Goal: Task Accomplishment & Management: Use online tool/utility

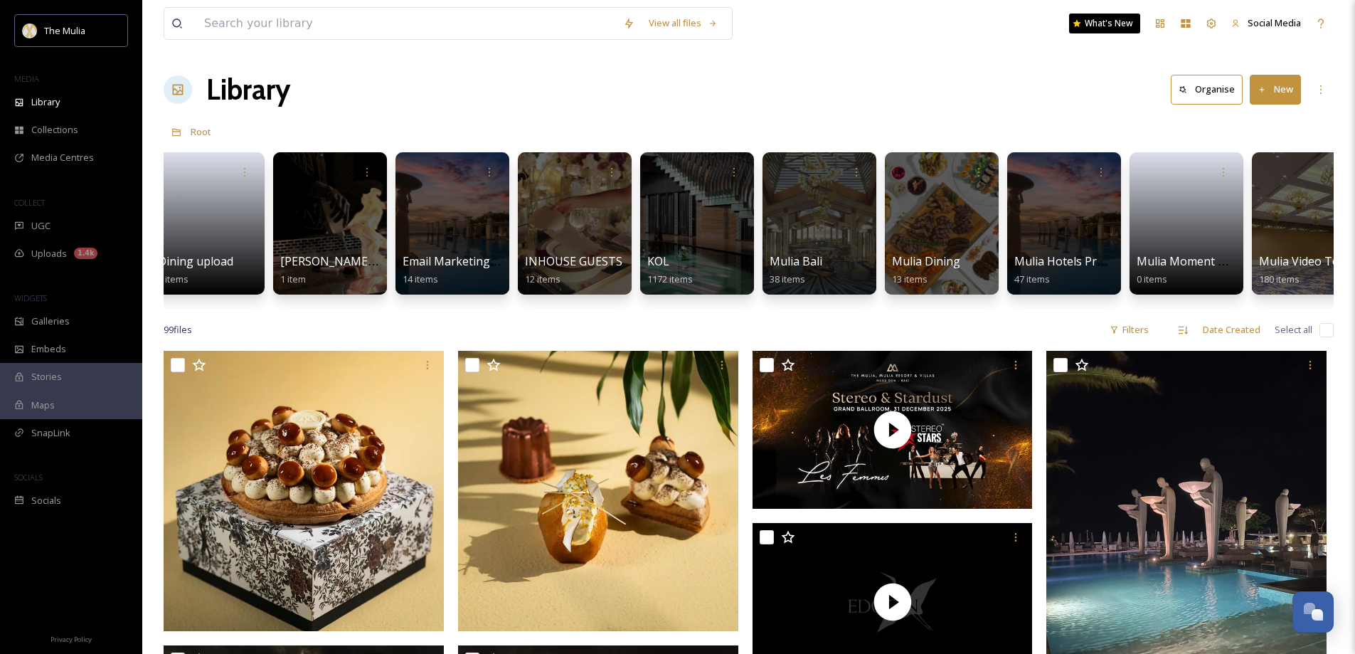
scroll to position [0, 958]
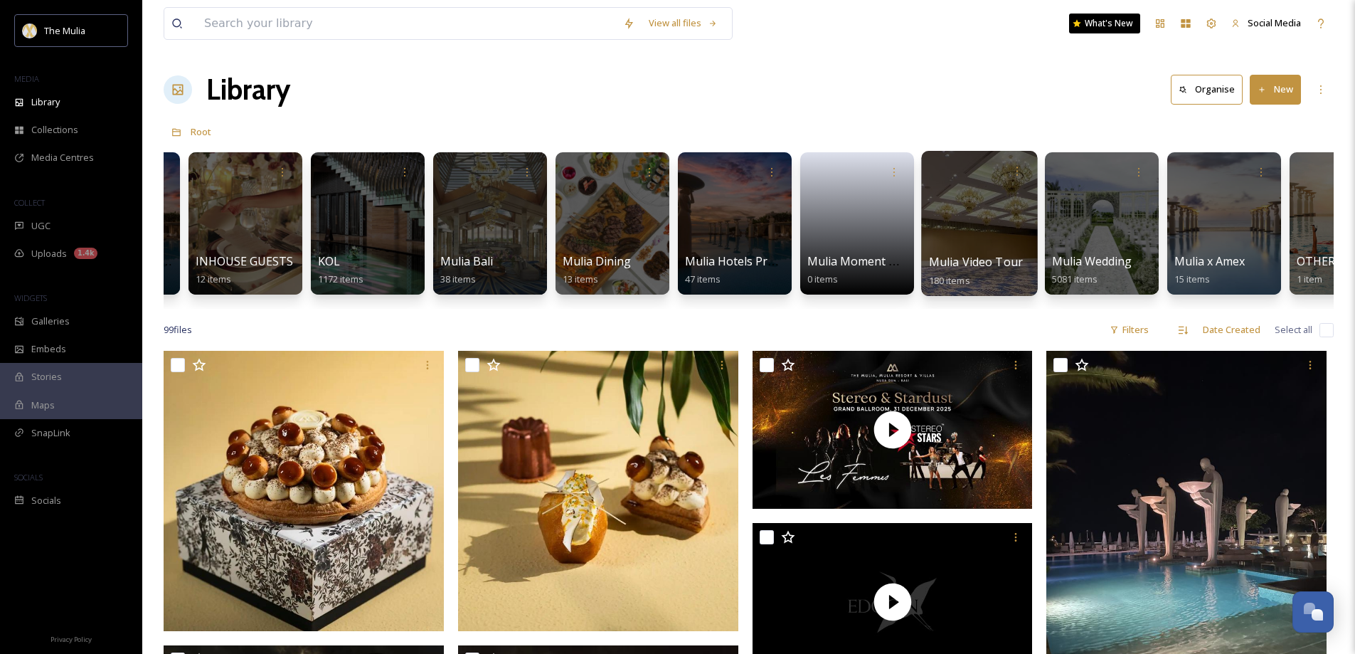
click at [939, 251] on div at bounding box center [979, 223] width 116 height 145
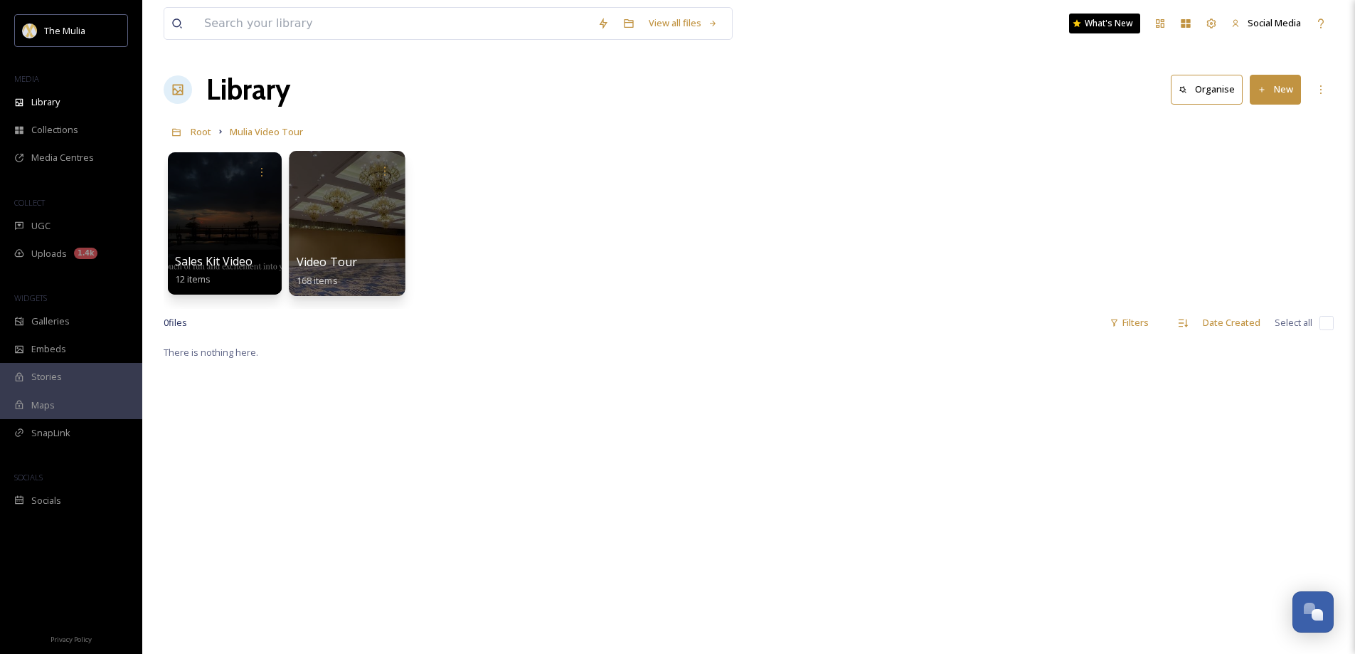
click at [337, 258] on span "Video Tour" at bounding box center [327, 262] width 61 height 16
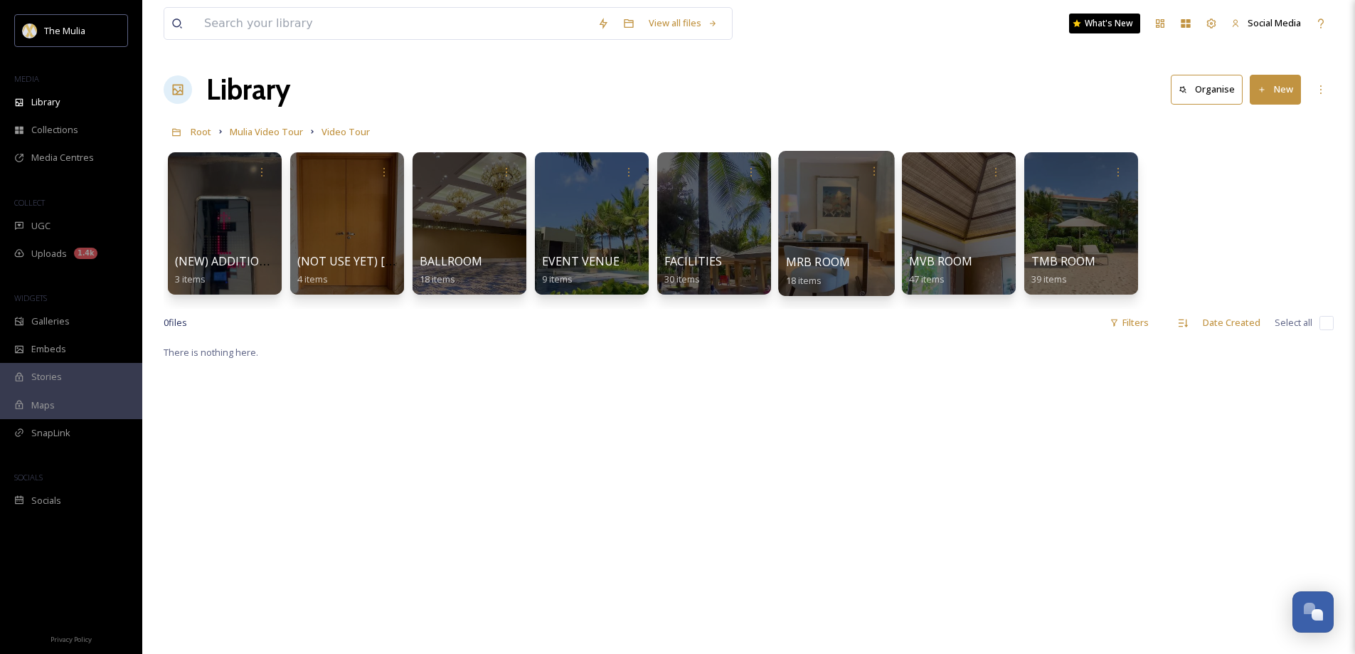
click at [832, 263] on span "MRB ROOM" at bounding box center [818, 262] width 65 height 16
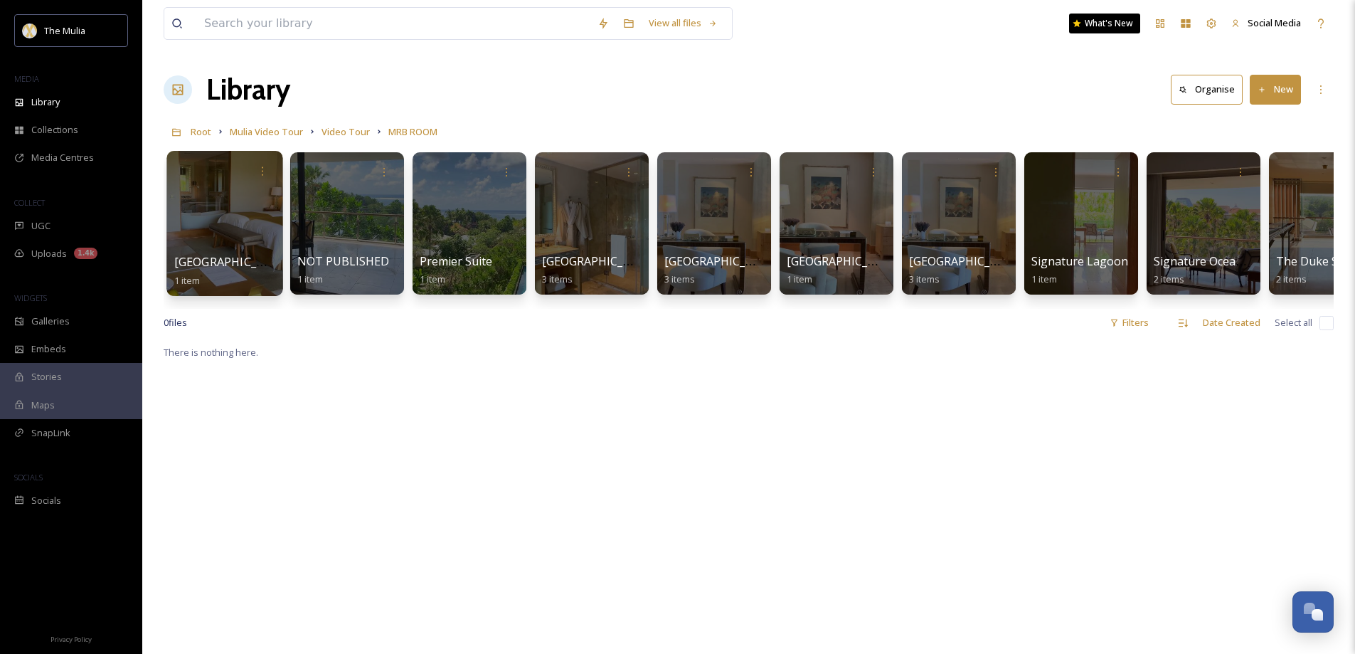
click at [225, 259] on span "Grandeur Room" at bounding box center [232, 262] width 117 height 16
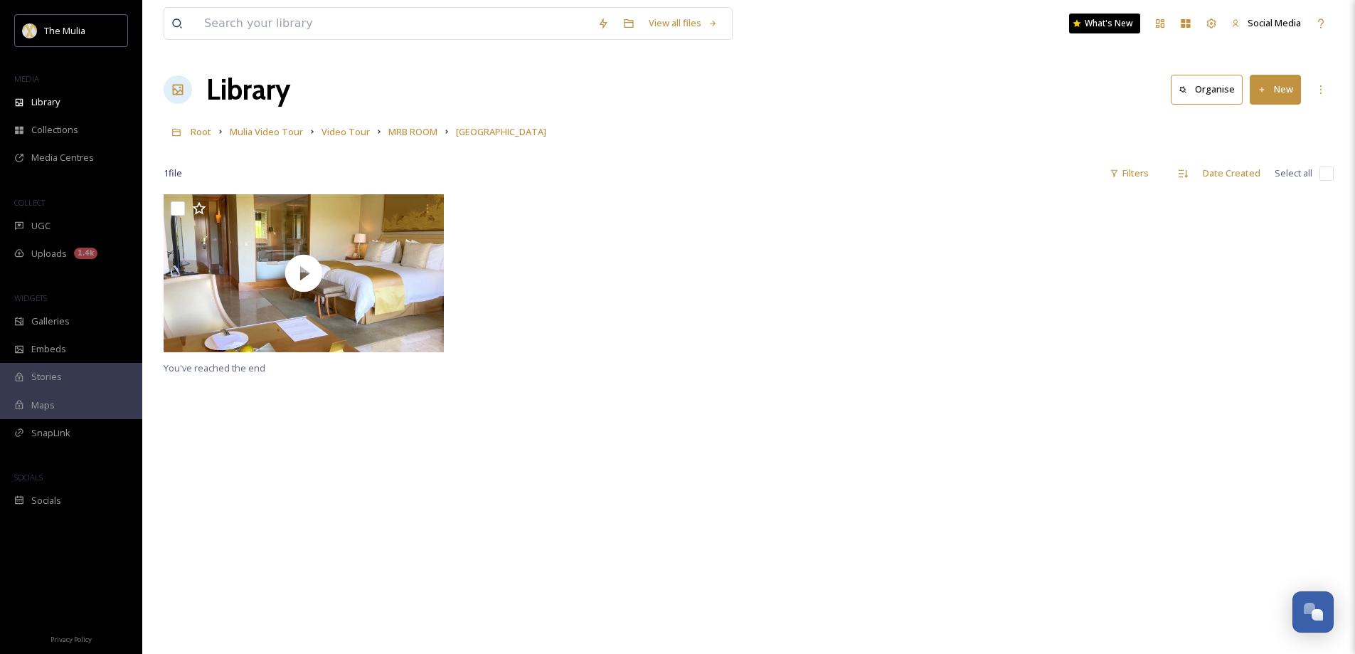
click at [1281, 92] on button "New" at bounding box center [1275, 89] width 51 height 29
click at [1275, 116] on span "File Upload" at bounding box center [1269, 123] width 47 height 14
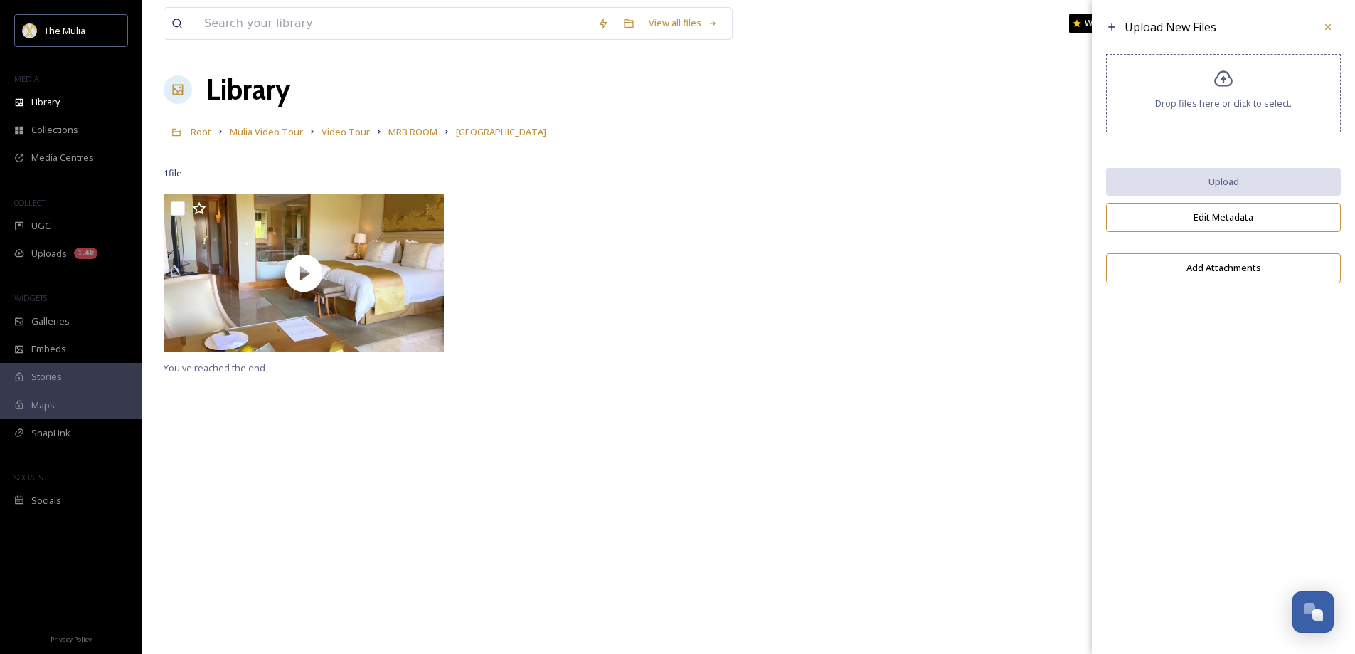
click at [1214, 108] on span "Drop files here or click to select." at bounding box center [1223, 104] width 137 height 14
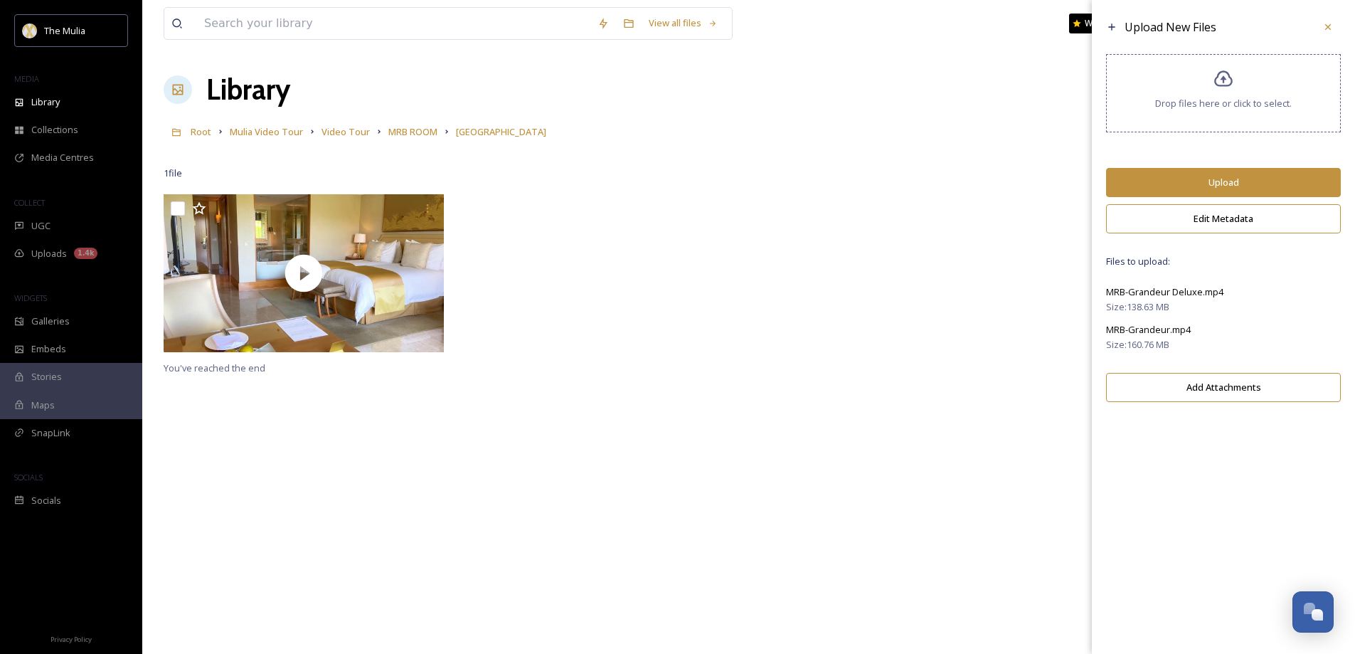
click at [1206, 176] on button "Upload" at bounding box center [1223, 182] width 235 height 29
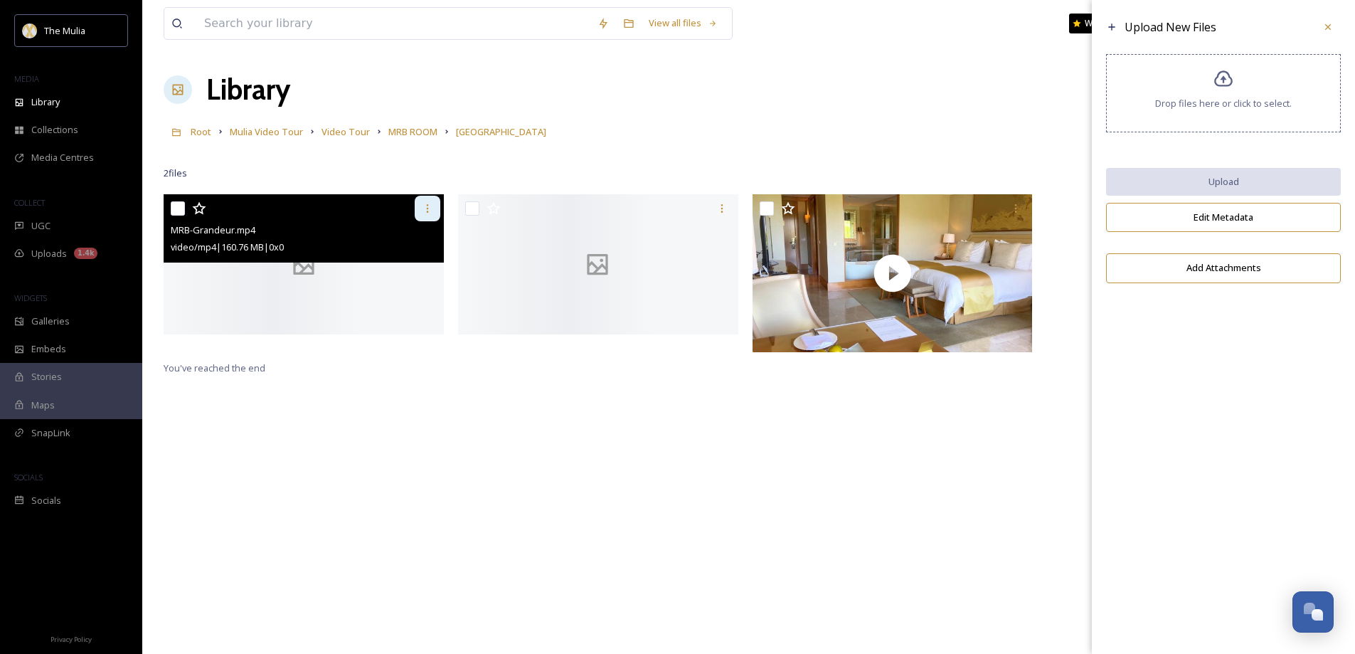
click at [426, 210] on icon at bounding box center [427, 208] width 11 height 11
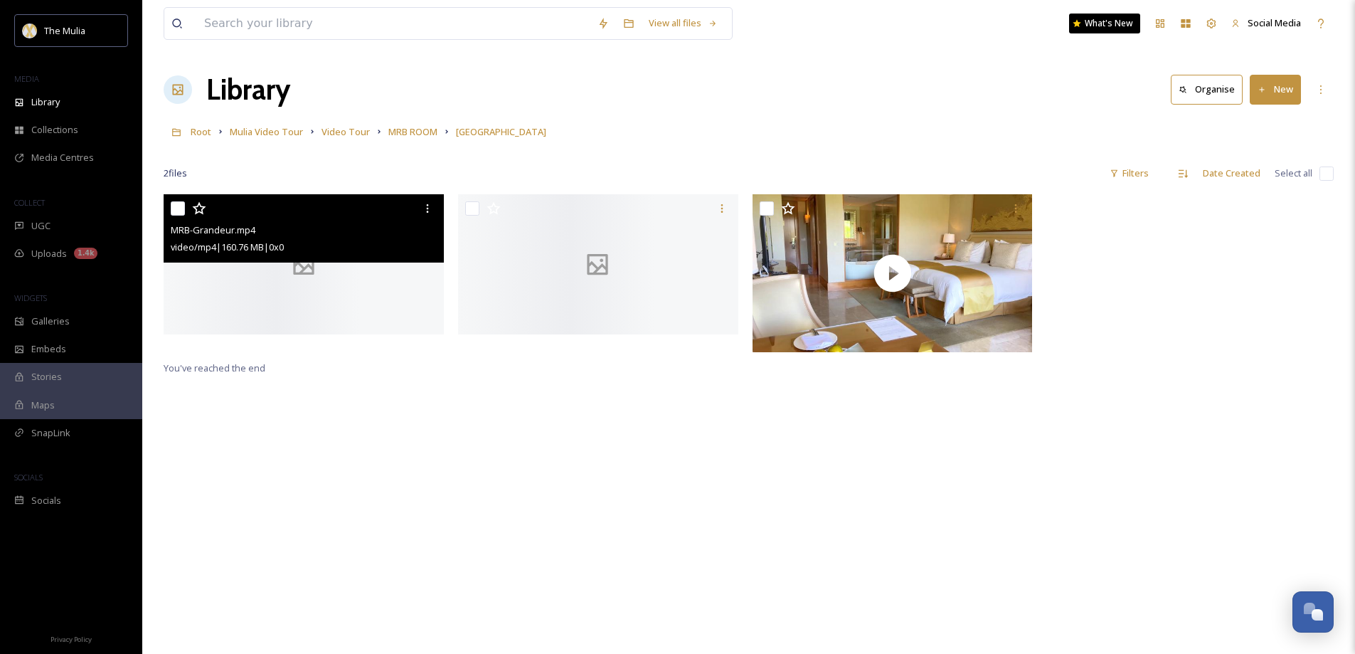
click at [259, 239] on div "video/mp4 | 160.76 MB | 0 x 0" at bounding box center [306, 246] width 270 height 17
click at [278, 292] on div at bounding box center [304, 264] width 280 height 140
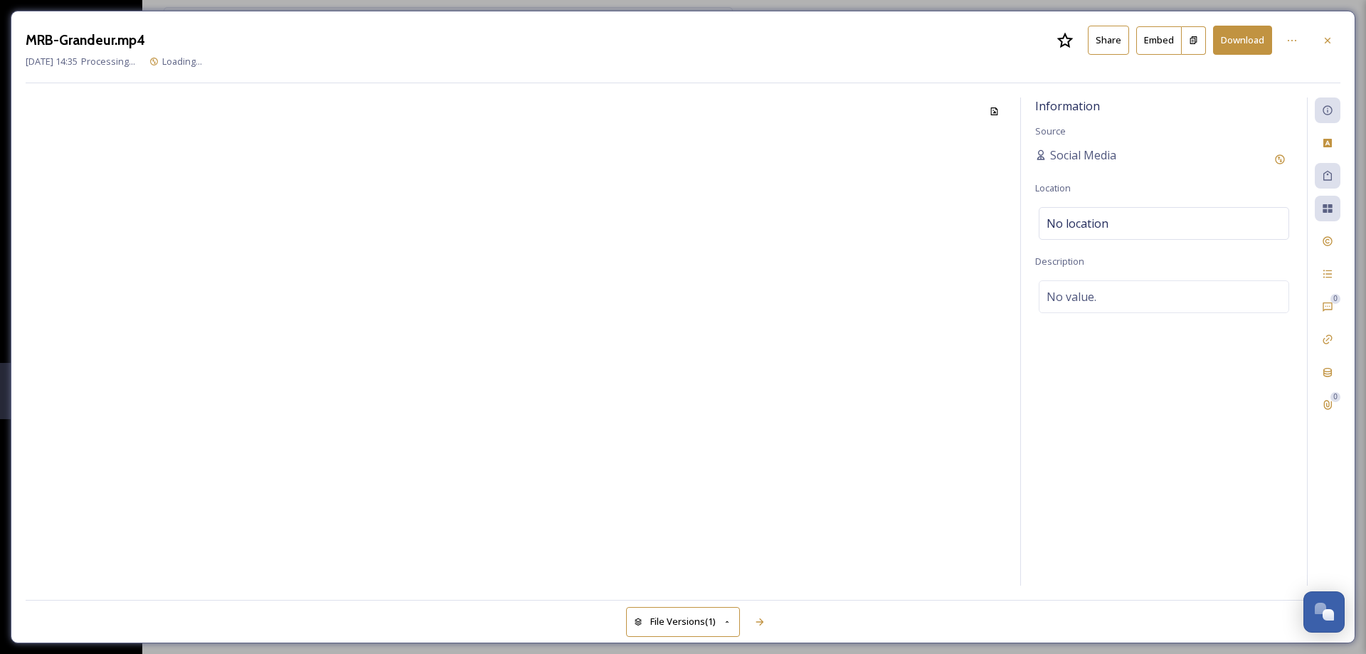
click at [1106, 41] on button "Share" at bounding box center [1108, 40] width 41 height 29
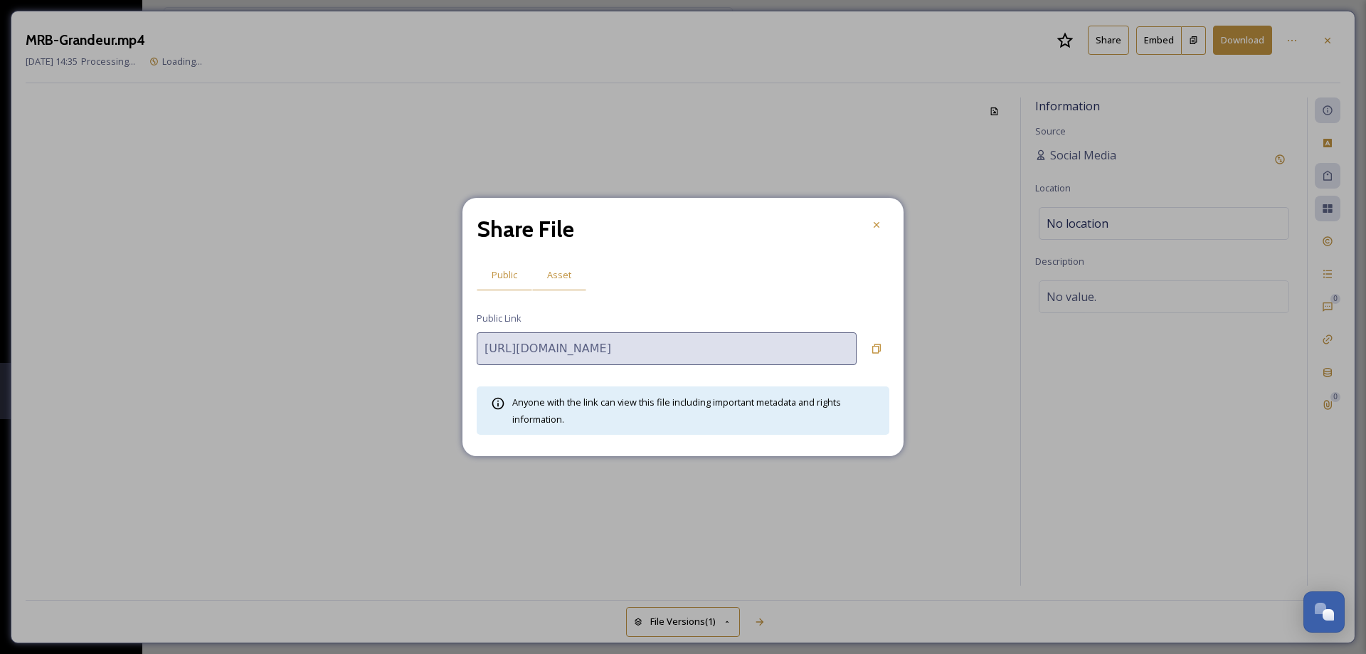
click at [571, 272] on div "Asset" at bounding box center [559, 274] width 54 height 29
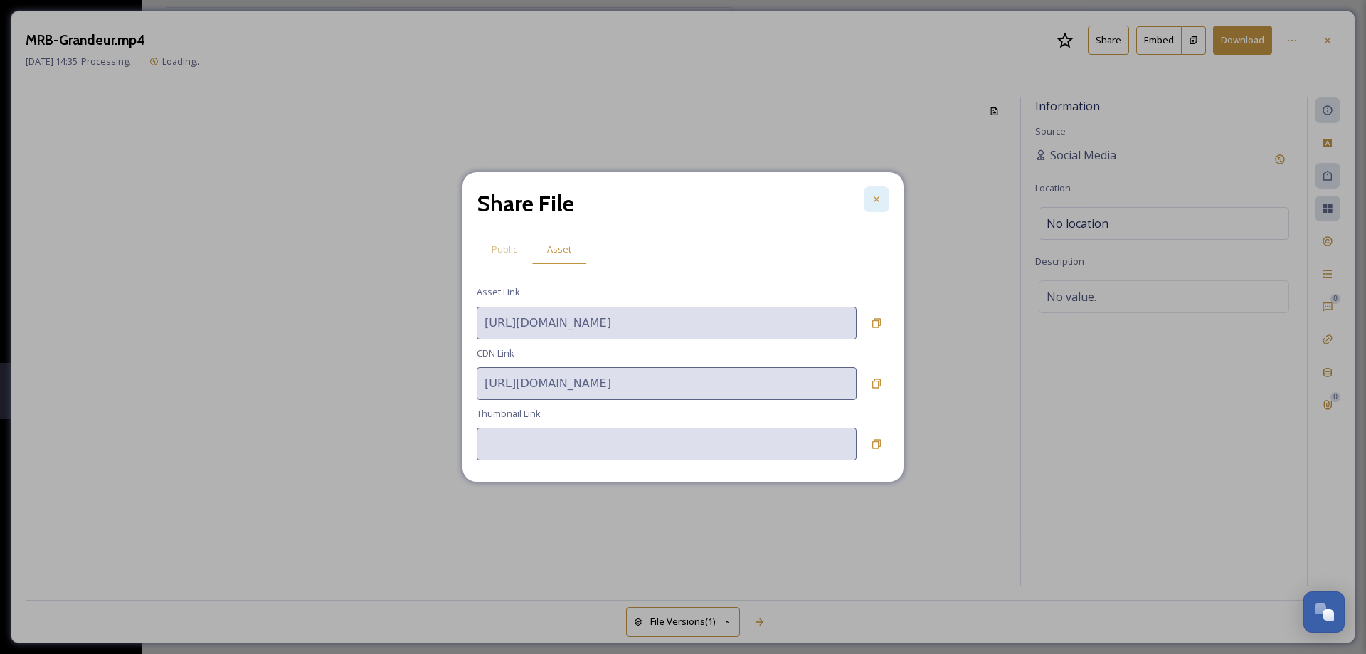
click at [879, 196] on icon at bounding box center [876, 199] width 11 height 11
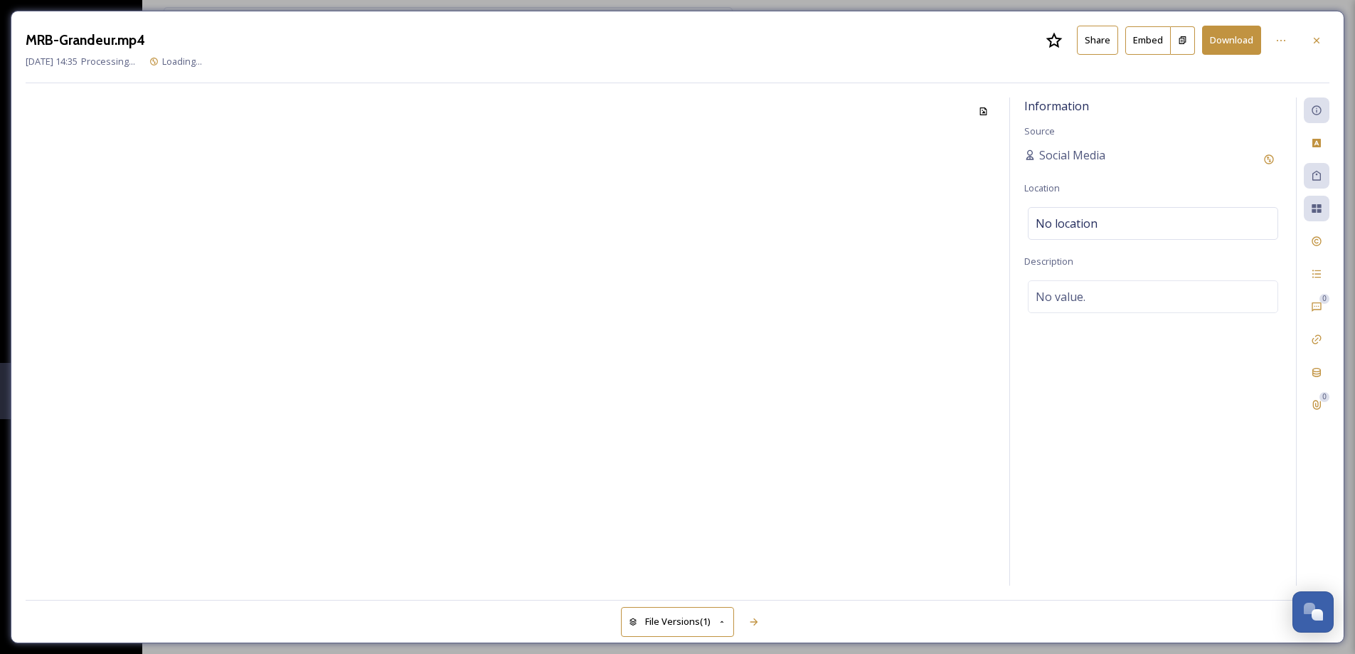
click at [1324, 38] on div at bounding box center [1317, 41] width 26 height 26
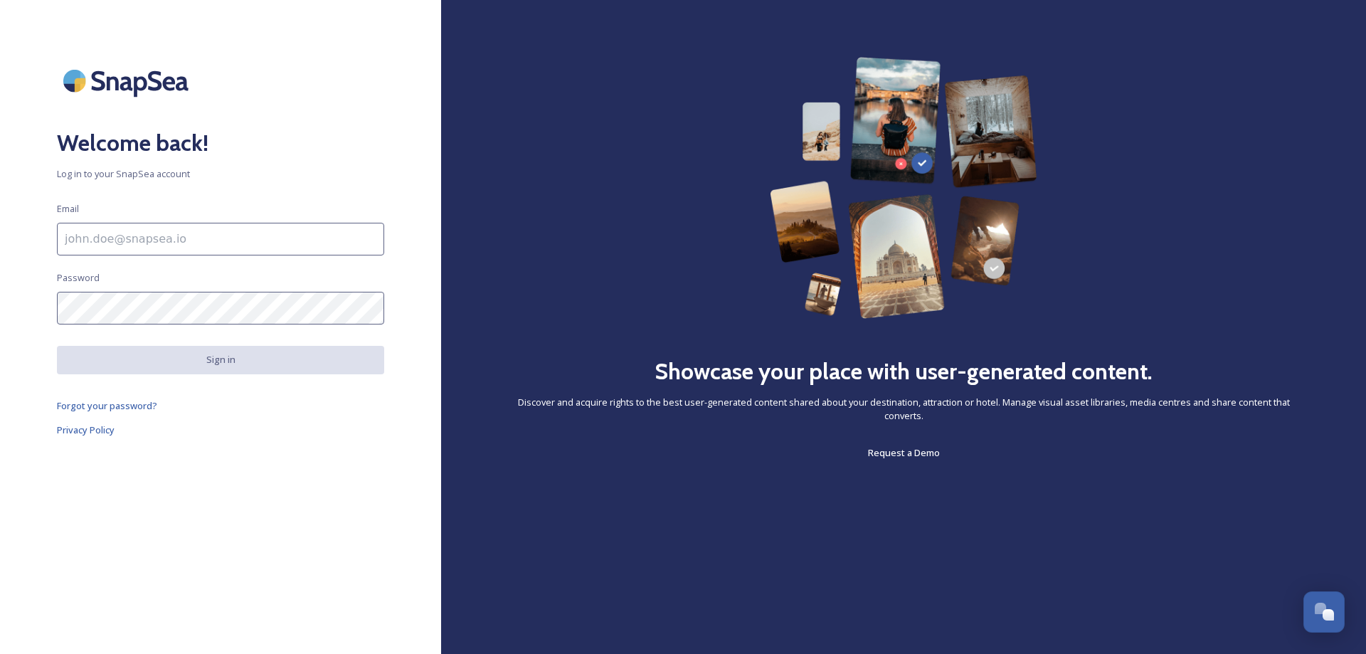
scroll to position [1961, 0]
click at [128, 234] on input at bounding box center [220, 239] width 327 height 33
click at [113, 241] on input at bounding box center [220, 239] width 327 height 33
type input "[DOMAIN_NAME][EMAIL_ADDRESS][DOMAIN_NAME]"
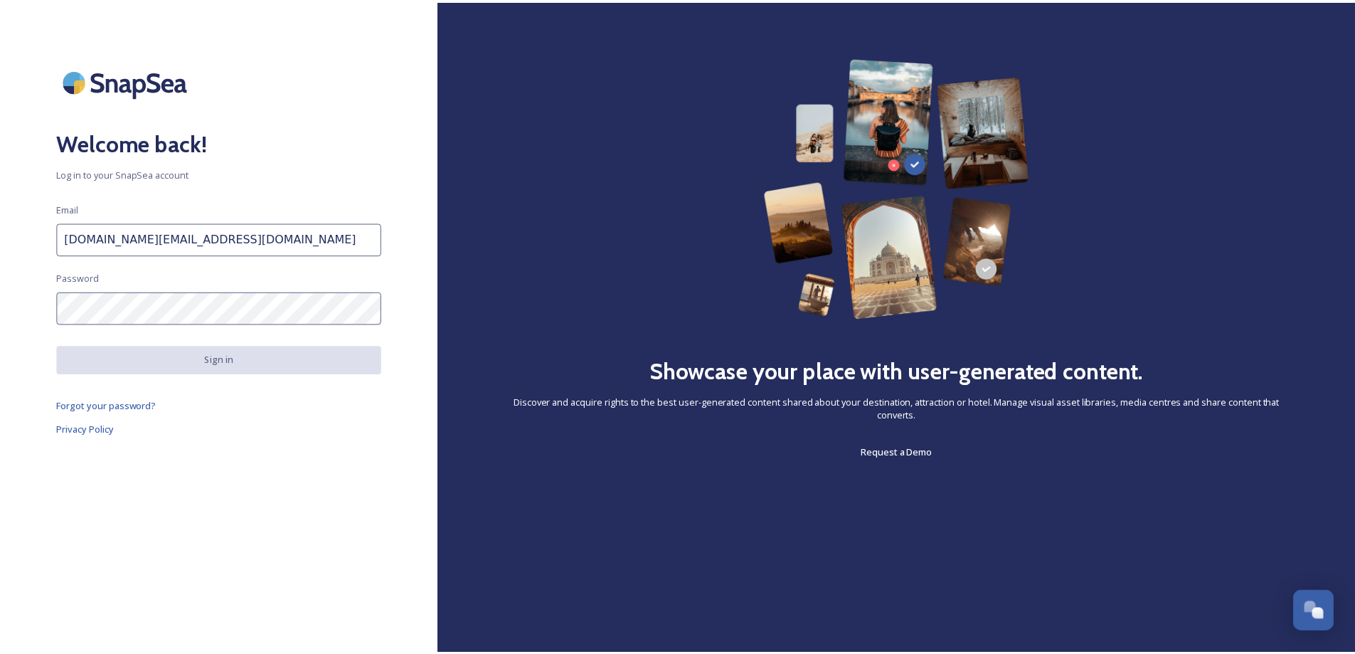
scroll to position [2044, 0]
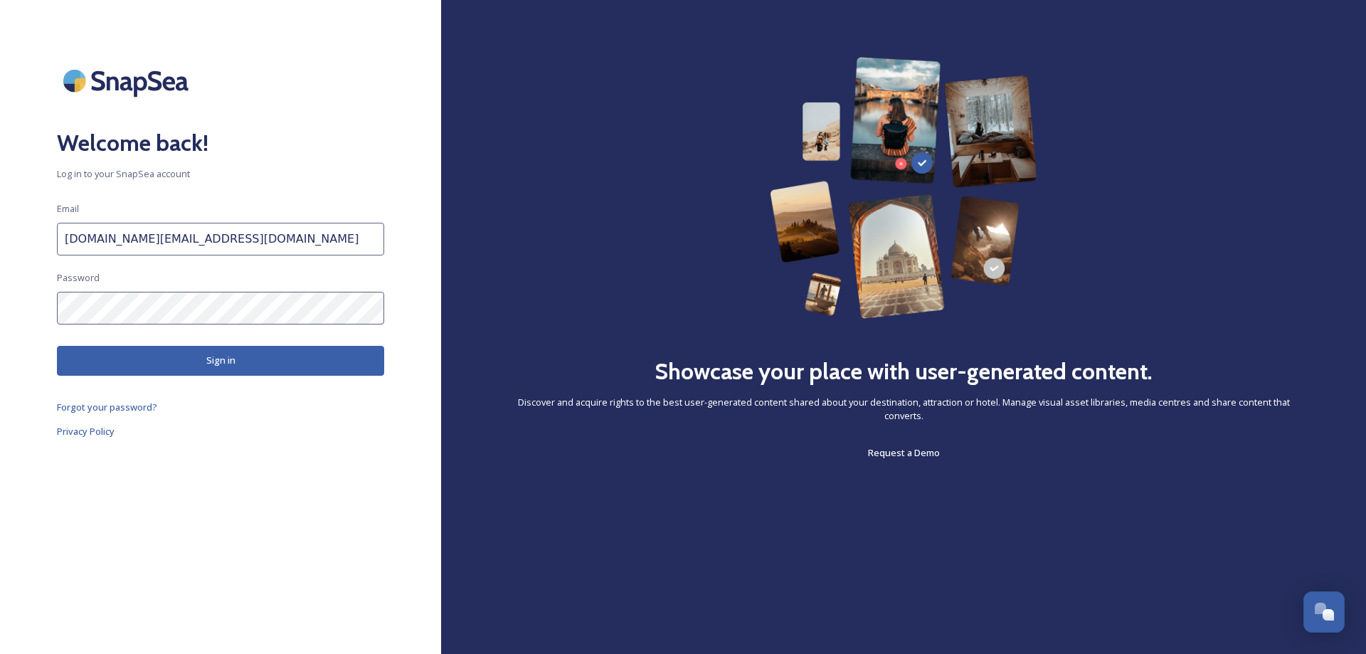
click at [208, 477] on div "Welcome back! Log in to your SnapSea account Email social.media@themulia.com Pa…" at bounding box center [220, 327] width 441 height 540
click at [191, 379] on div "Welcome back! Log in to your SnapSea account Email social.media@themulia.com Pa…" at bounding box center [220, 327] width 441 height 540
click at [175, 361] on button "Sign in" at bounding box center [220, 360] width 327 height 29
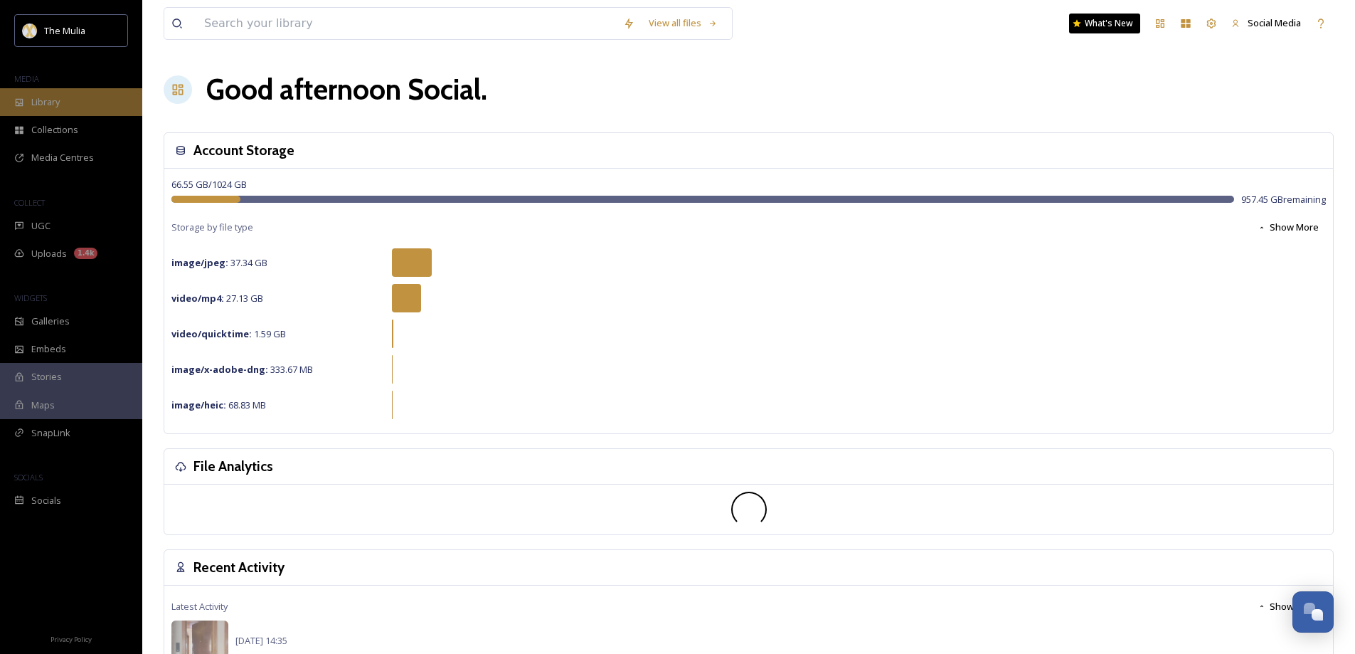
click at [55, 97] on span "Library" at bounding box center [45, 102] width 28 height 14
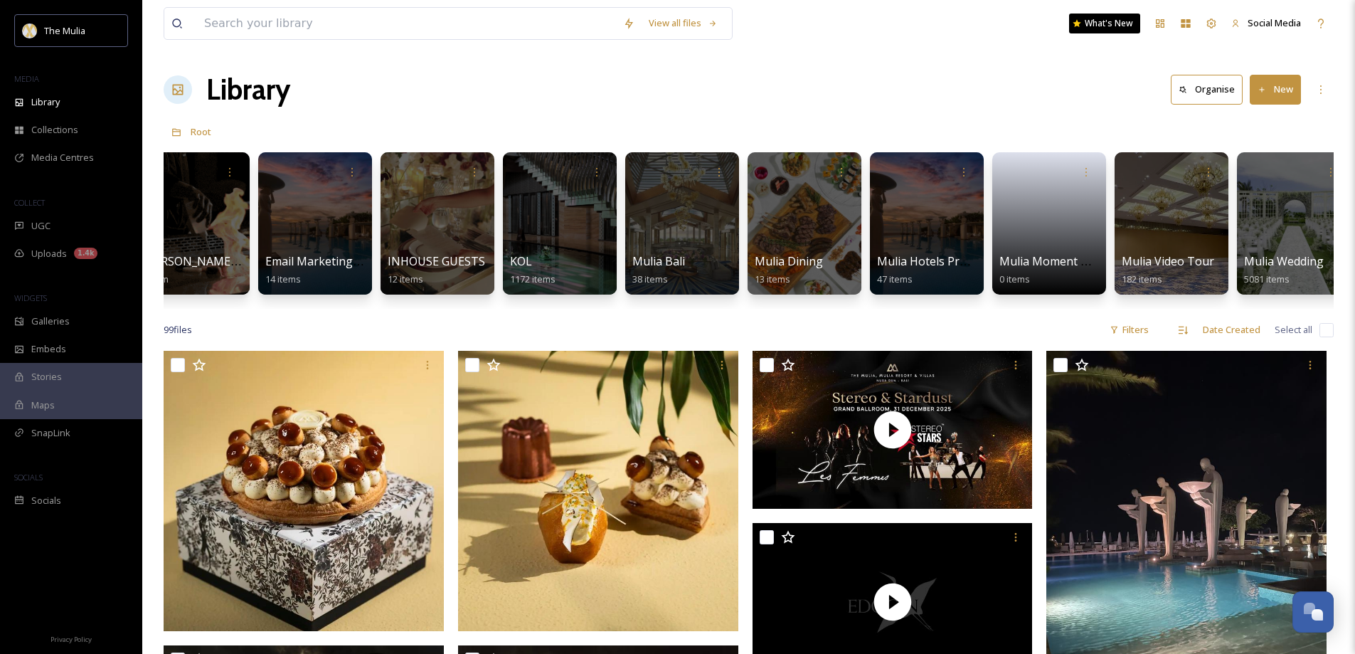
scroll to position [0, 768]
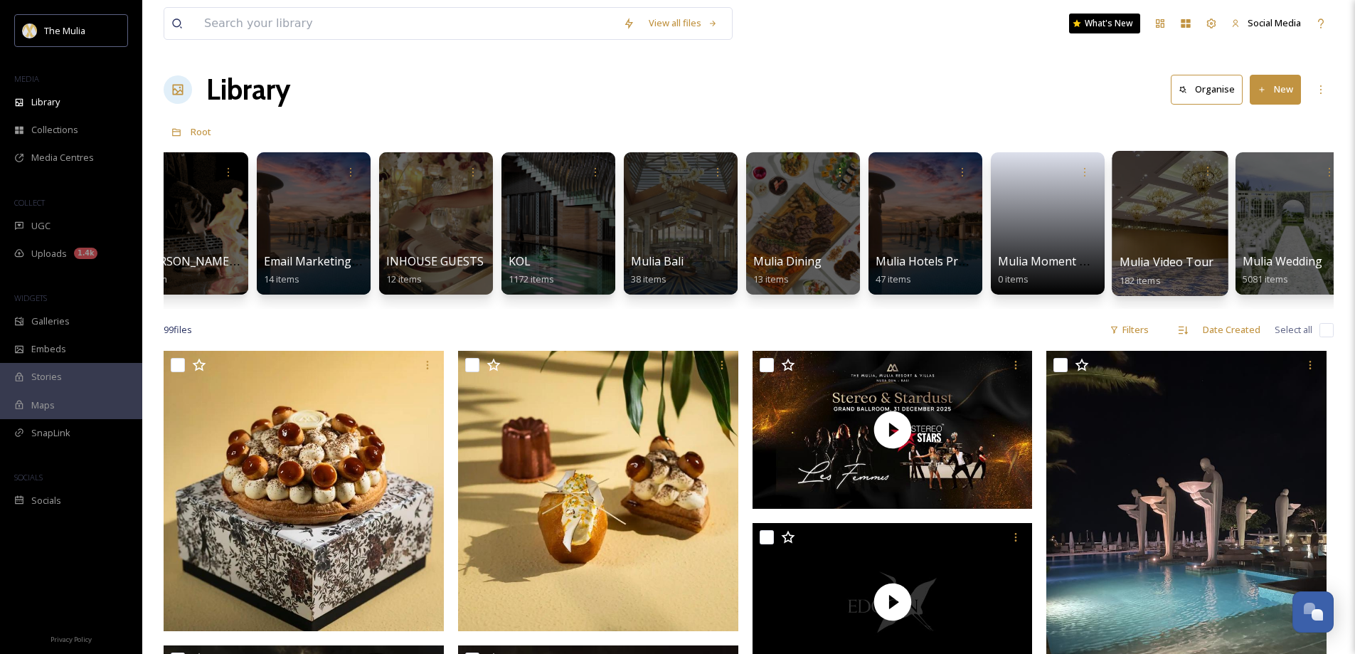
click at [1149, 268] on span "Mulia Video Tour" at bounding box center [1167, 262] width 95 height 16
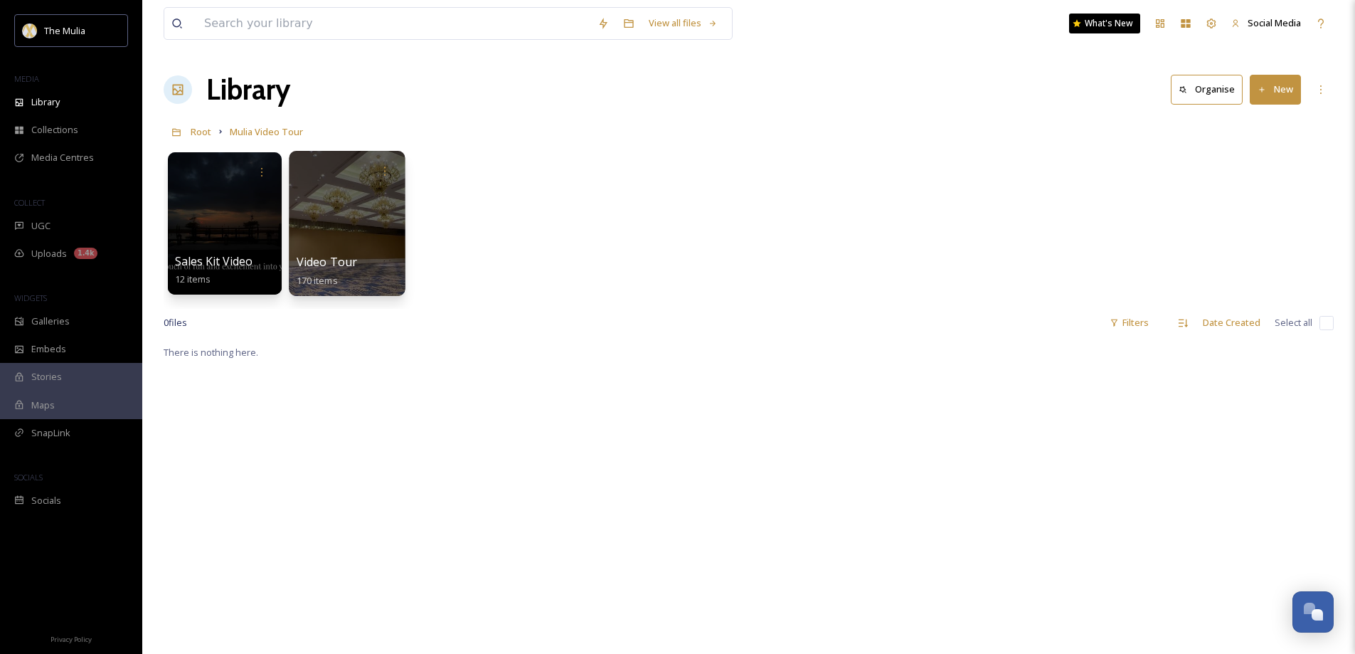
click at [310, 246] on div at bounding box center [347, 223] width 116 height 145
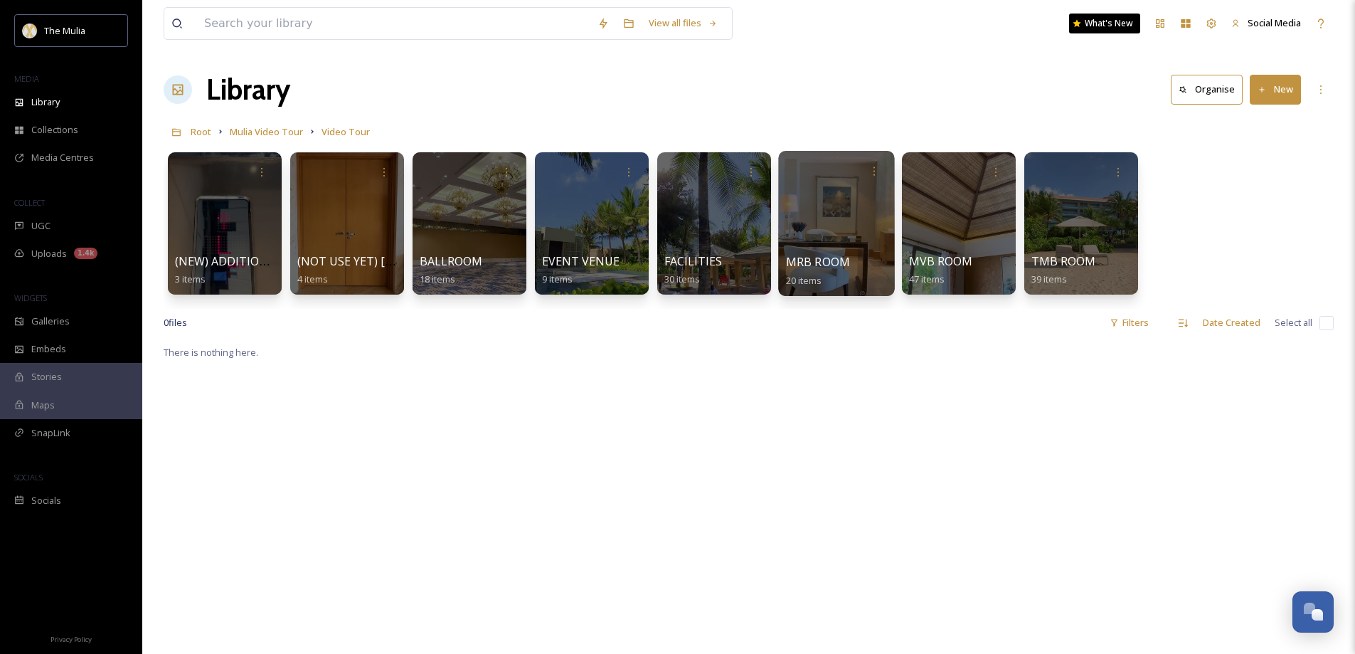
click at [822, 260] on span "MRB ROOM" at bounding box center [818, 262] width 65 height 16
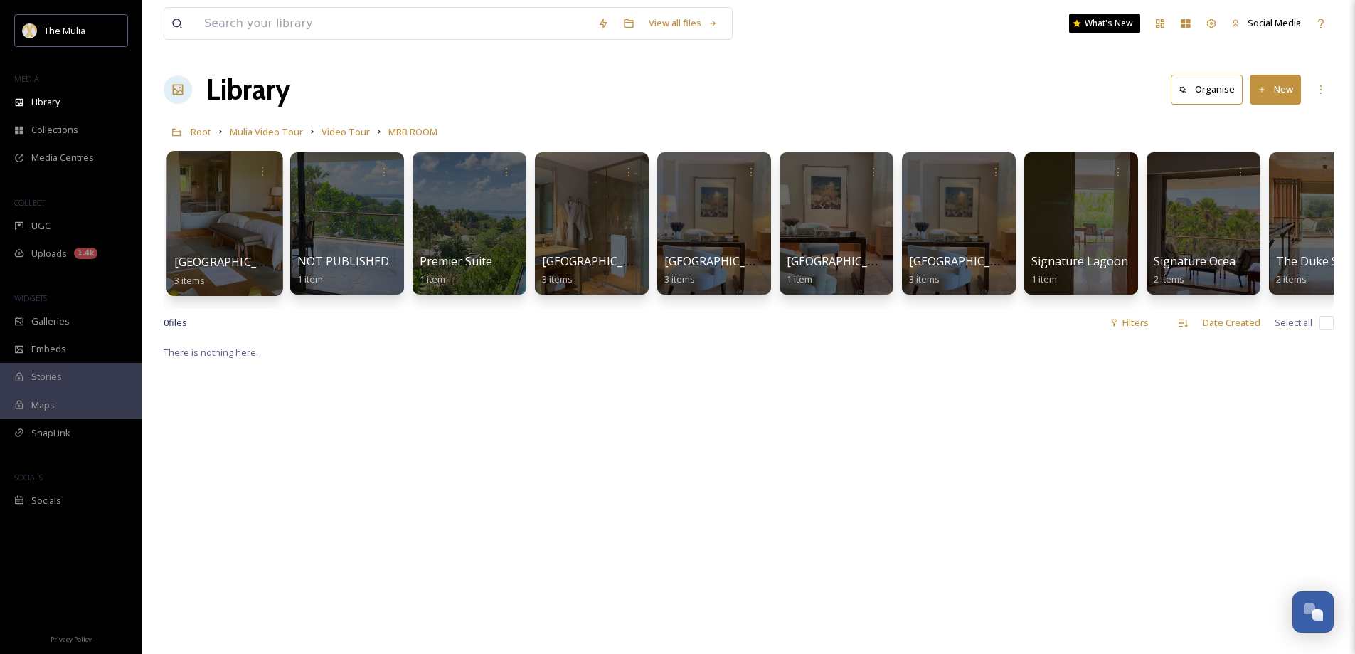
click at [257, 260] on span "Grandeur Room" at bounding box center [232, 262] width 117 height 16
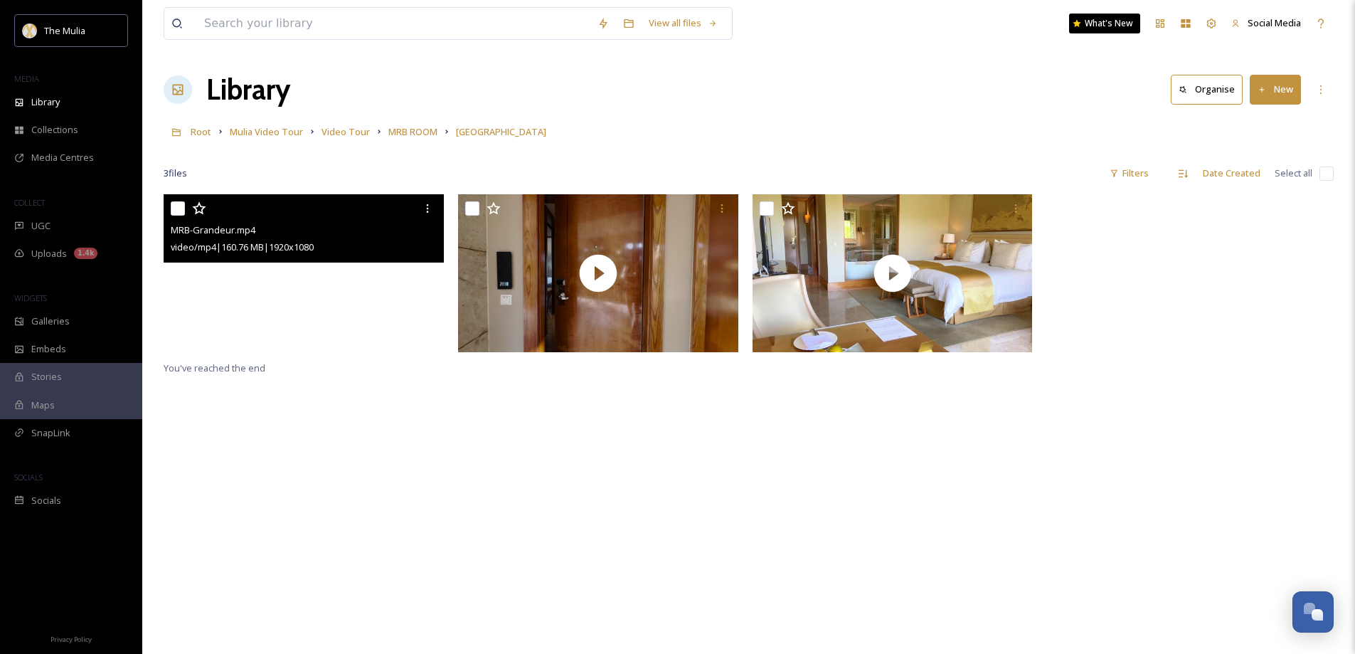
click at [376, 304] on video "MRB-Grandeur.mp4" at bounding box center [304, 273] width 280 height 158
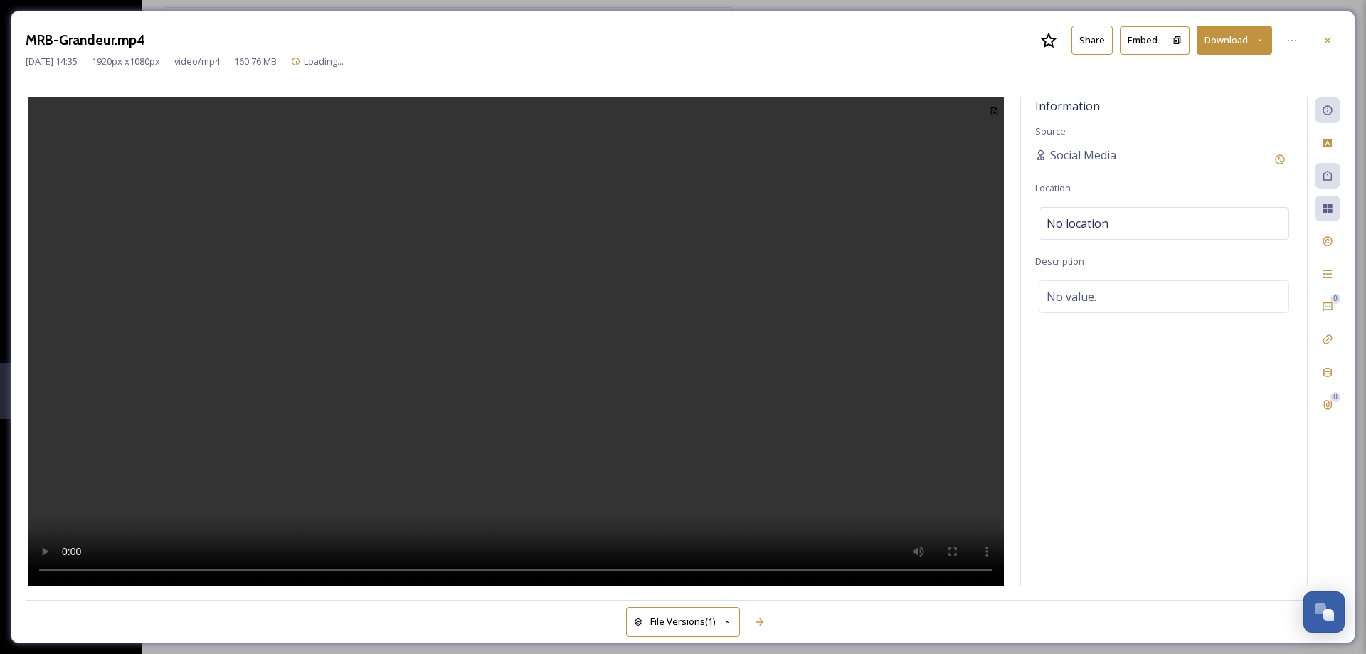
click at [1090, 41] on button "Share" at bounding box center [1091, 40] width 41 height 29
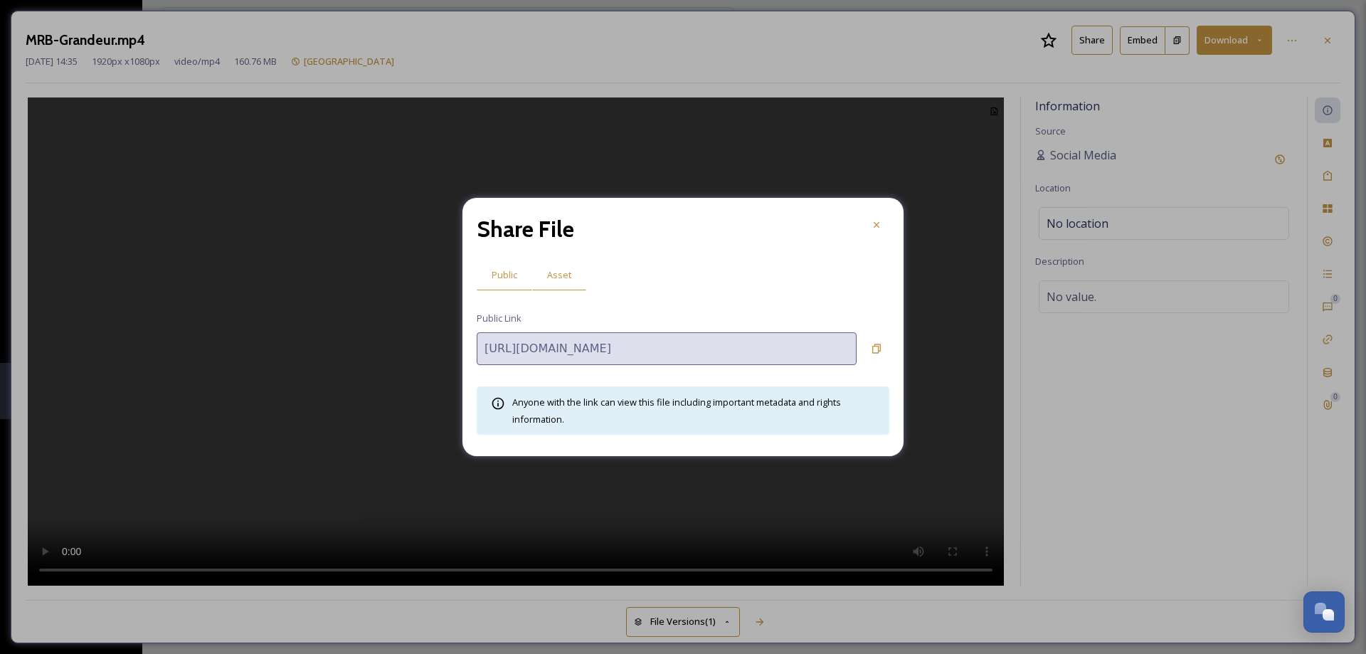
click at [563, 270] on span "Asset" at bounding box center [559, 275] width 24 height 14
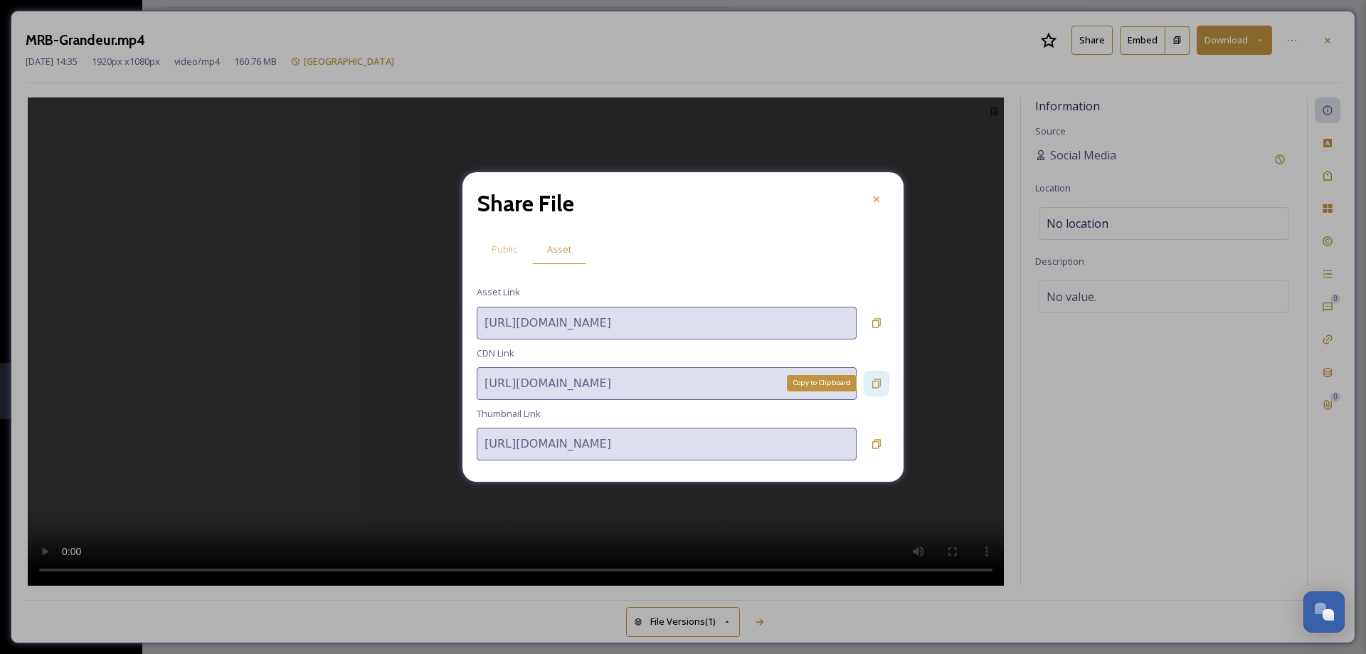
click at [876, 381] on icon at bounding box center [876, 382] width 9 height 9
click at [876, 197] on icon at bounding box center [876, 199] width 11 height 11
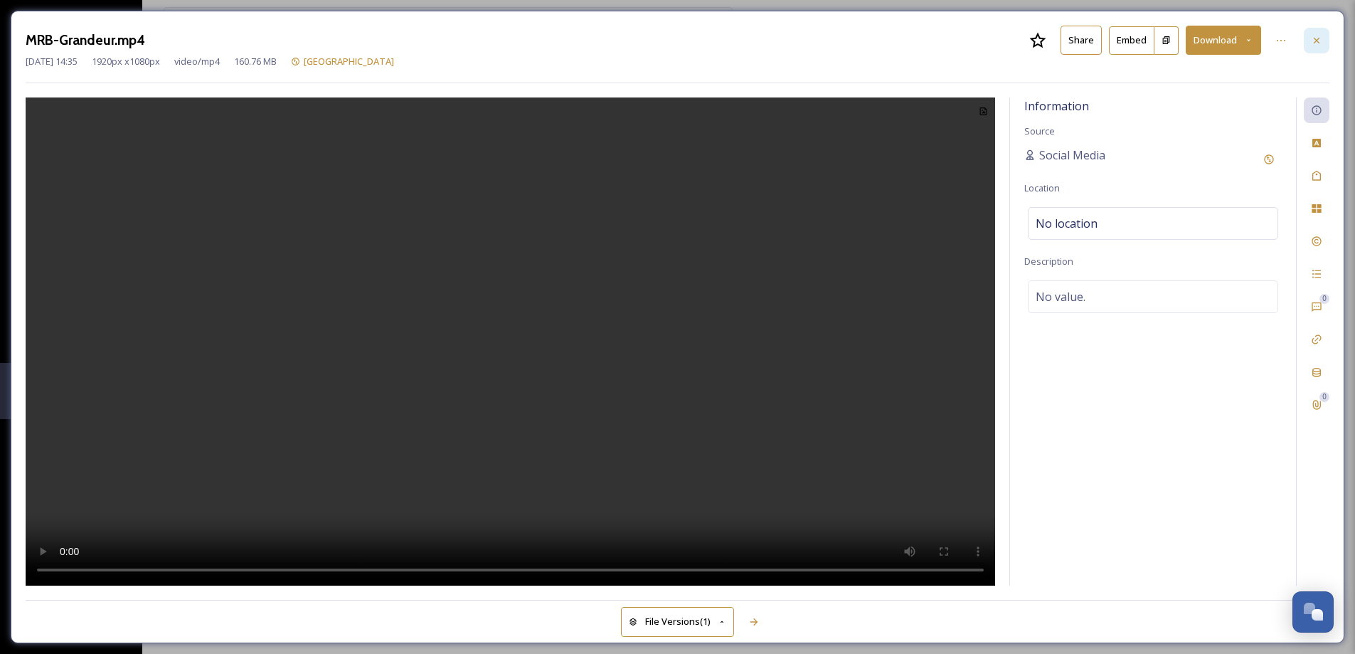
click at [1324, 42] on div at bounding box center [1317, 41] width 26 height 26
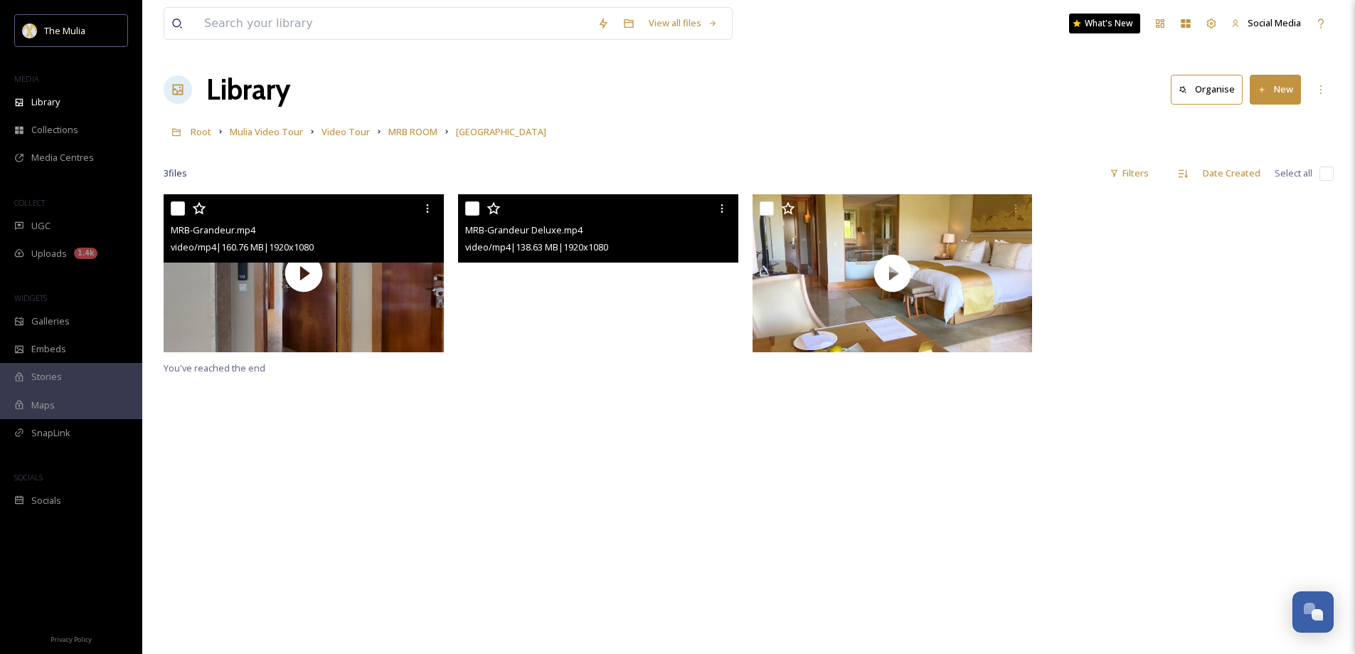
click at [689, 288] on video "MRB-Grandeur Deluxe.mp4" at bounding box center [598, 273] width 280 height 158
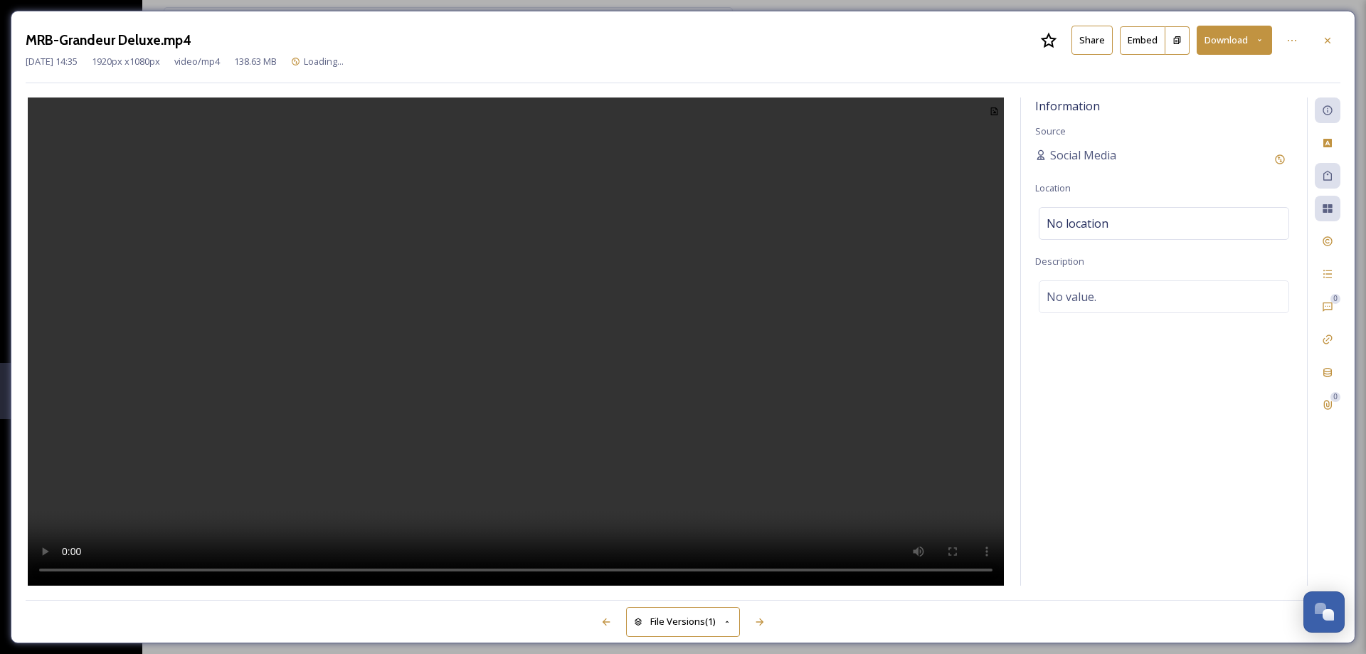
click at [1101, 42] on button "Share" at bounding box center [1091, 40] width 41 height 29
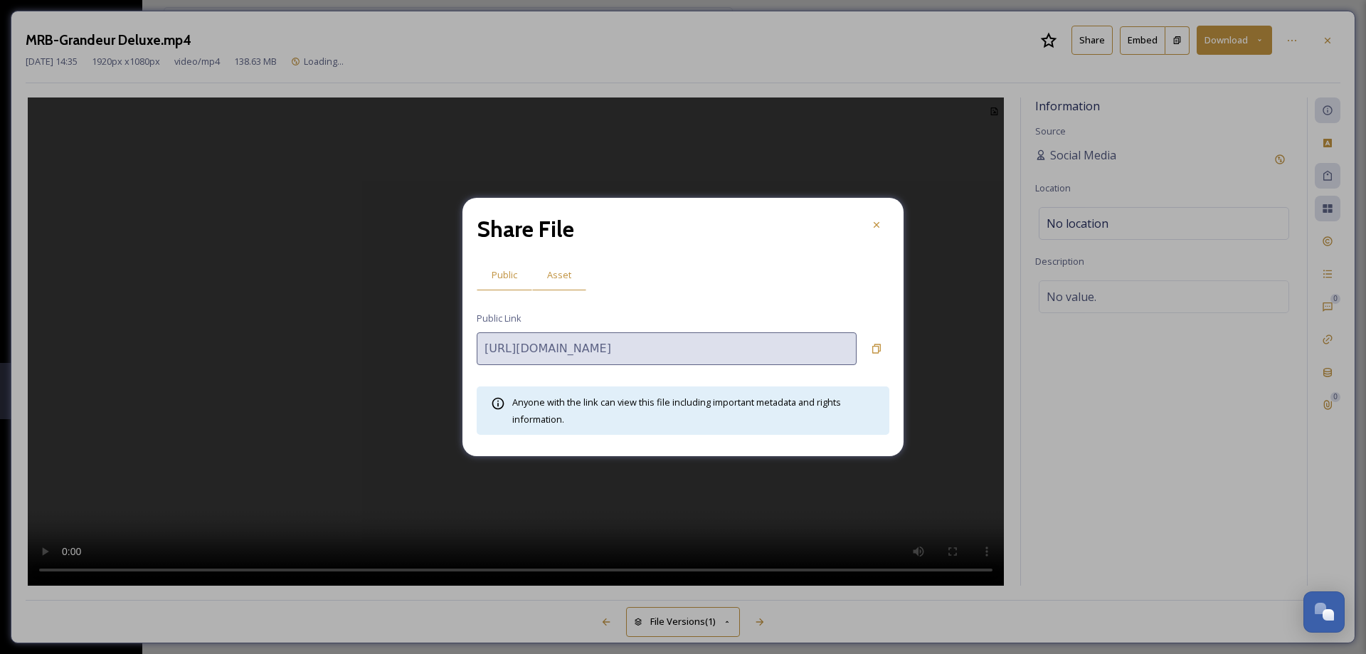
click at [566, 272] on span "Asset" at bounding box center [559, 275] width 24 height 14
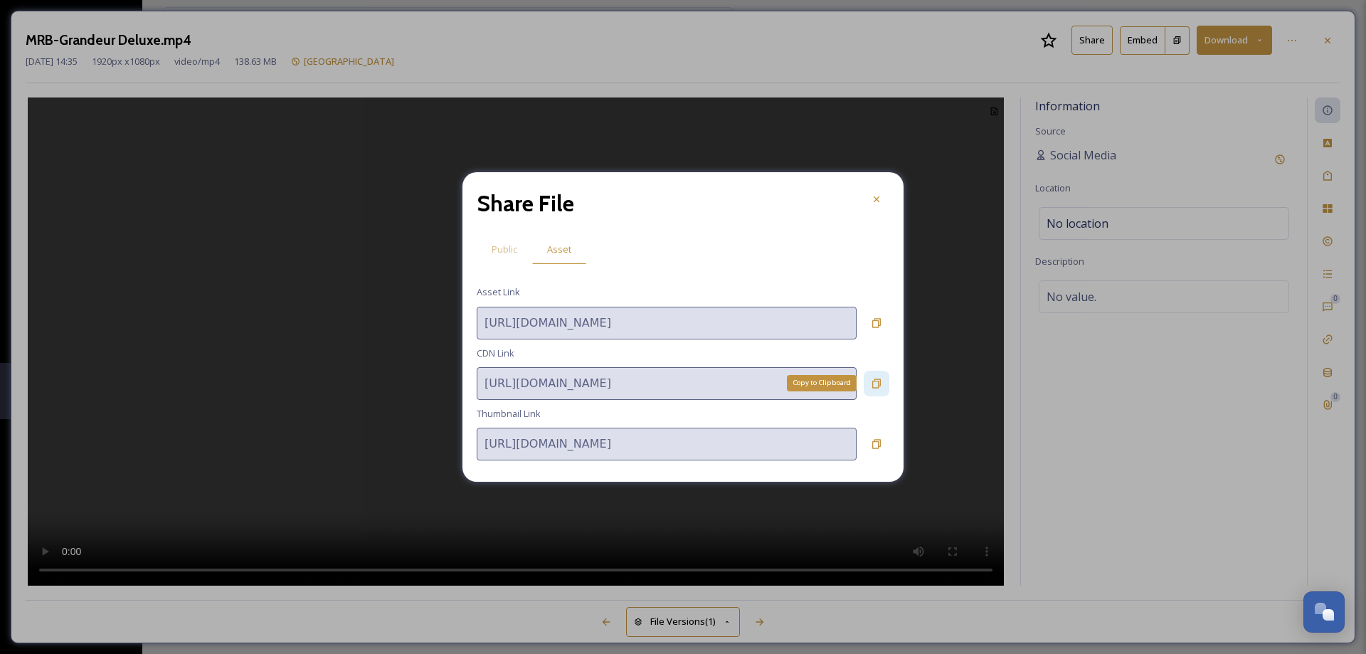
click at [878, 383] on icon at bounding box center [876, 382] width 9 height 9
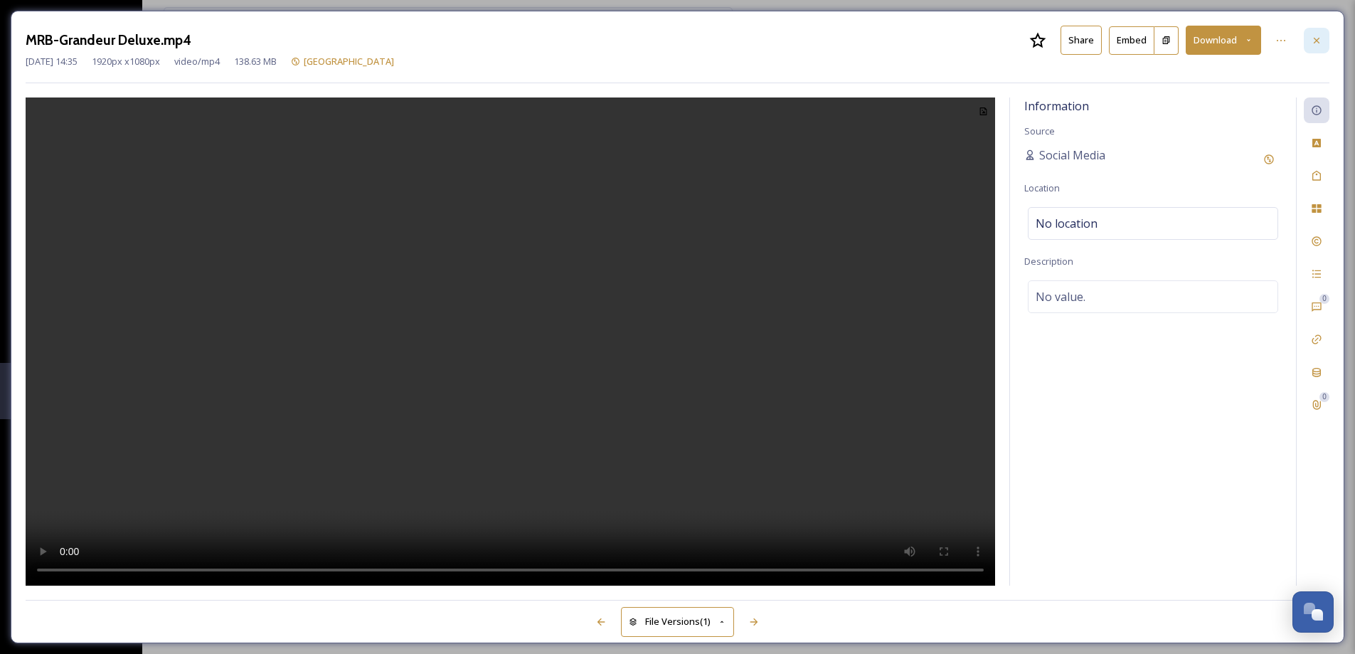
click at [1320, 43] on icon at bounding box center [1316, 40] width 11 height 11
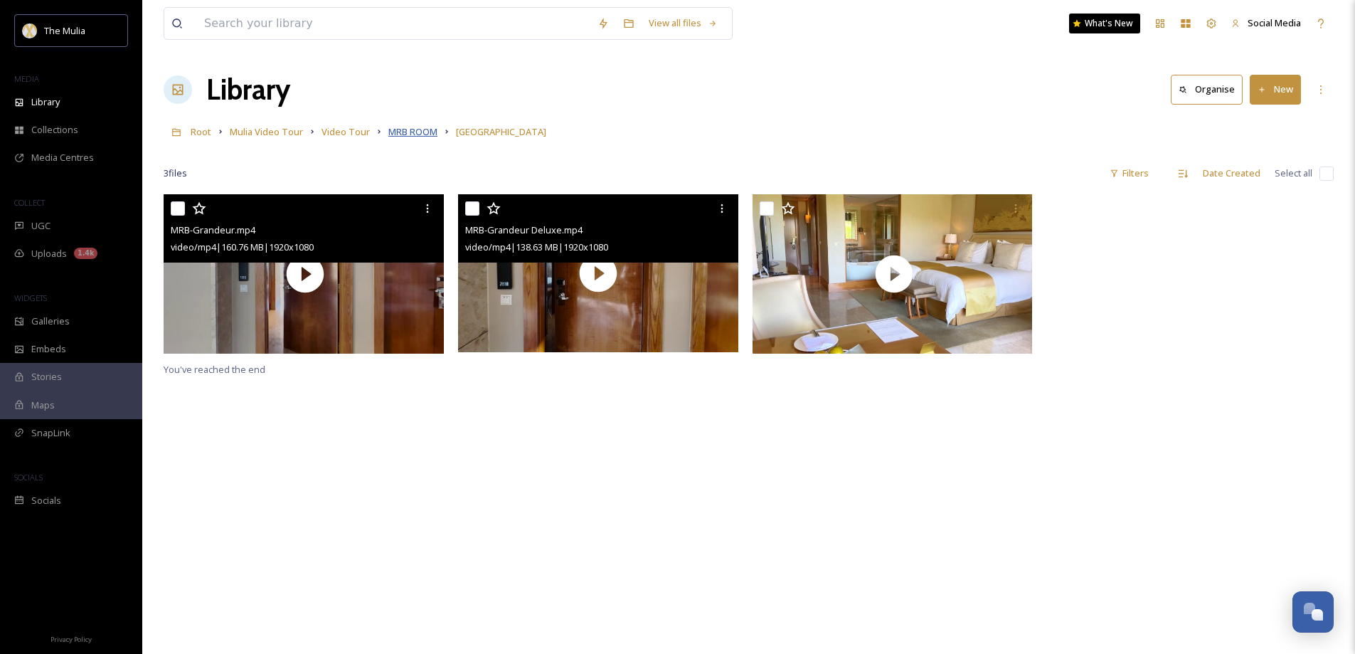
click at [409, 136] on span "MRB ROOM" at bounding box center [412, 131] width 49 height 13
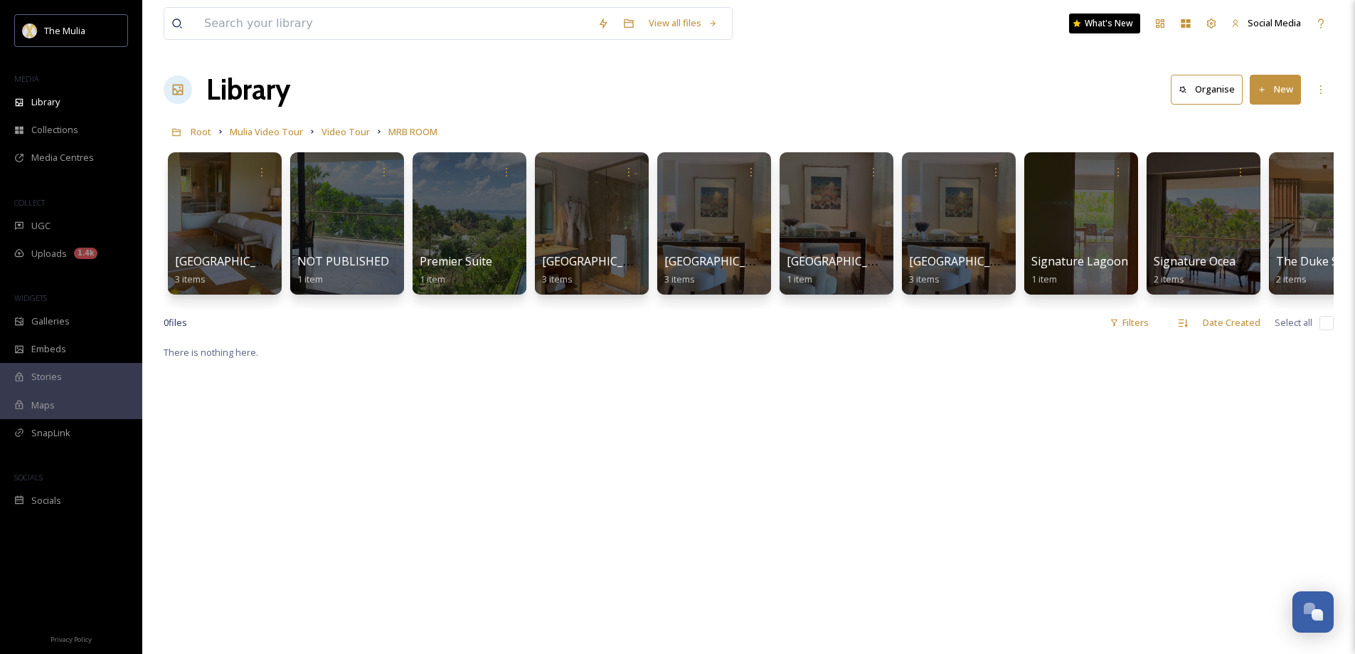
click at [1268, 84] on button "New" at bounding box center [1275, 89] width 51 height 29
click at [1256, 175] on span "Folder" at bounding box center [1259, 178] width 27 height 14
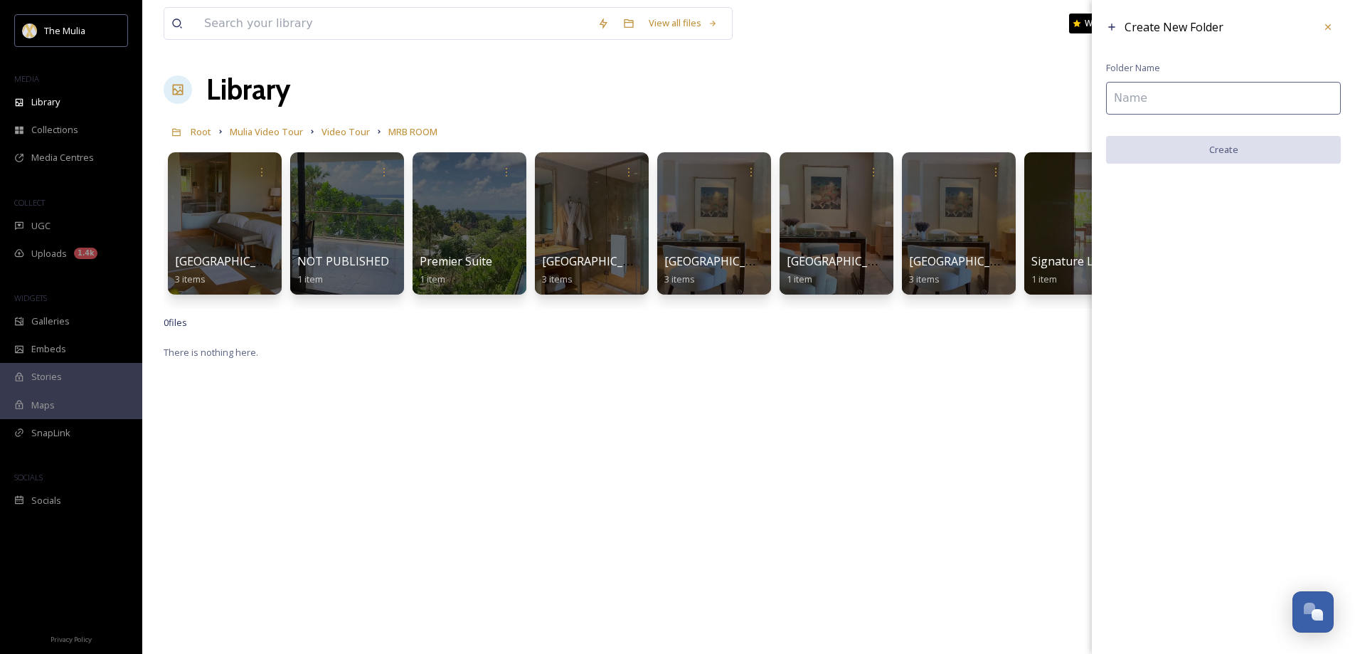
click at [1199, 100] on input at bounding box center [1223, 98] width 235 height 33
type input "Signature Room"
click at [1199, 152] on button "Create" at bounding box center [1223, 150] width 235 height 29
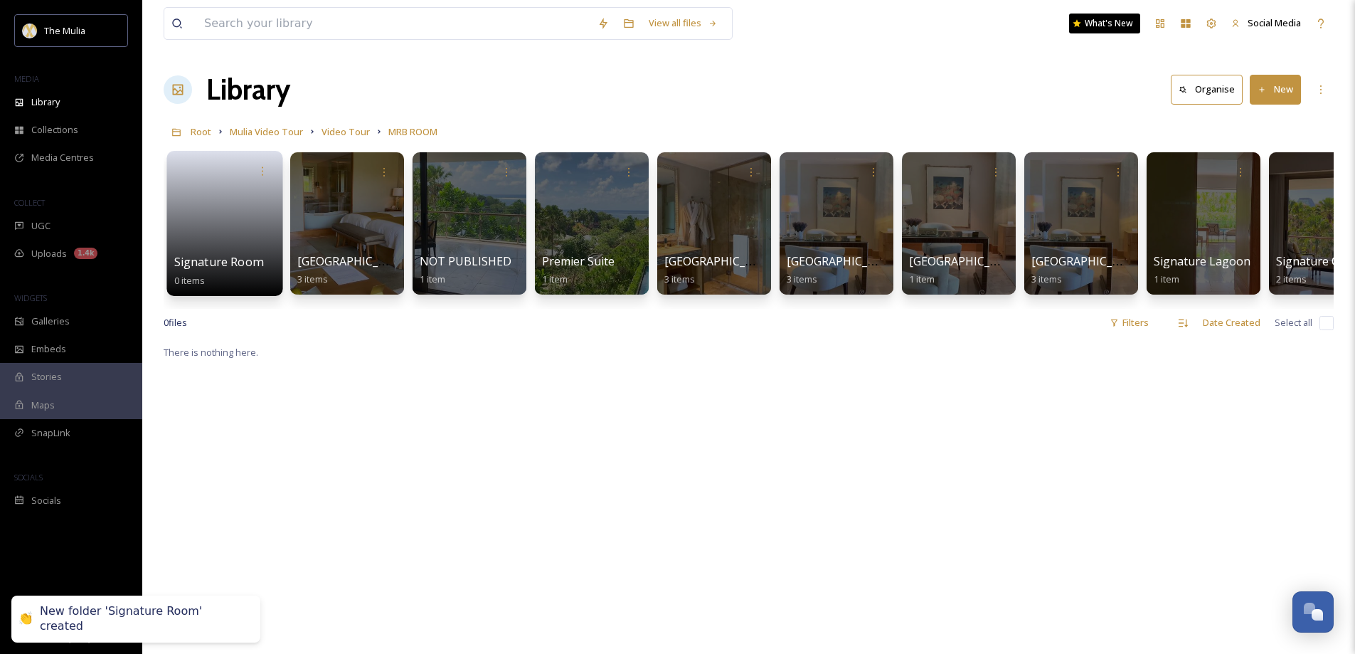
click at [177, 245] on link at bounding box center [225, 218] width 102 height 69
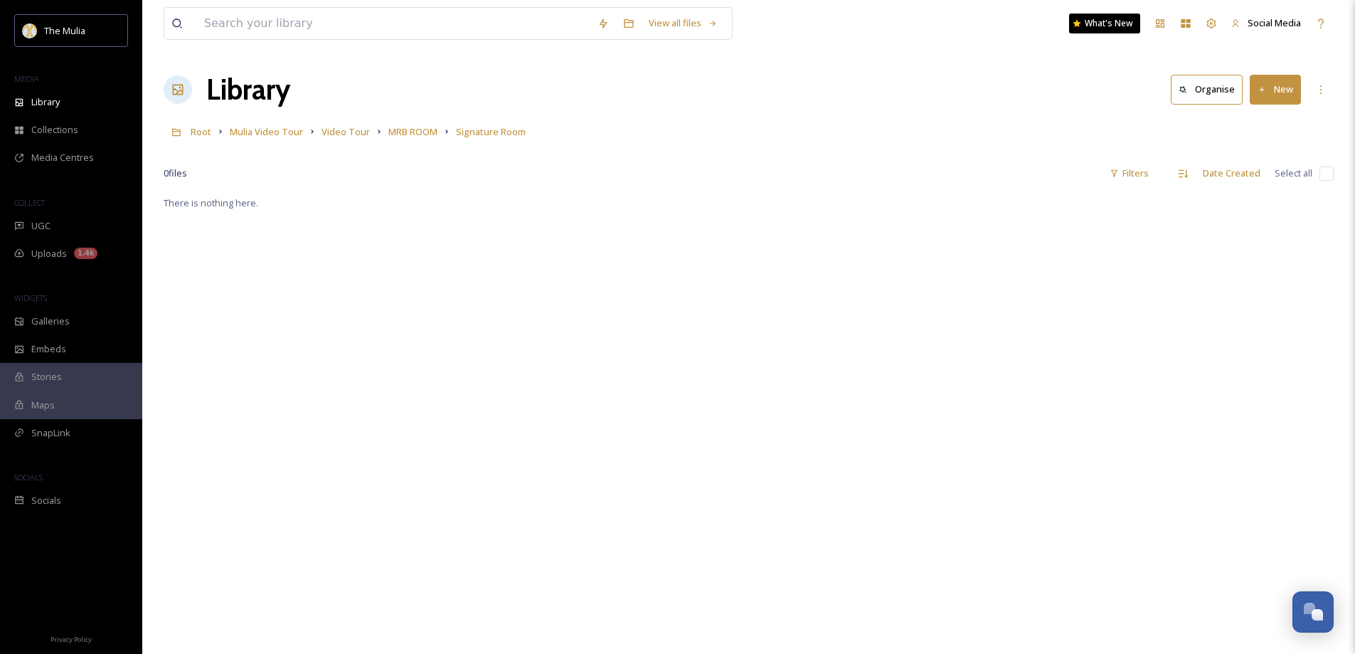
click at [1272, 91] on button "New" at bounding box center [1275, 89] width 51 height 29
click at [1262, 123] on span "File Upload" at bounding box center [1269, 123] width 47 height 14
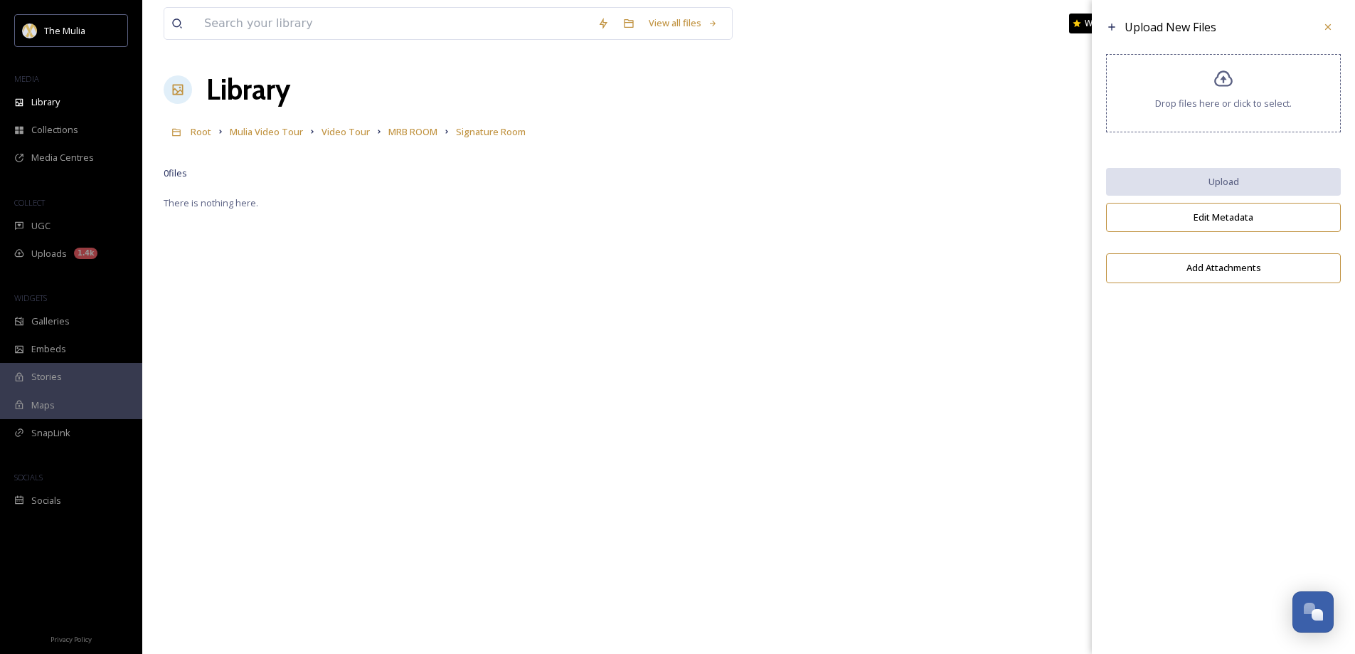
click at [1165, 91] on div "Drop files here or click to select." at bounding box center [1223, 93] width 235 height 78
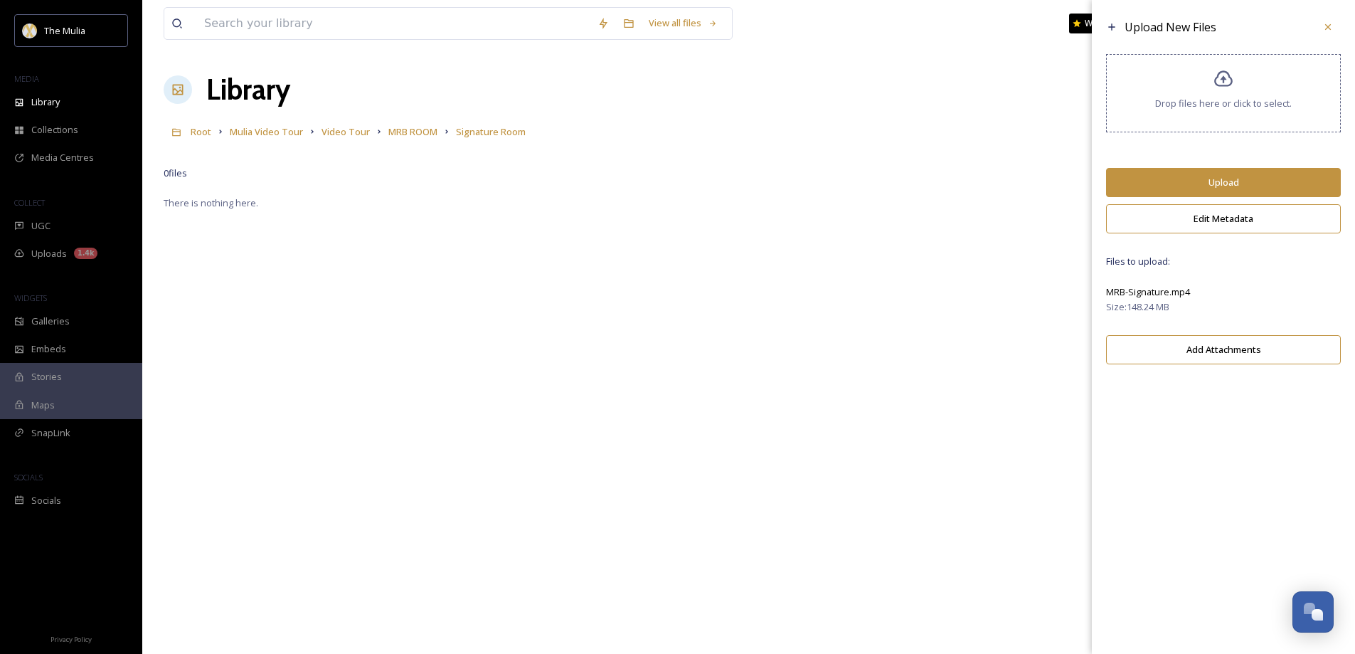
click at [1229, 184] on button "Upload" at bounding box center [1223, 182] width 235 height 29
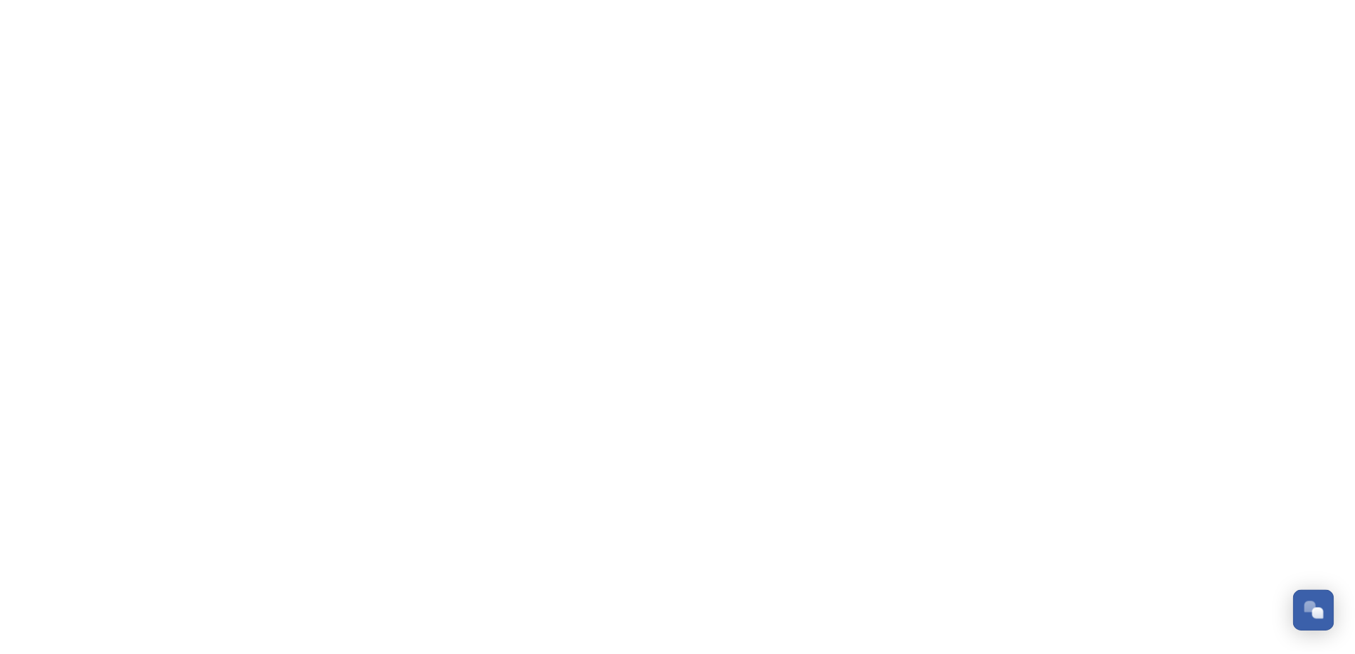
scroll to position [2002, 0]
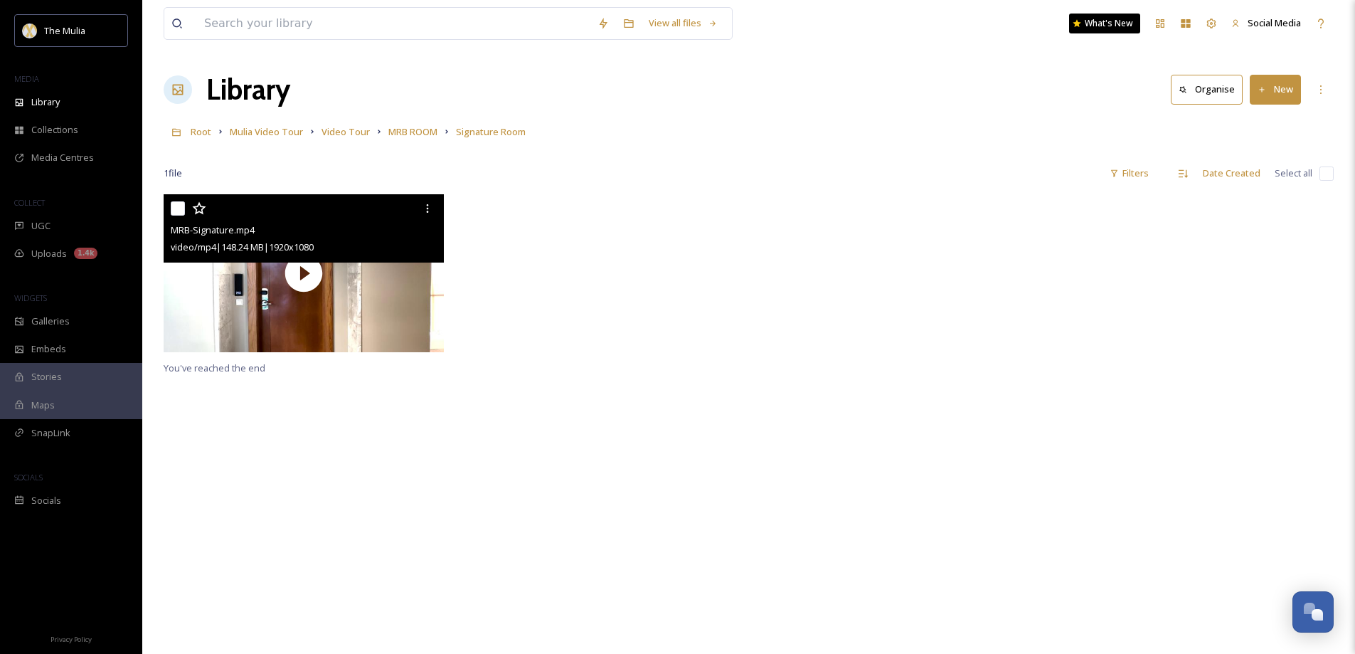
click at [385, 237] on div "MRB-Signature.mp4" at bounding box center [306, 229] width 270 height 17
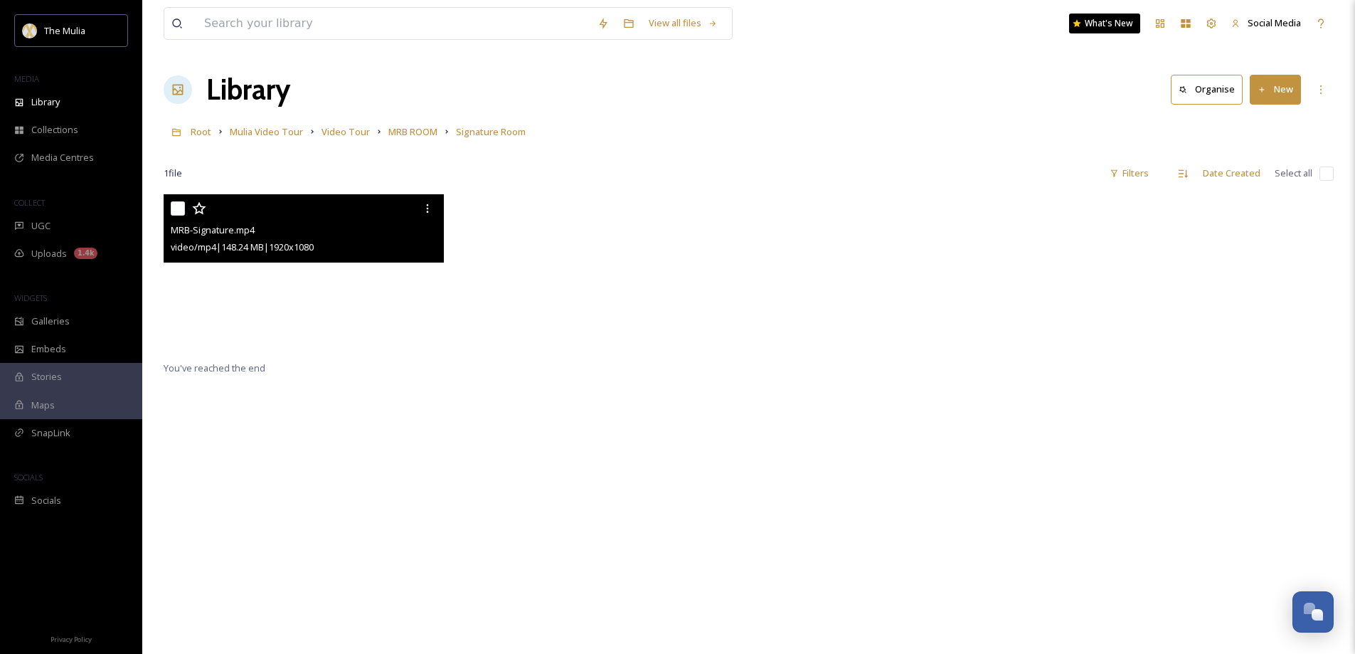
click at [349, 279] on video "MRB-Signature.mp4" at bounding box center [304, 273] width 280 height 158
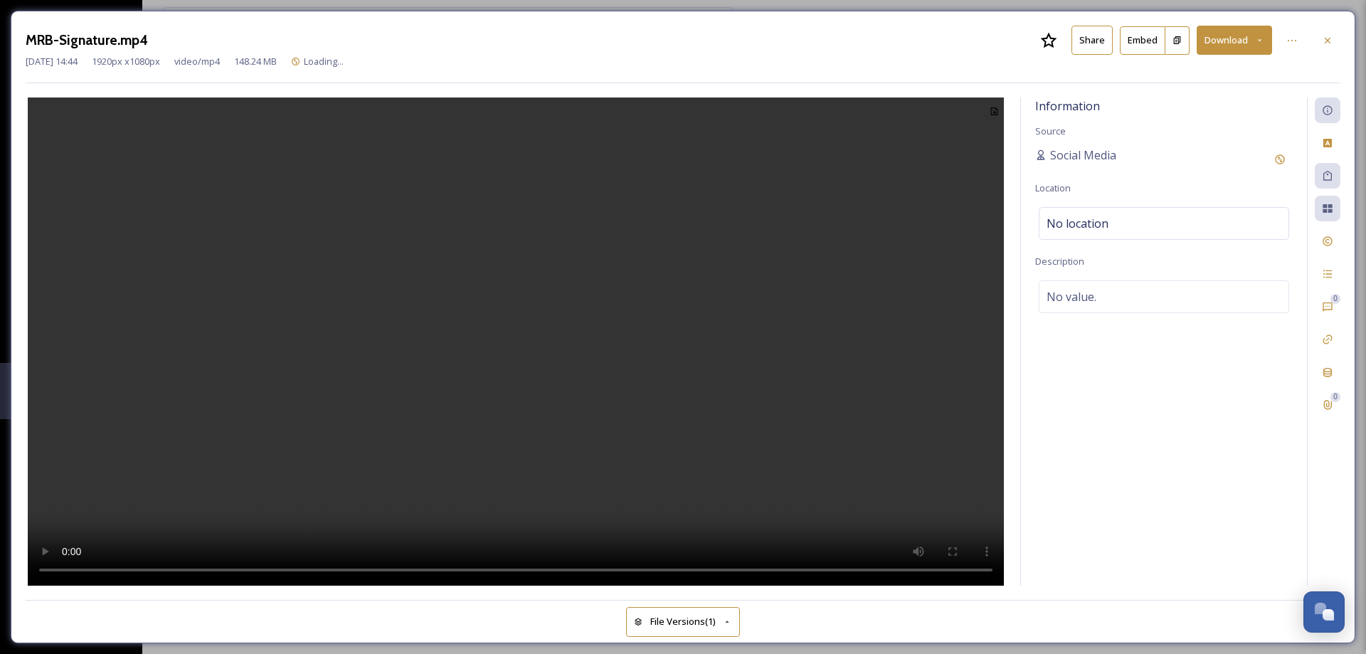
click at [1101, 34] on button "Share" at bounding box center [1091, 40] width 41 height 29
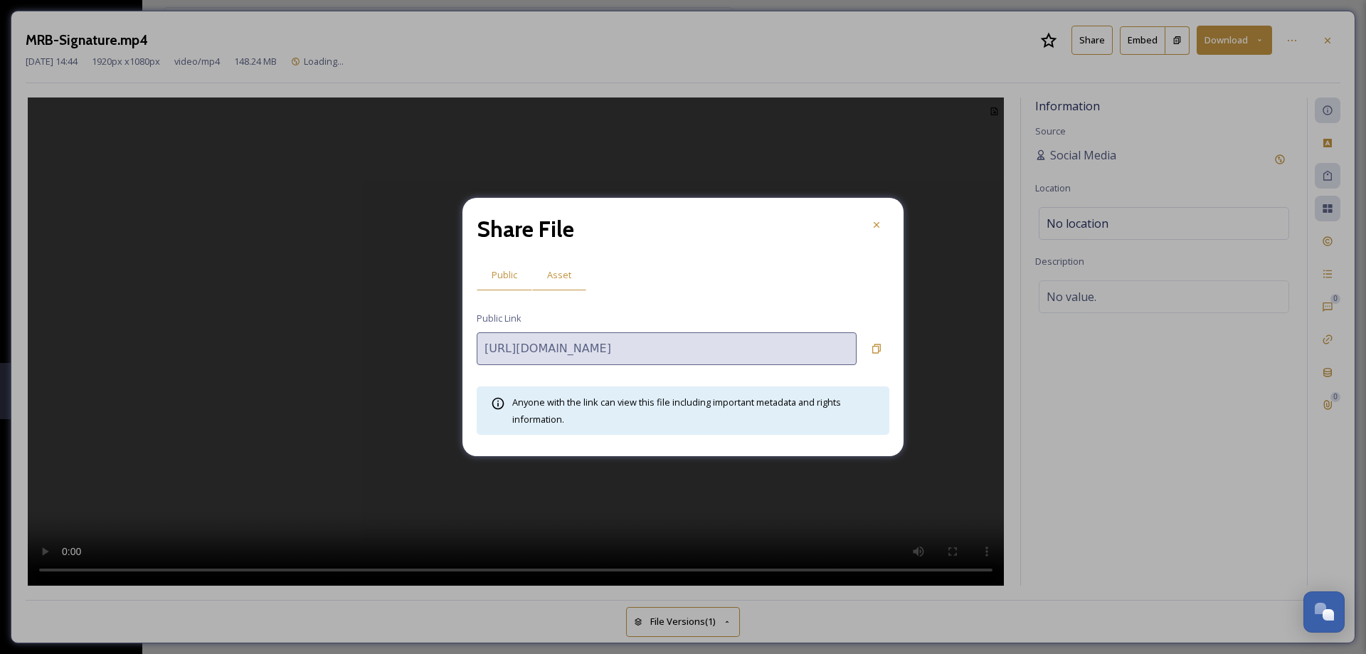
click at [549, 279] on span "Asset" at bounding box center [559, 275] width 24 height 14
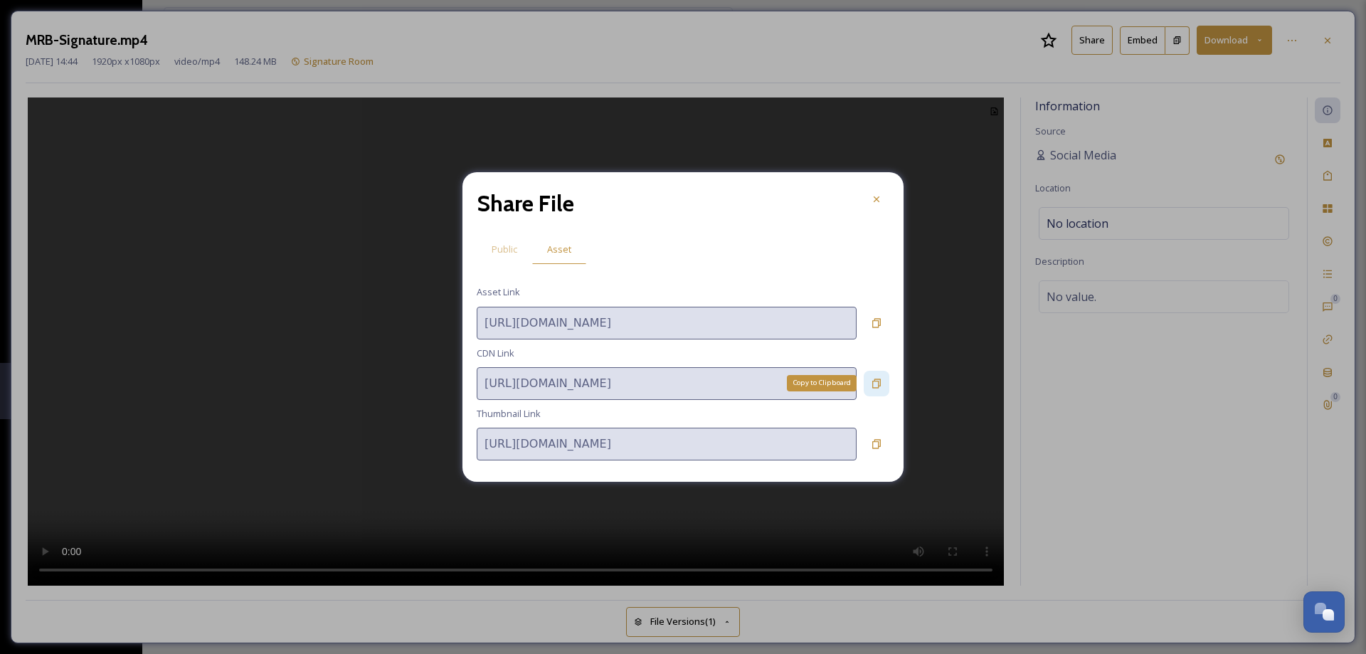
click at [881, 384] on icon at bounding box center [876, 383] width 11 height 11
click at [877, 381] on icon at bounding box center [876, 383] width 11 height 11
click at [874, 201] on icon at bounding box center [876, 199] width 11 height 11
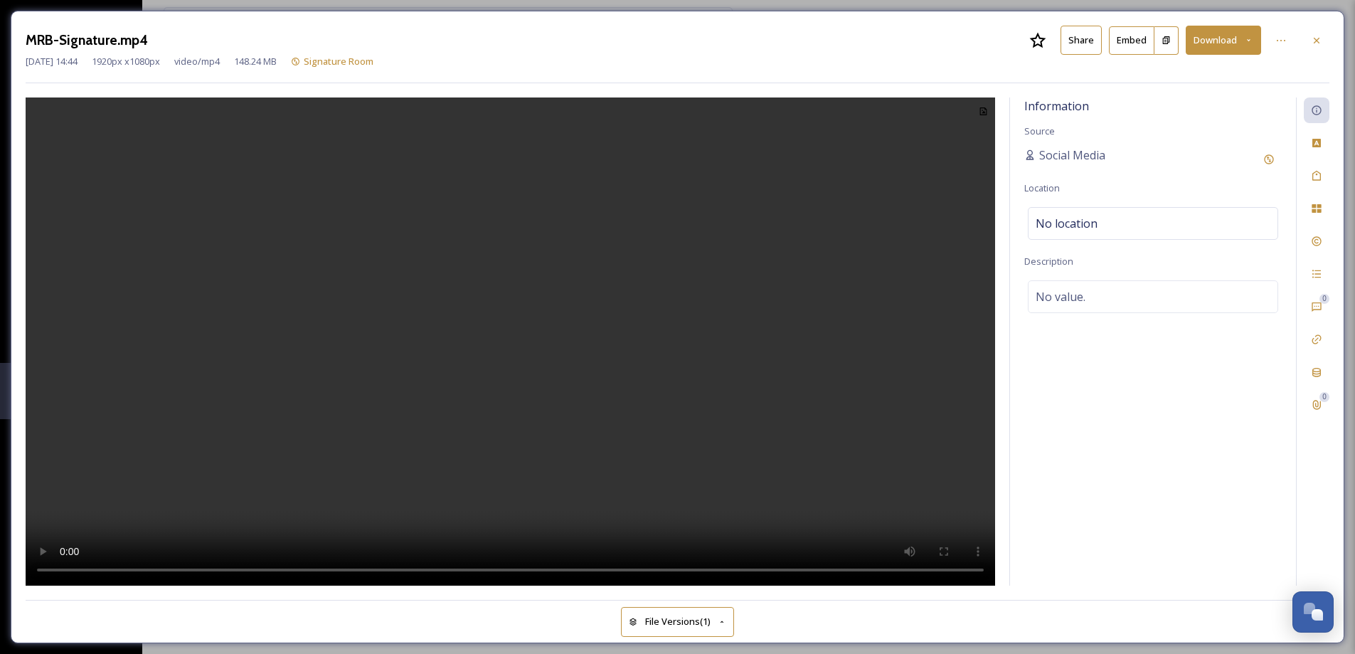
click at [1070, 42] on button "Share" at bounding box center [1081, 40] width 41 height 29
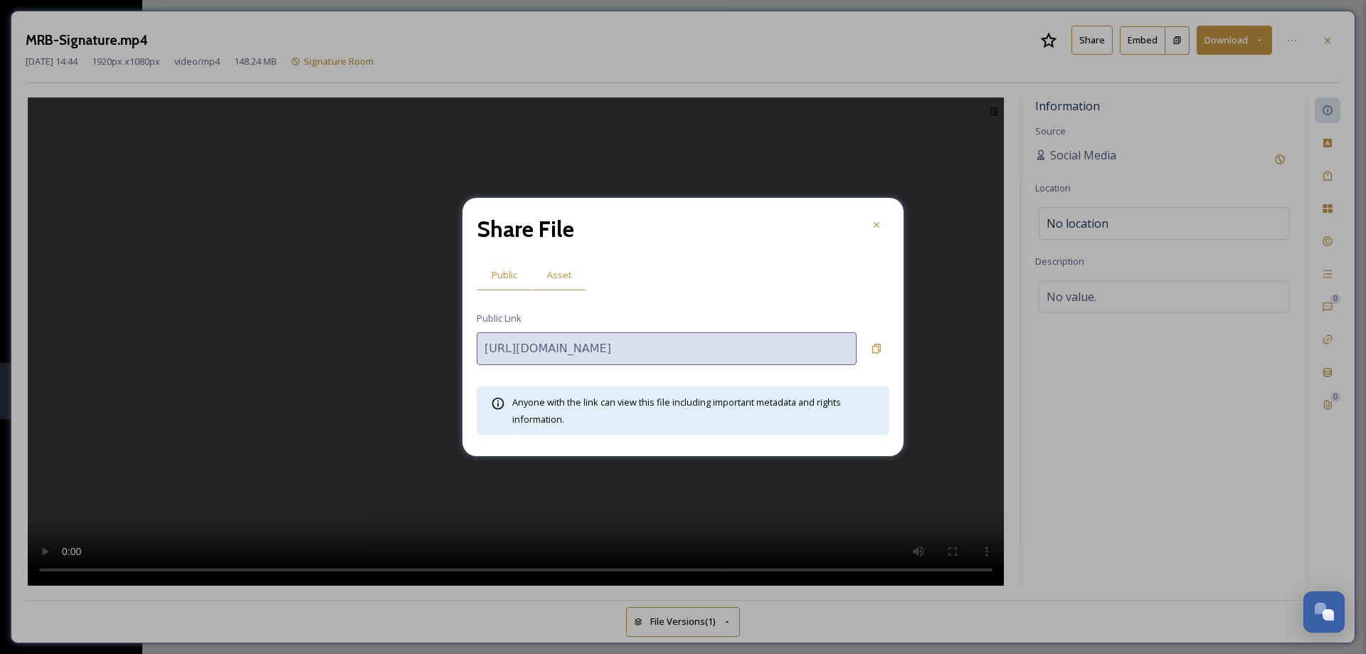
click at [553, 267] on div "Asset" at bounding box center [559, 274] width 54 height 29
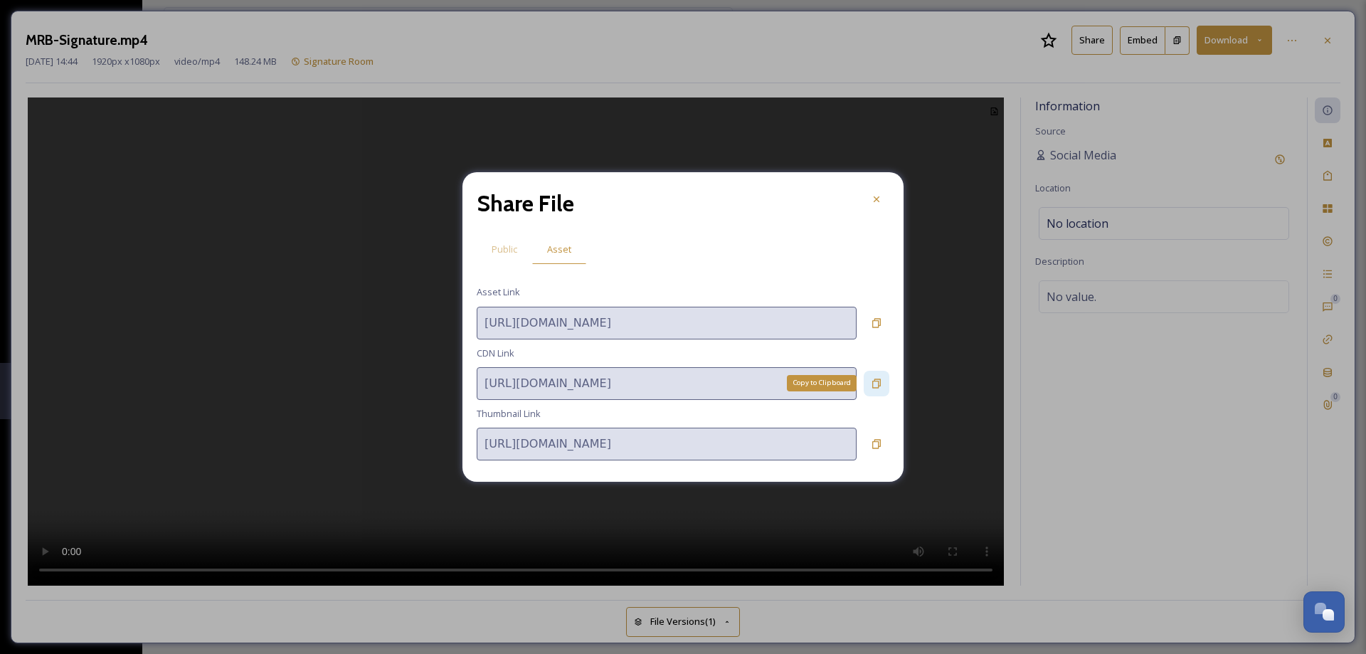
click at [875, 381] on icon at bounding box center [876, 382] width 9 height 9
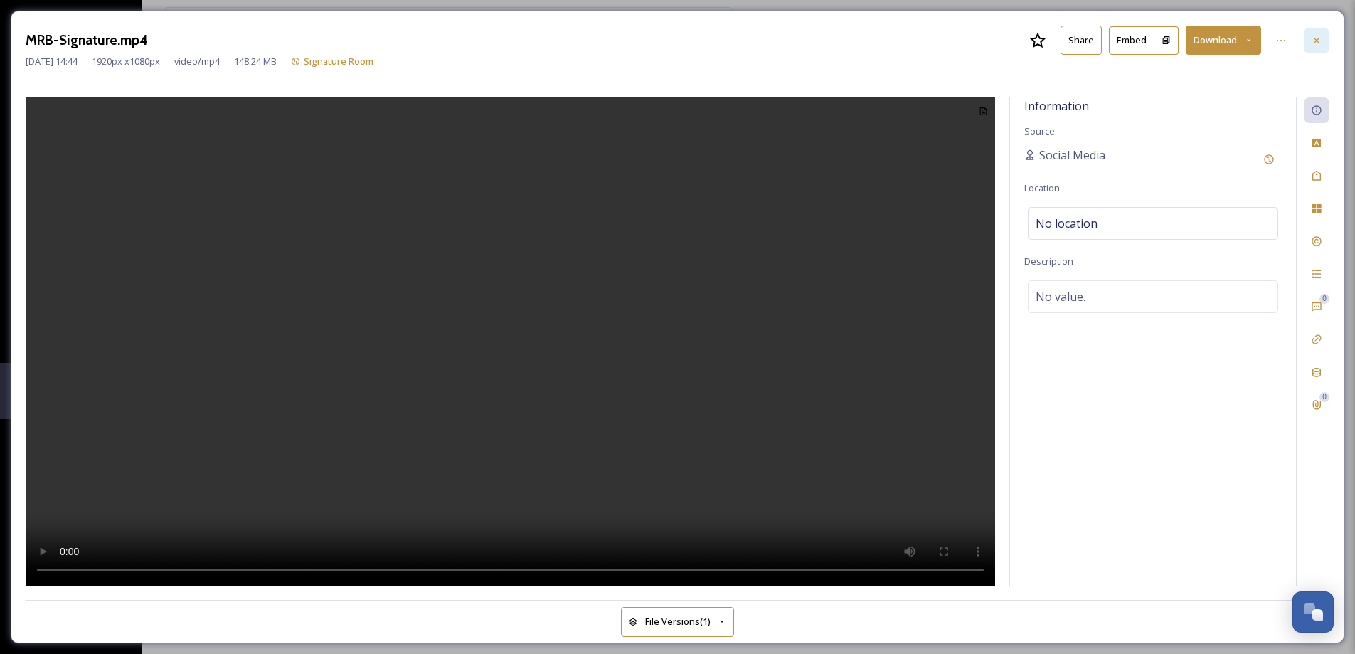
click at [1319, 41] on icon at bounding box center [1316, 40] width 11 height 11
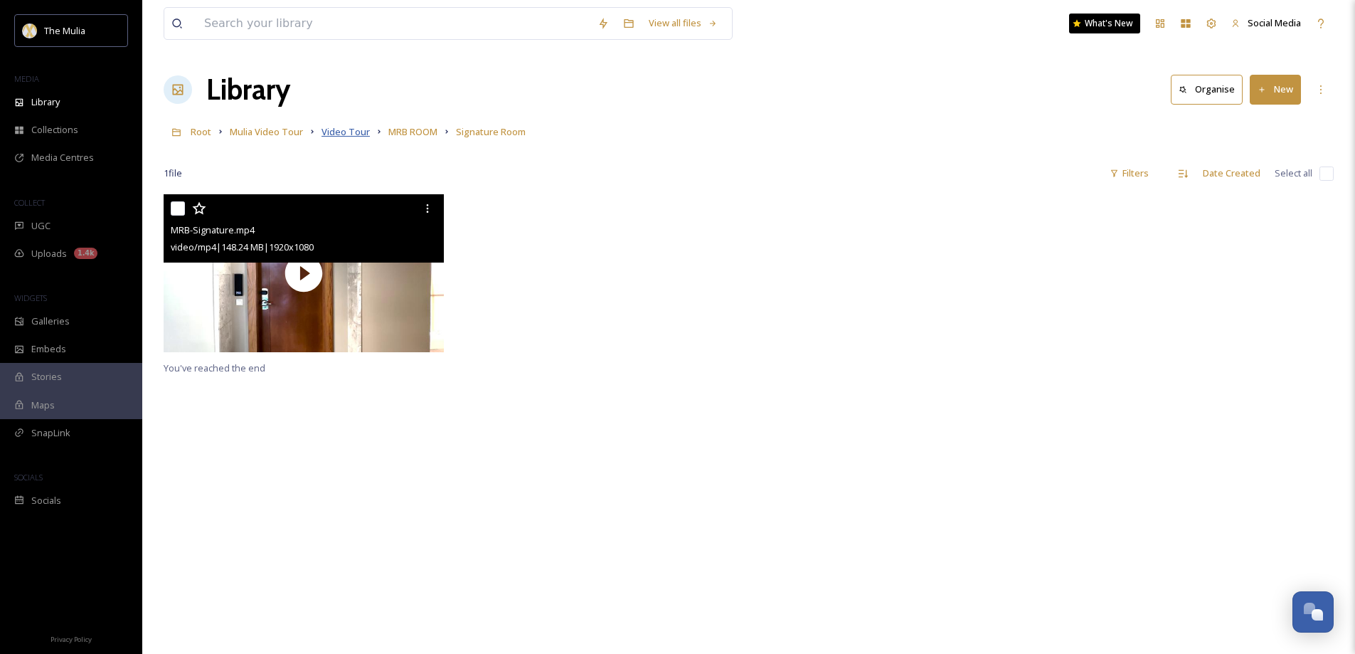
click at [346, 131] on span "Video Tour" at bounding box center [346, 131] width 48 height 13
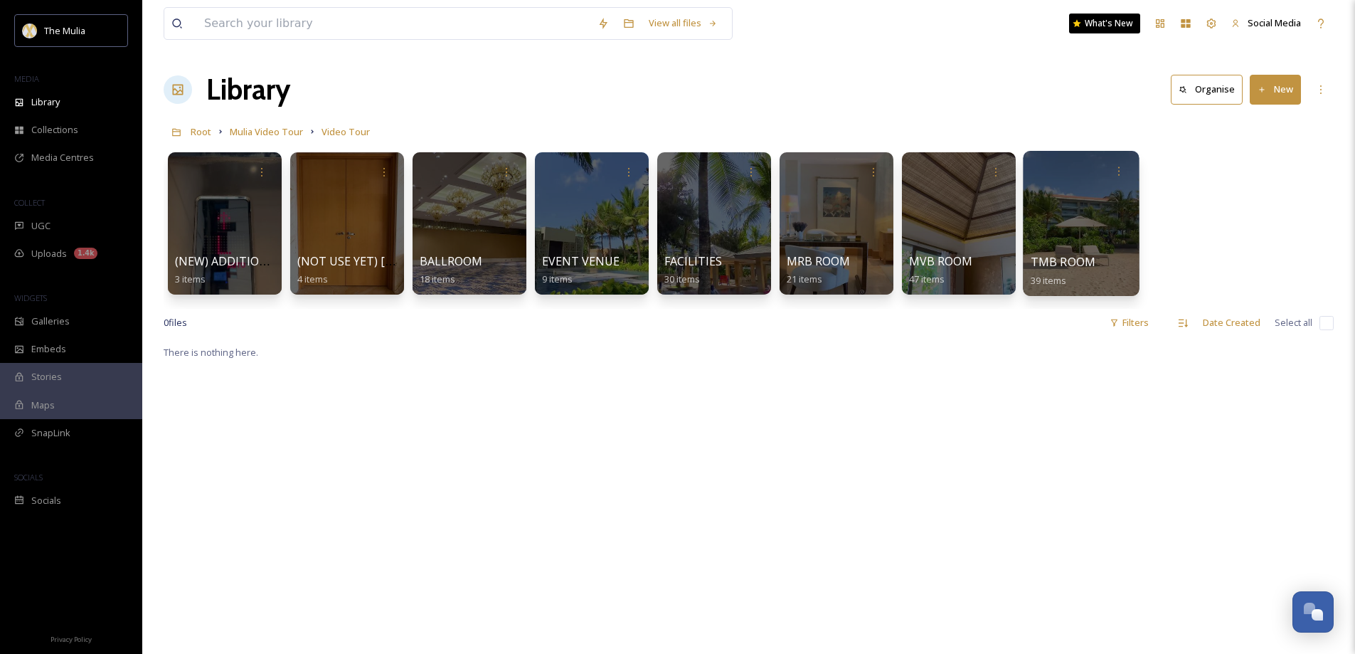
click at [1032, 254] on span "TMB ROOM" at bounding box center [1063, 262] width 65 height 16
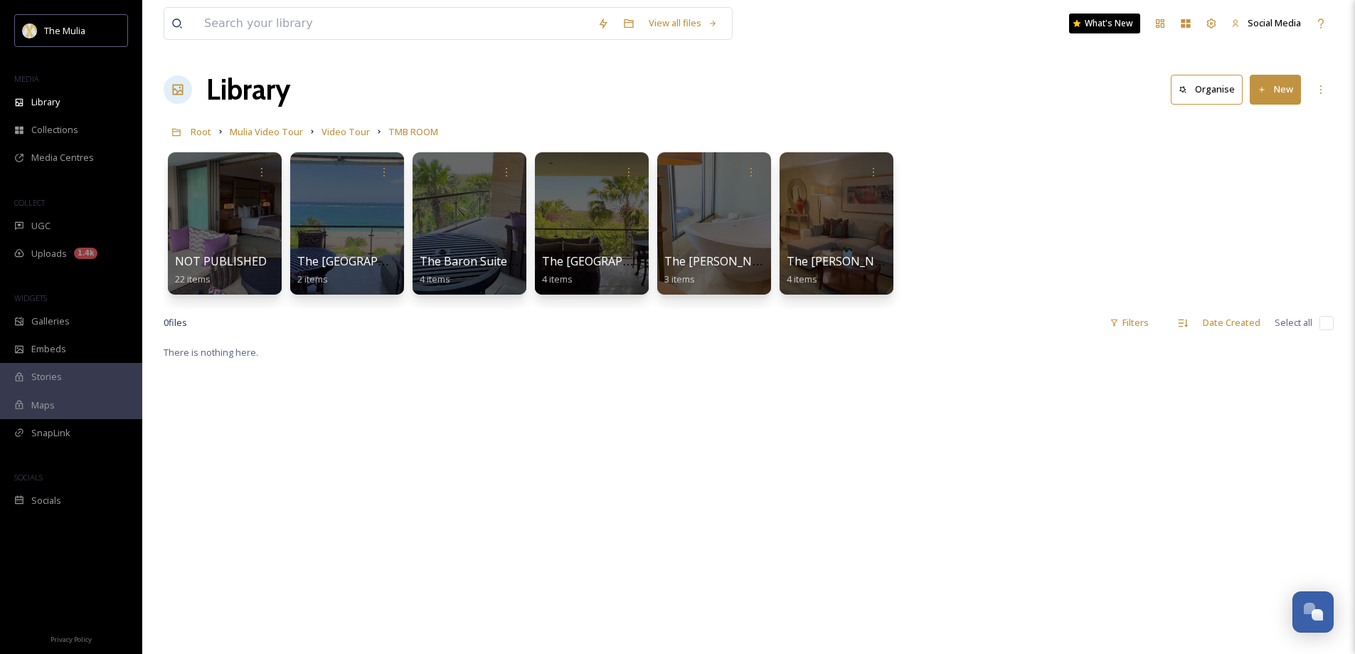
click at [1268, 88] on button "New" at bounding box center [1275, 89] width 51 height 29
click at [1259, 179] on span "Folder" at bounding box center [1259, 178] width 27 height 14
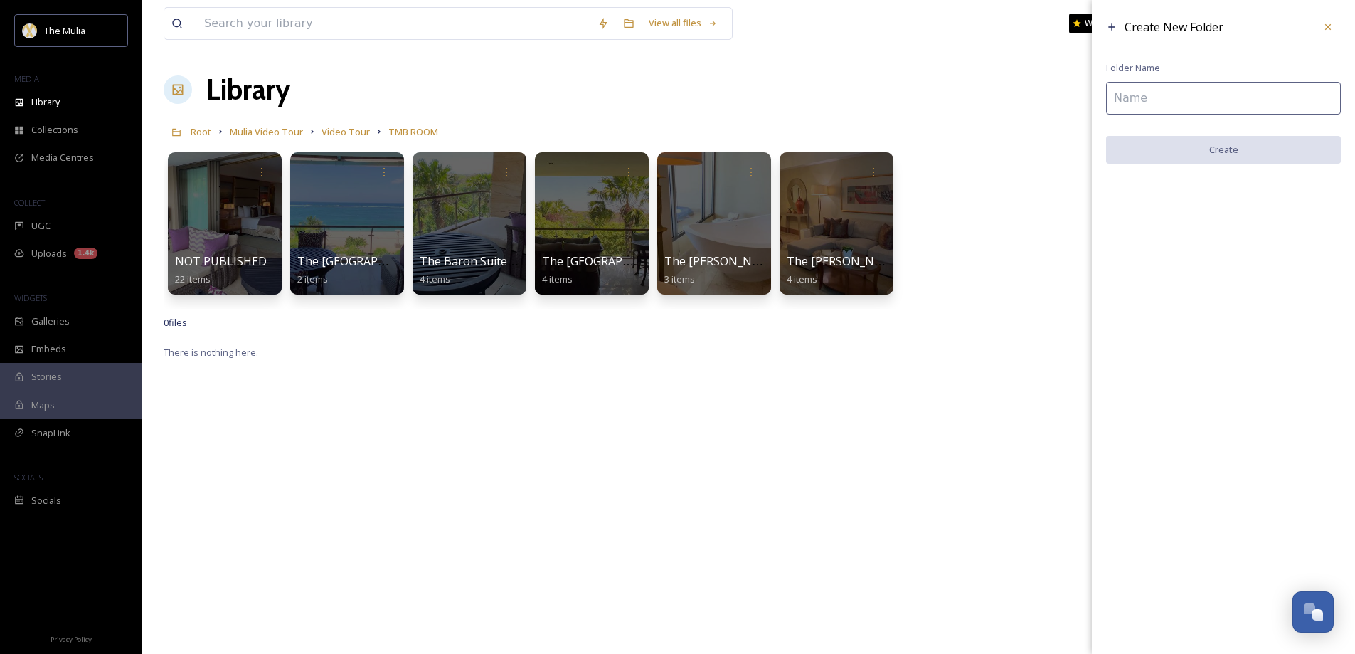
click at [1152, 102] on input at bounding box center [1223, 98] width 235 height 33
type input "Marquess Suite"
click at [1210, 156] on button "Create" at bounding box center [1223, 150] width 235 height 29
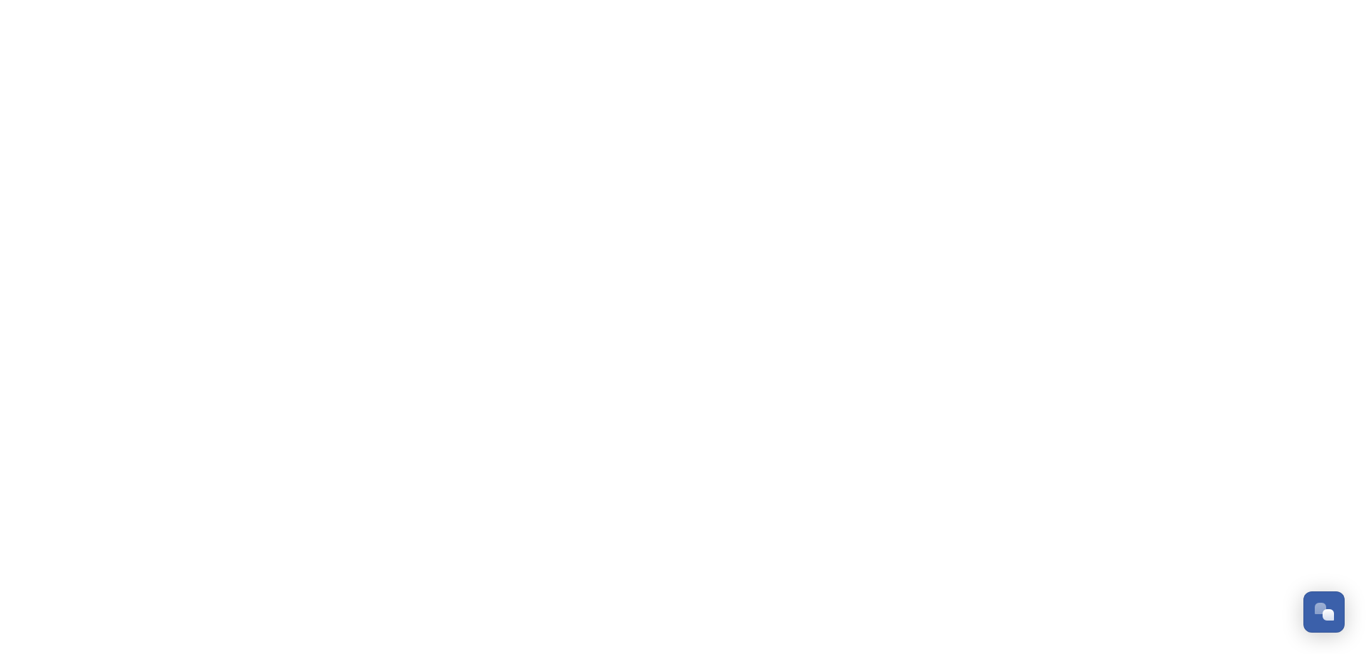
scroll to position [2072, 0]
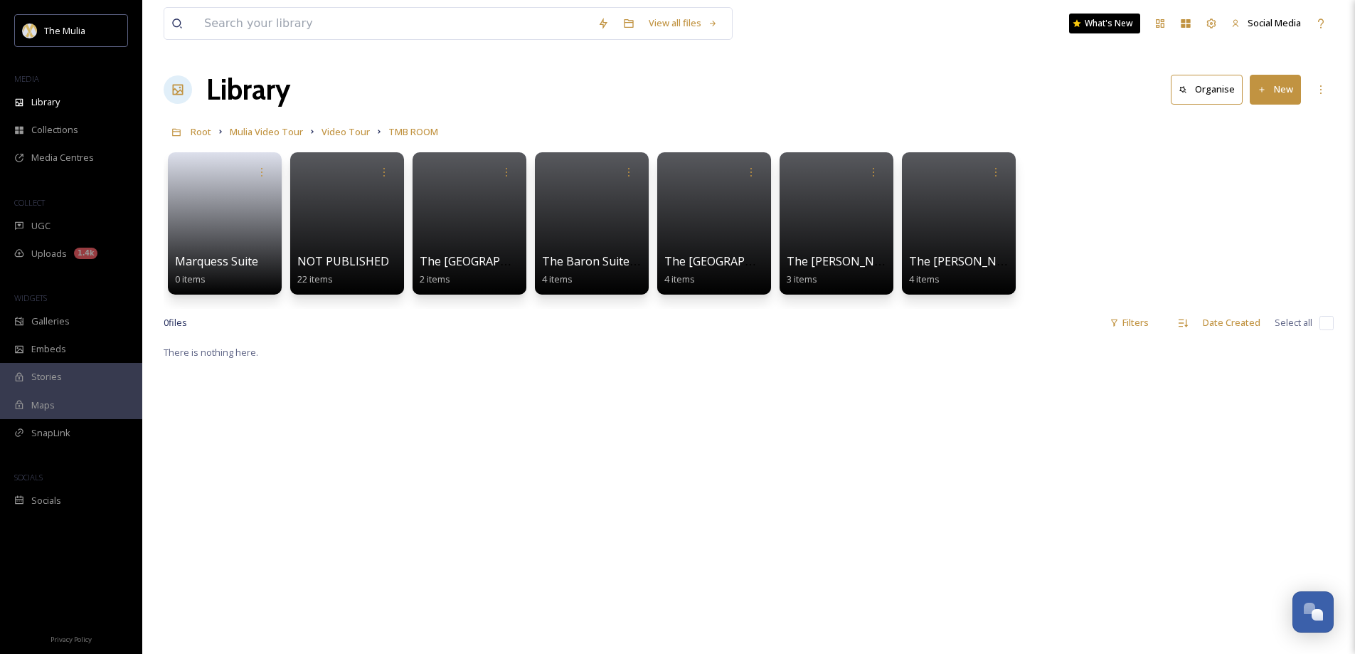
scroll to position [2072, 0]
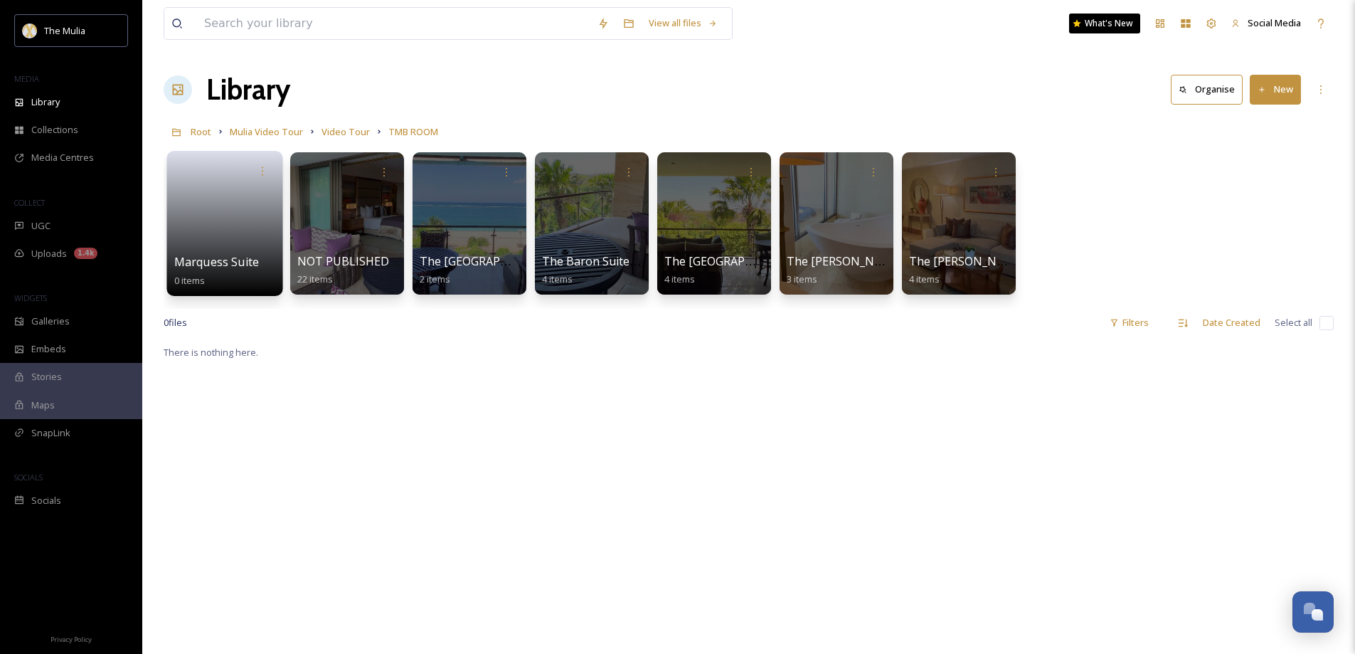
click at [236, 248] on link at bounding box center [225, 218] width 102 height 69
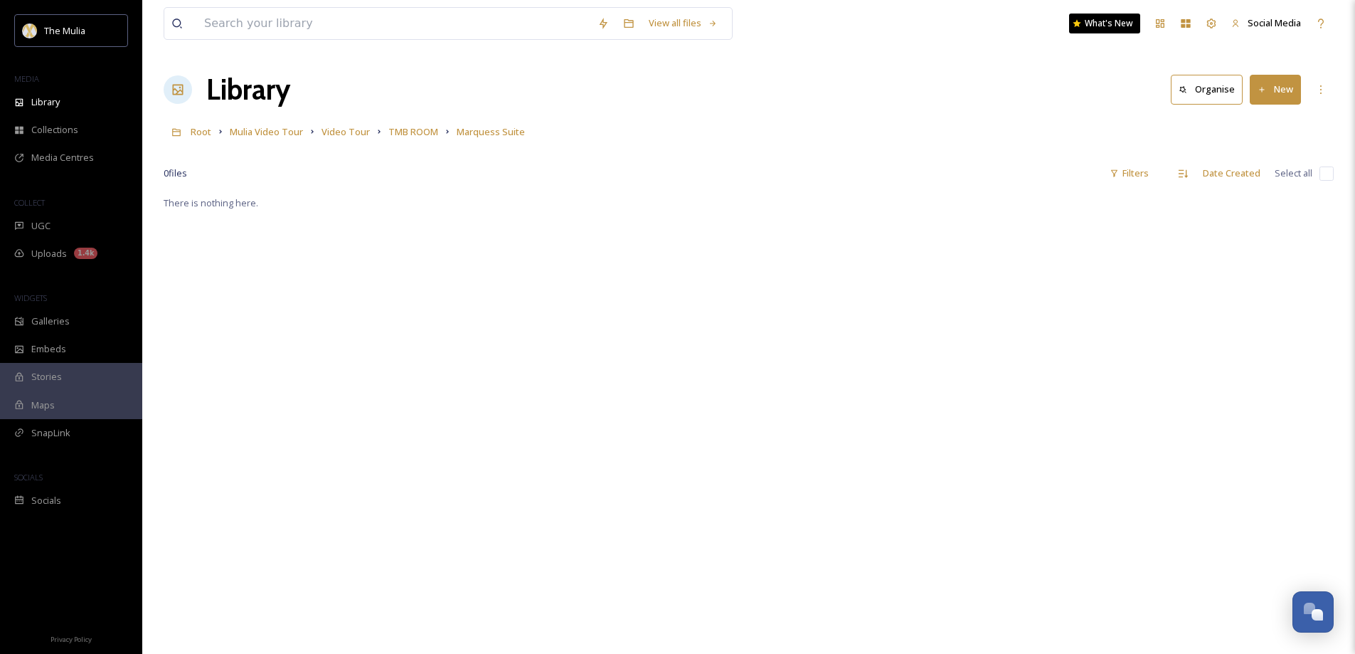
click at [1276, 92] on button "New" at bounding box center [1275, 89] width 51 height 29
click at [1271, 123] on span "File Upload" at bounding box center [1269, 123] width 47 height 14
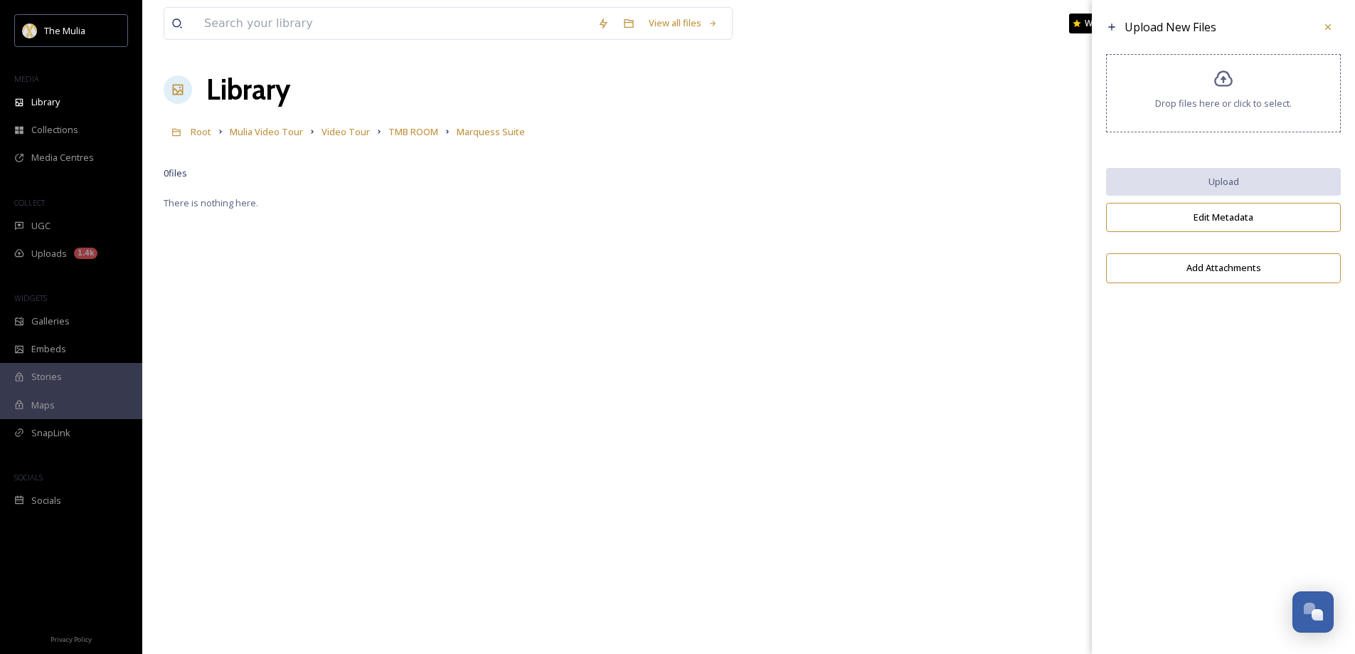
click at [1226, 89] on icon at bounding box center [1224, 79] width 21 height 21
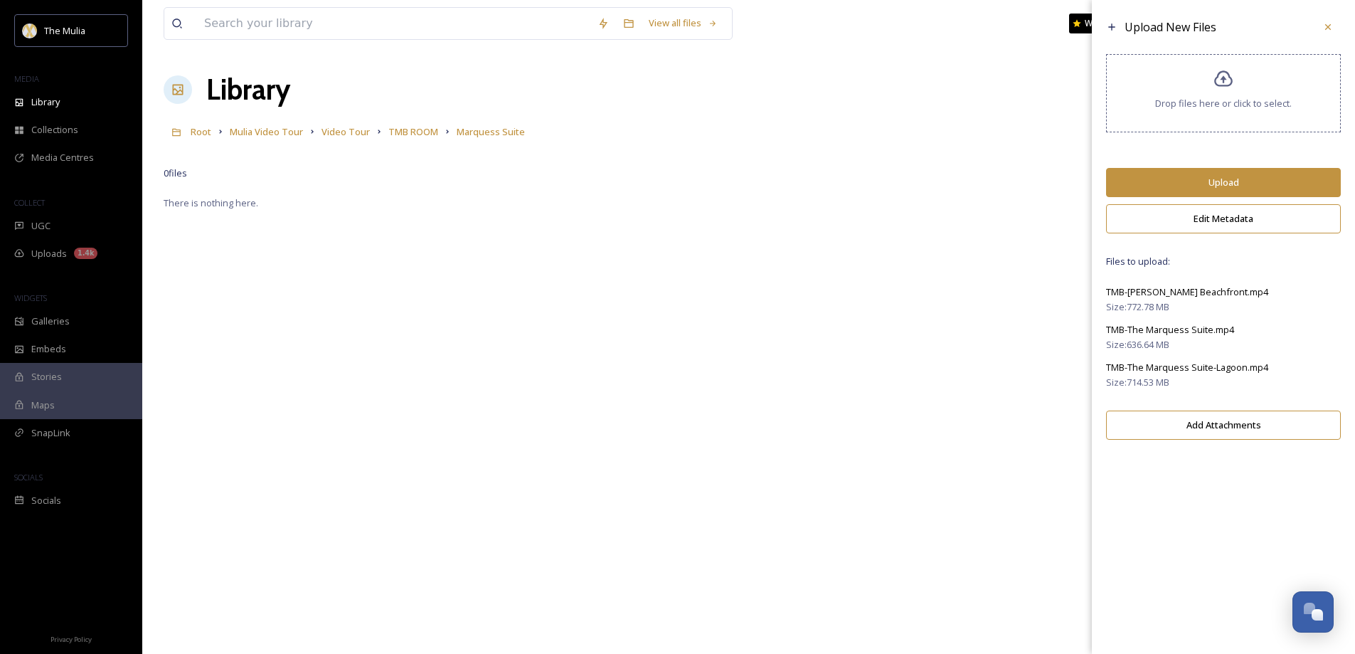
click at [1222, 183] on button "Upload" at bounding box center [1223, 182] width 235 height 29
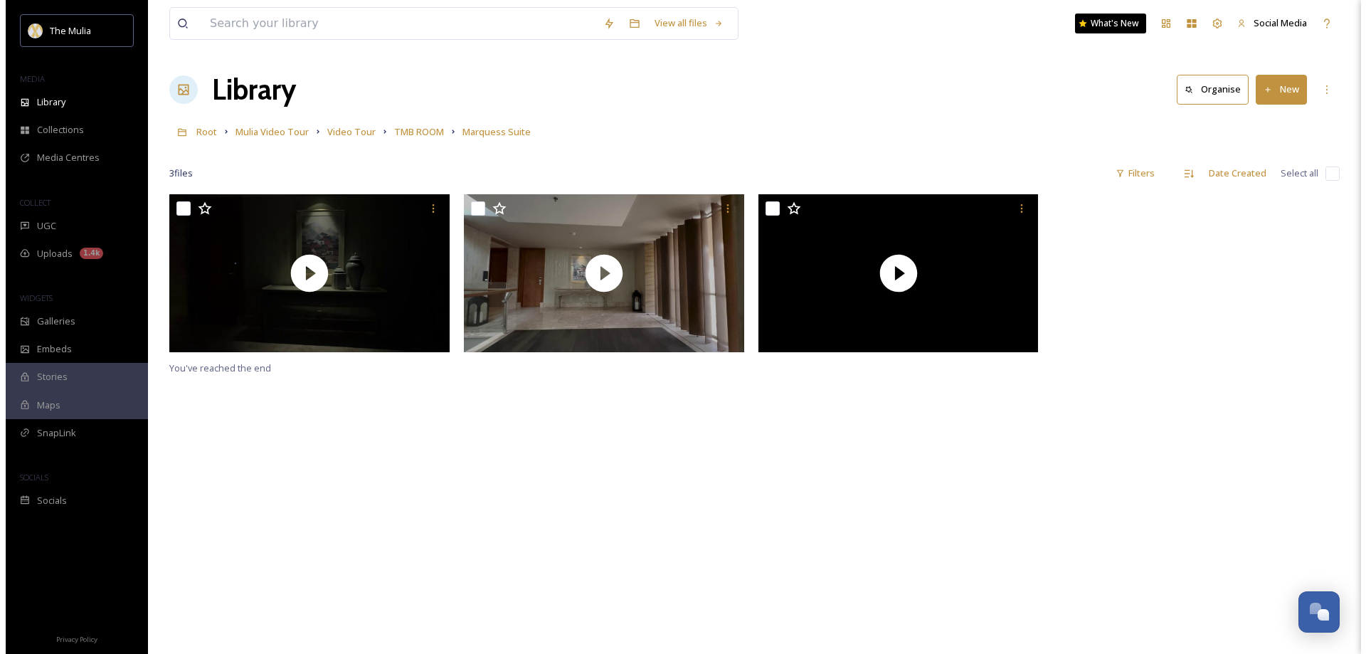
scroll to position [2072, 0]
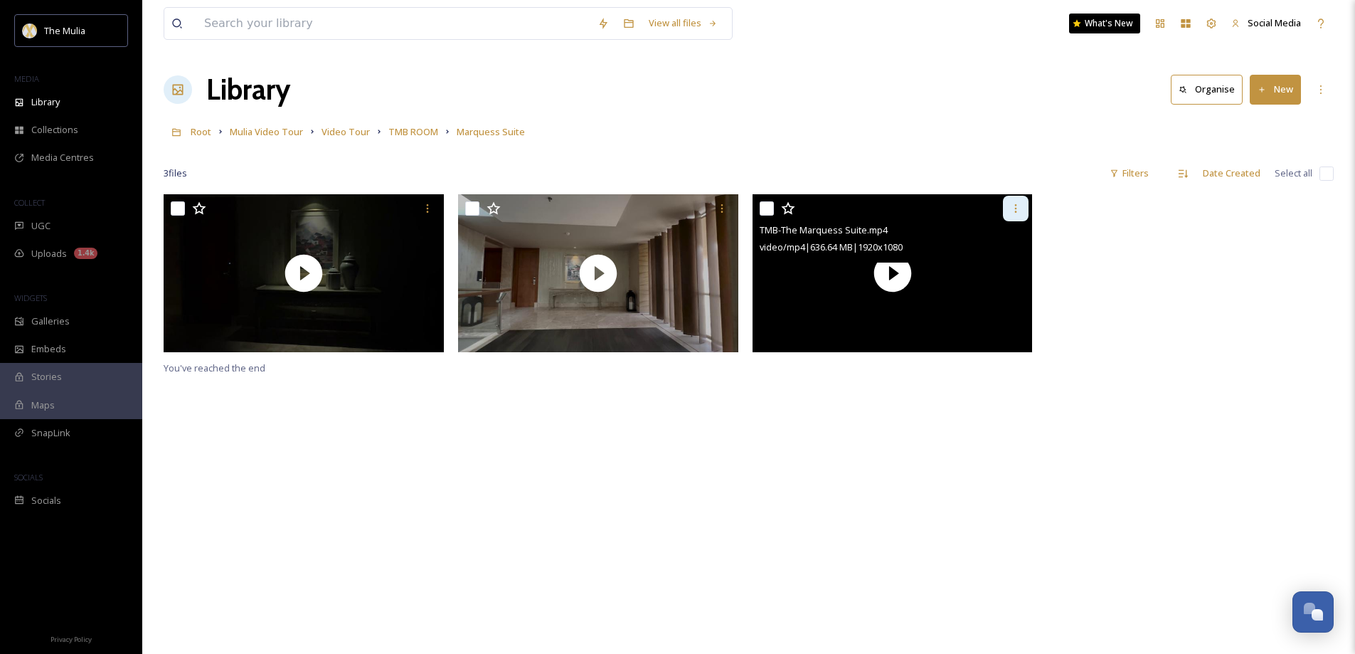
click at [1014, 208] on icon at bounding box center [1015, 208] width 11 height 11
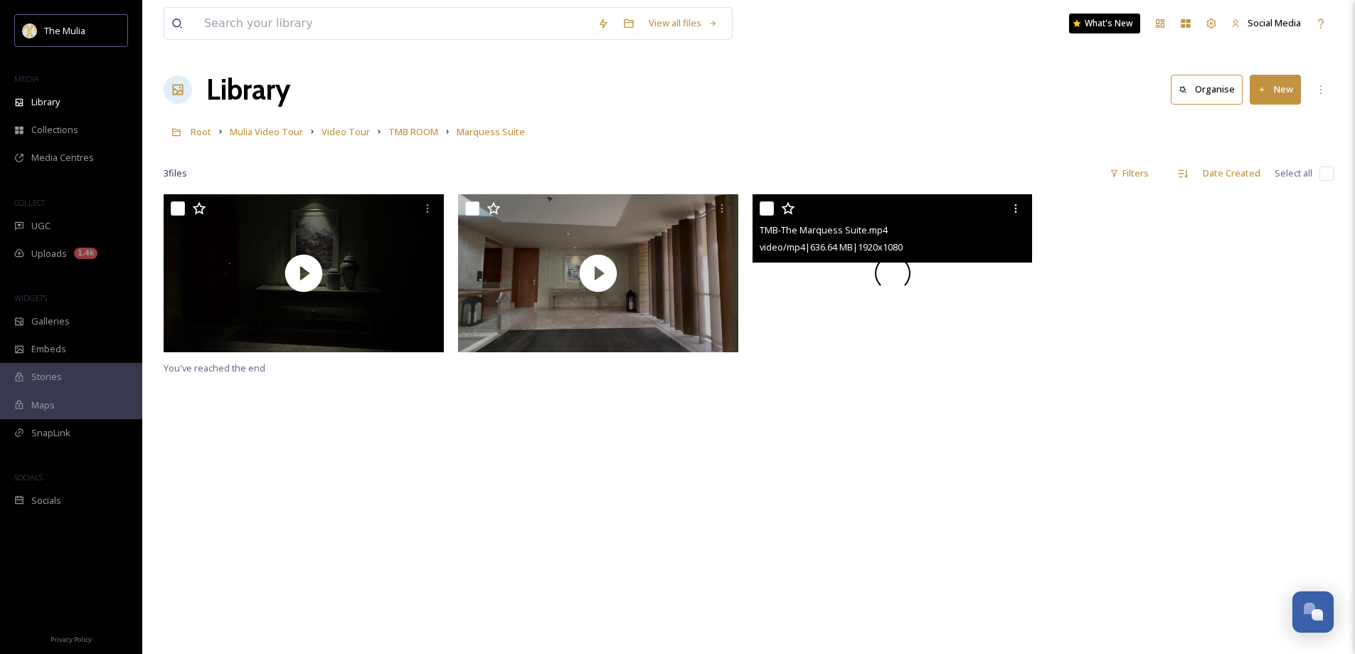
click at [847, 266] on div at bounding box center [893, 273] width 280 height 158
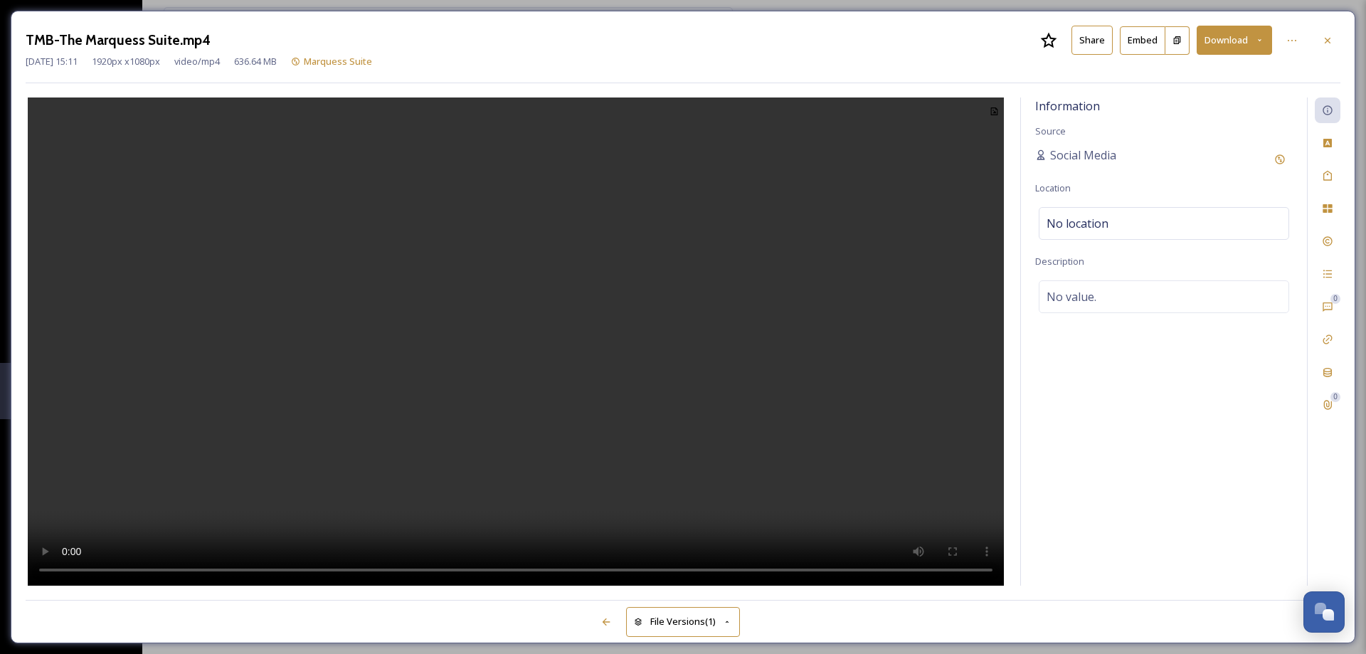
click at [1091, 45] on button "Share" at bounding box center [1091, 40] width 41 height 29
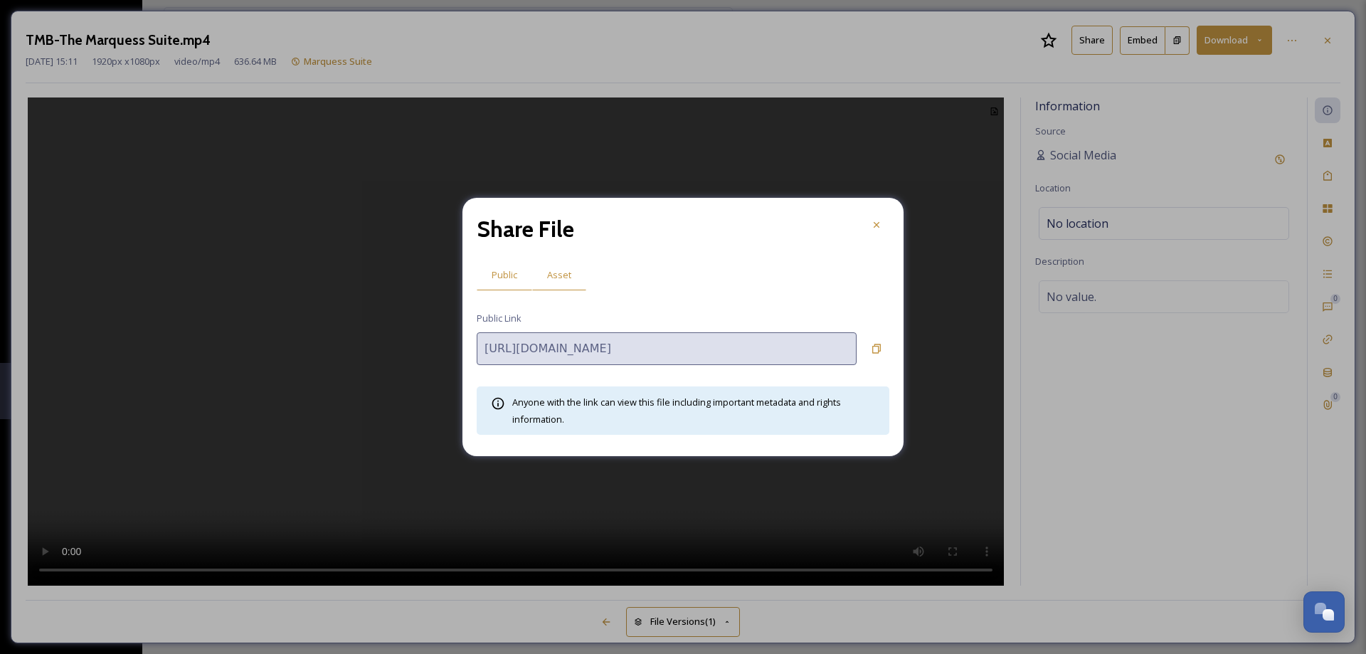
click at [547, 281] on span "Asset" at bounding box center [559, 275] width 24 height 14
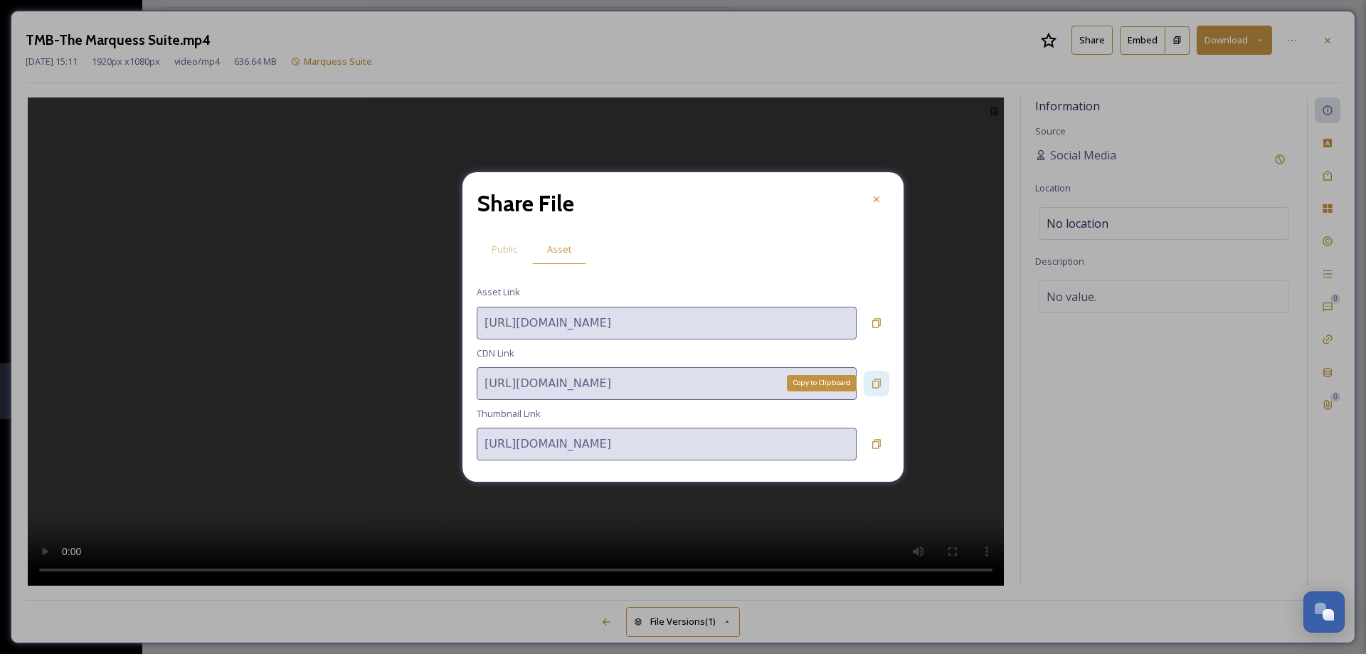
click at [879, 379] on icon at bounding box center [876, 382] width 9 height 9
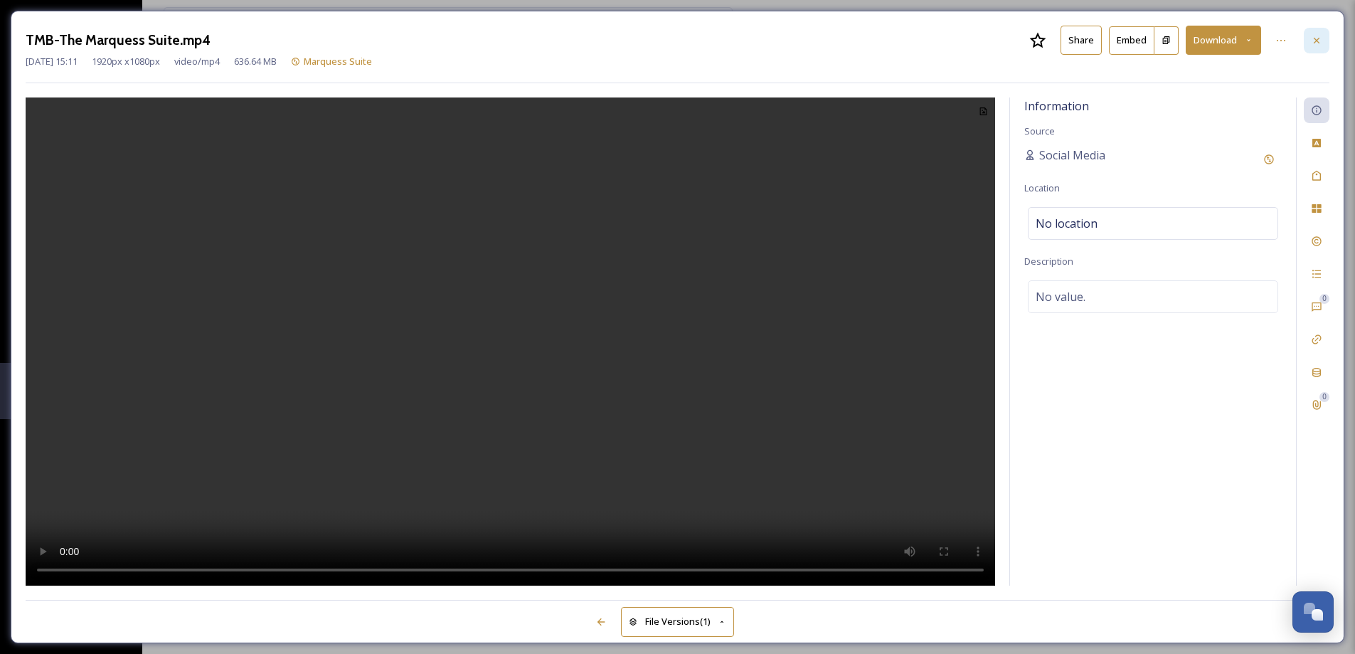
click at [1317, 41] on icon at bounding box center [1316, 40] width 11 height 11
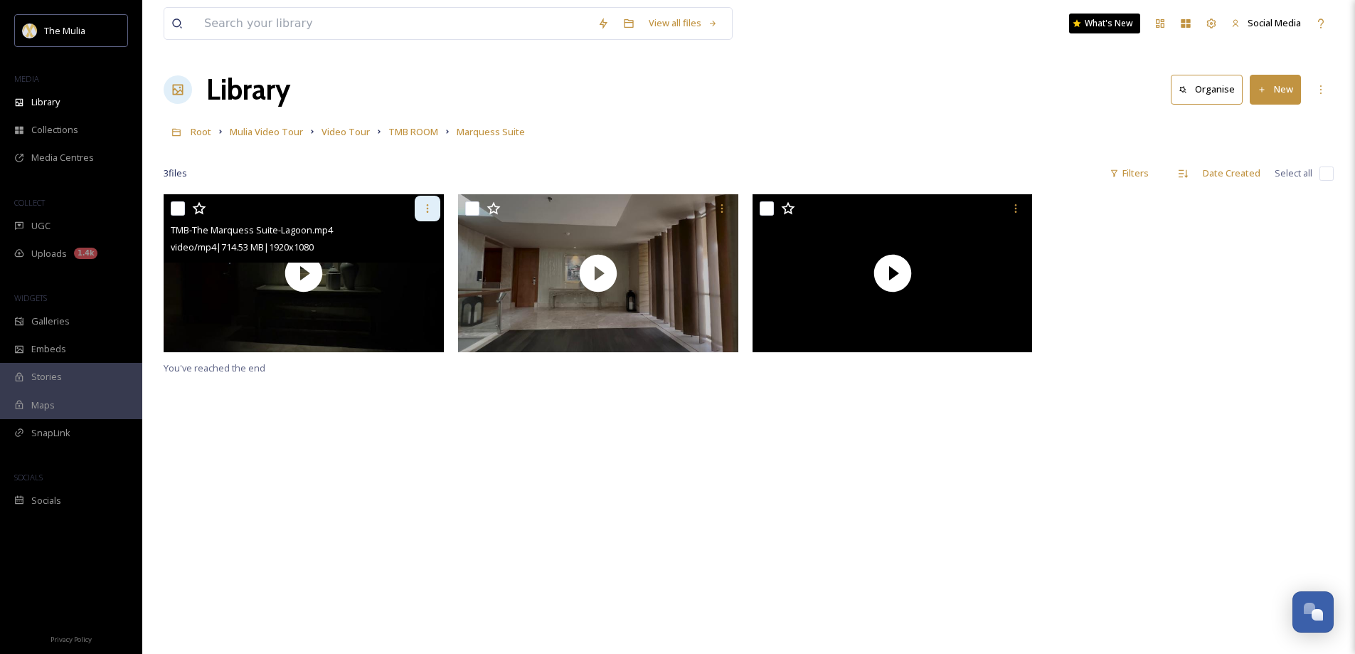
click at [423, 208] on icon at bounding box center [427, 208] width 11 height 11
click at [312, 203] on div at bounding box center [306, 209] width 270 height 26
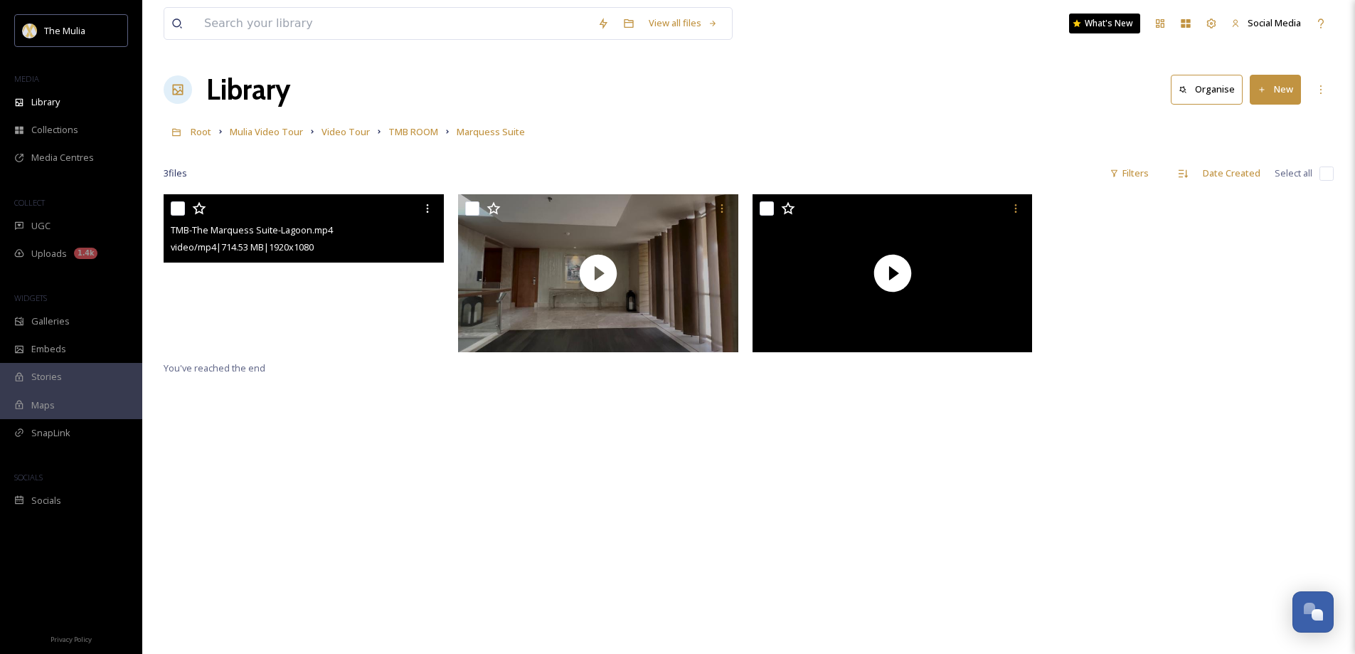
click at [390, 273] on video "TMB-The Marquess Suite-Lagoon.mp4" at bounding box center [304, 273] width 280 height 158
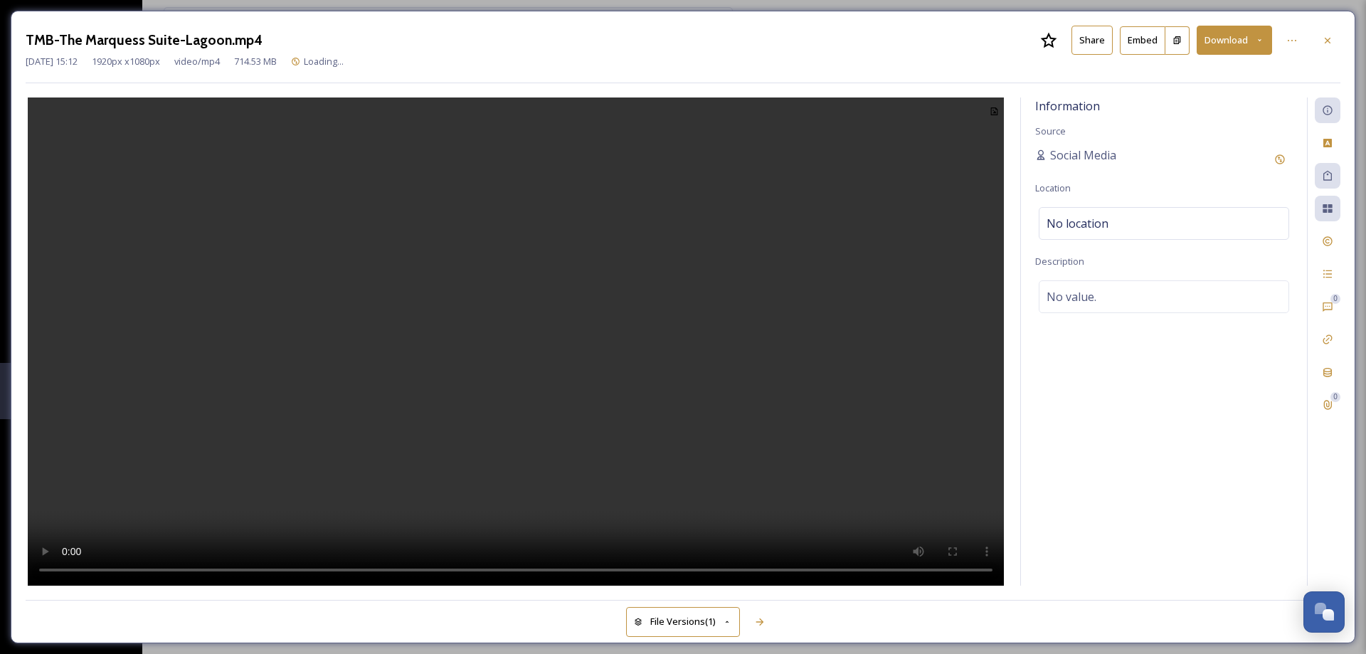
click at [1071, 37] on button "Share" at bounding box center [1091, 40] width 41 height 29
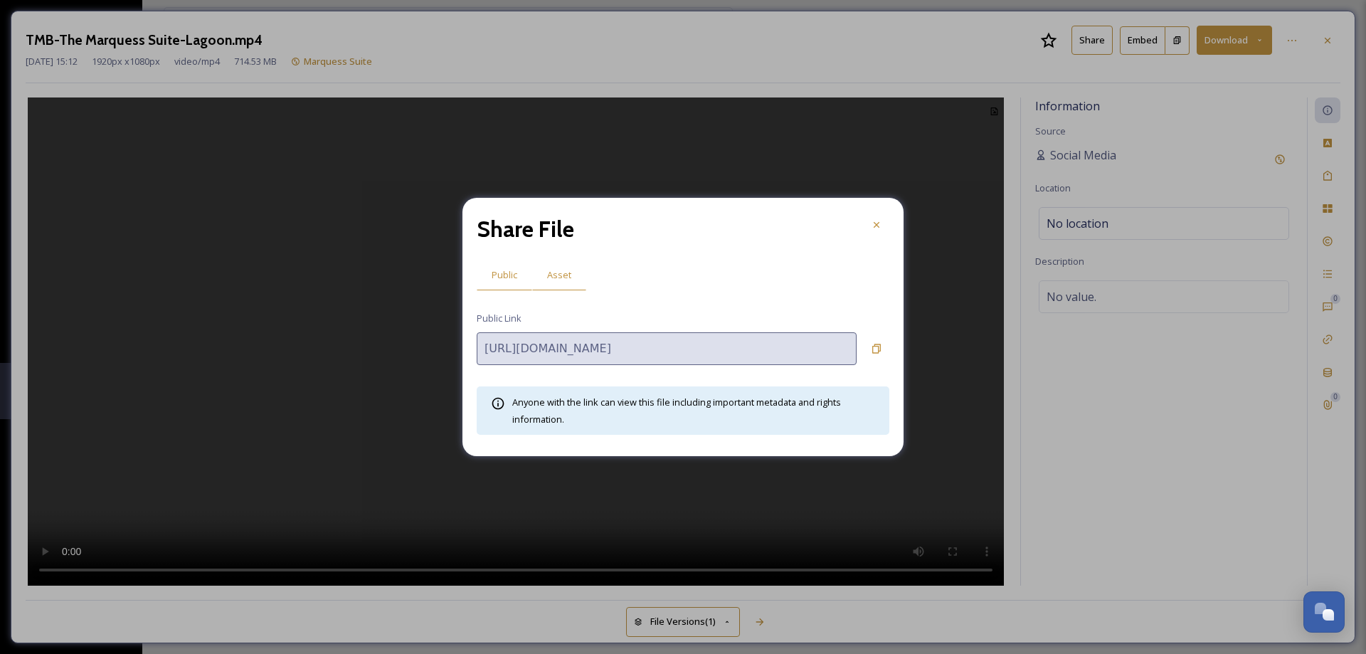
click at [571, 273] on div "Asset" at bounding box center [559, 274] width 54 height 29
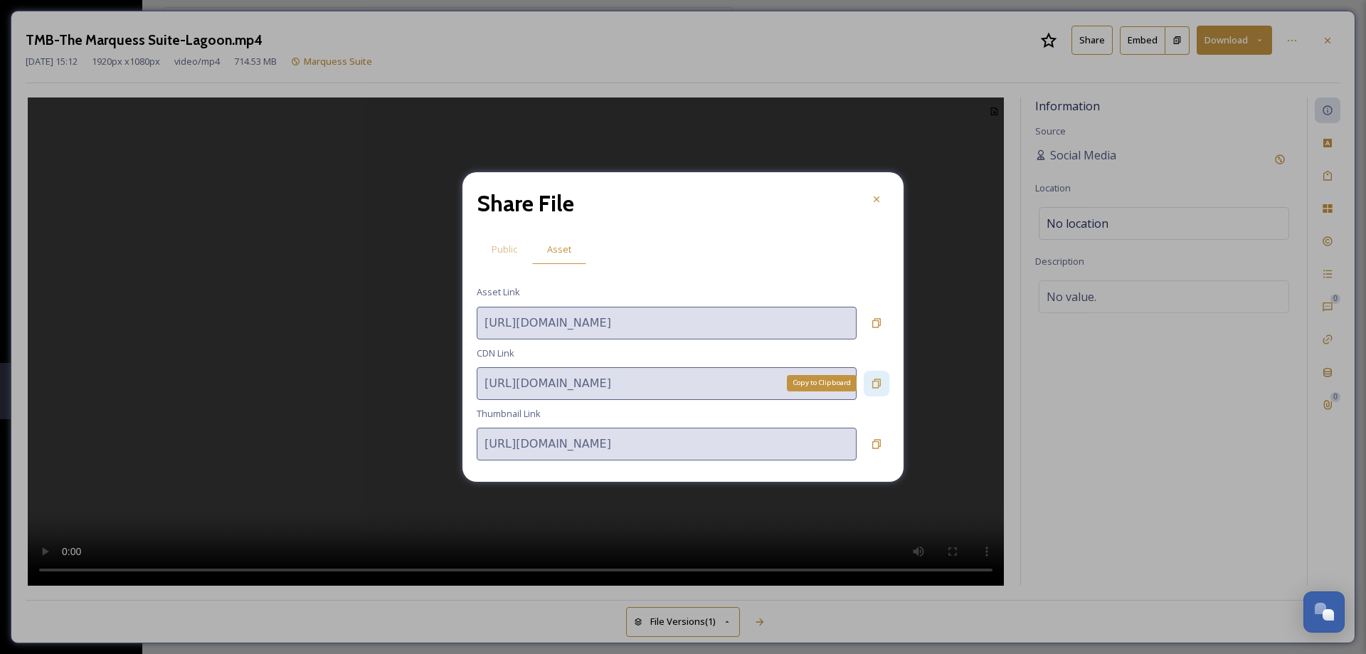
click at [876, 384] on icon at bounding box center [876, 383] width 11 height 11
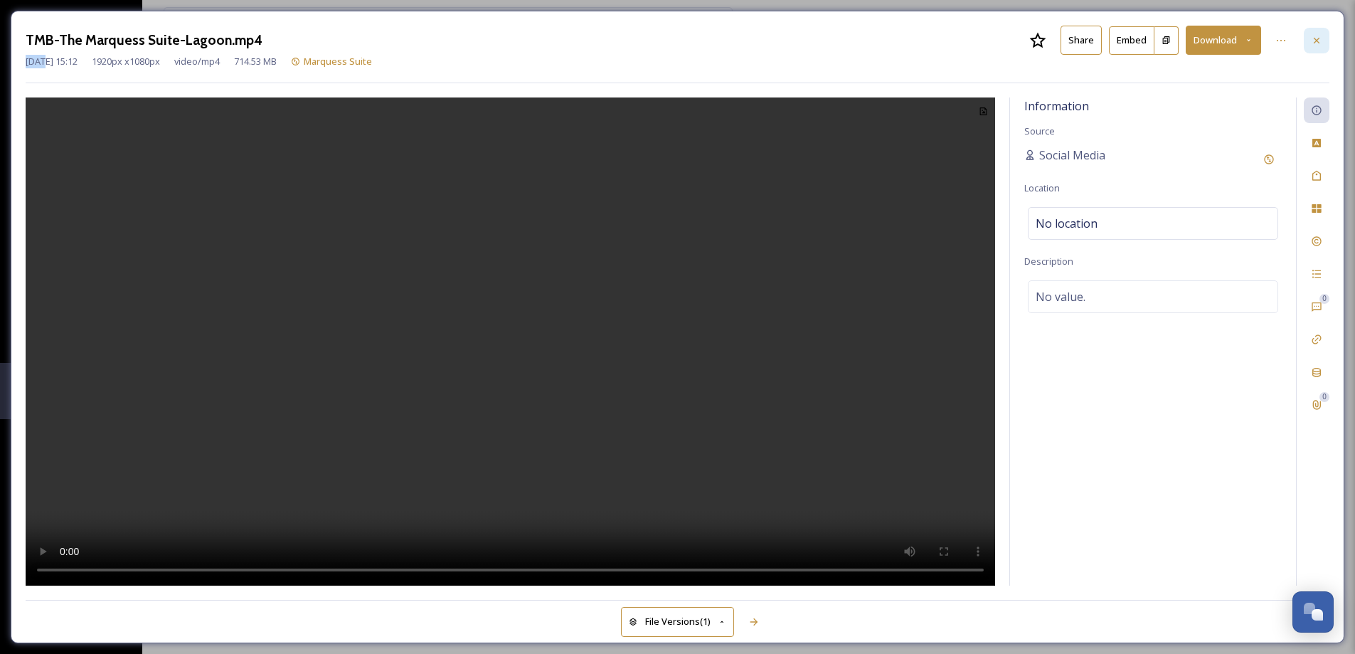
click at [1326, 39] on div at bounding box center [1317, 41] width 26 height 26
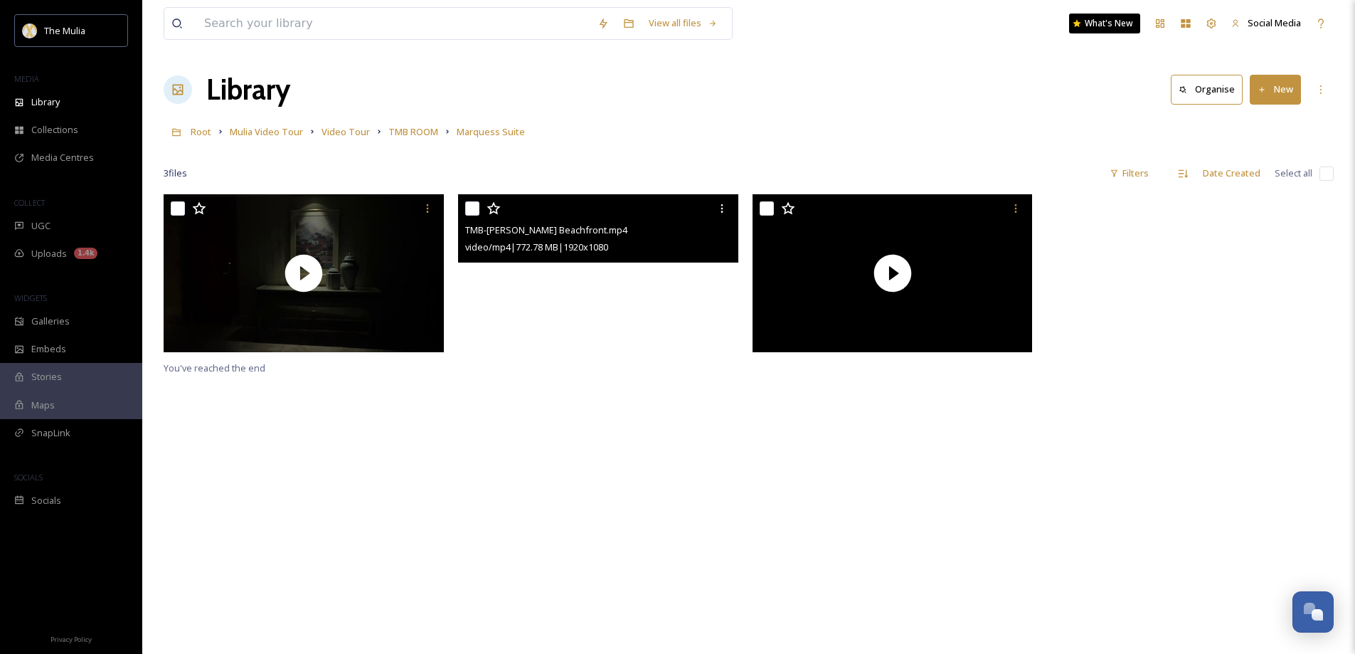
click at [672, 283] on video "TMB-Marquess Ruby Beachfront.mp4" at bounding box center [598, 273] width 280 height 158
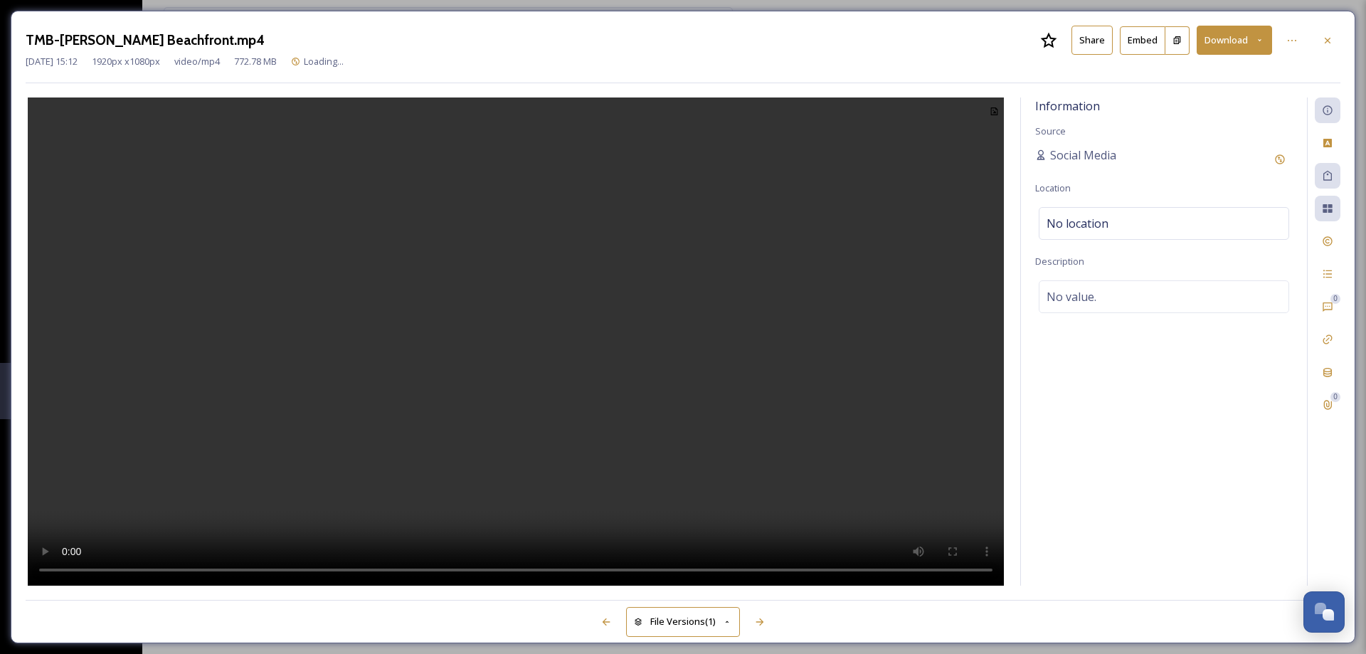
click at [1098, 36] on button "Share" at bounding box center [1091, 40] width 41 height 29
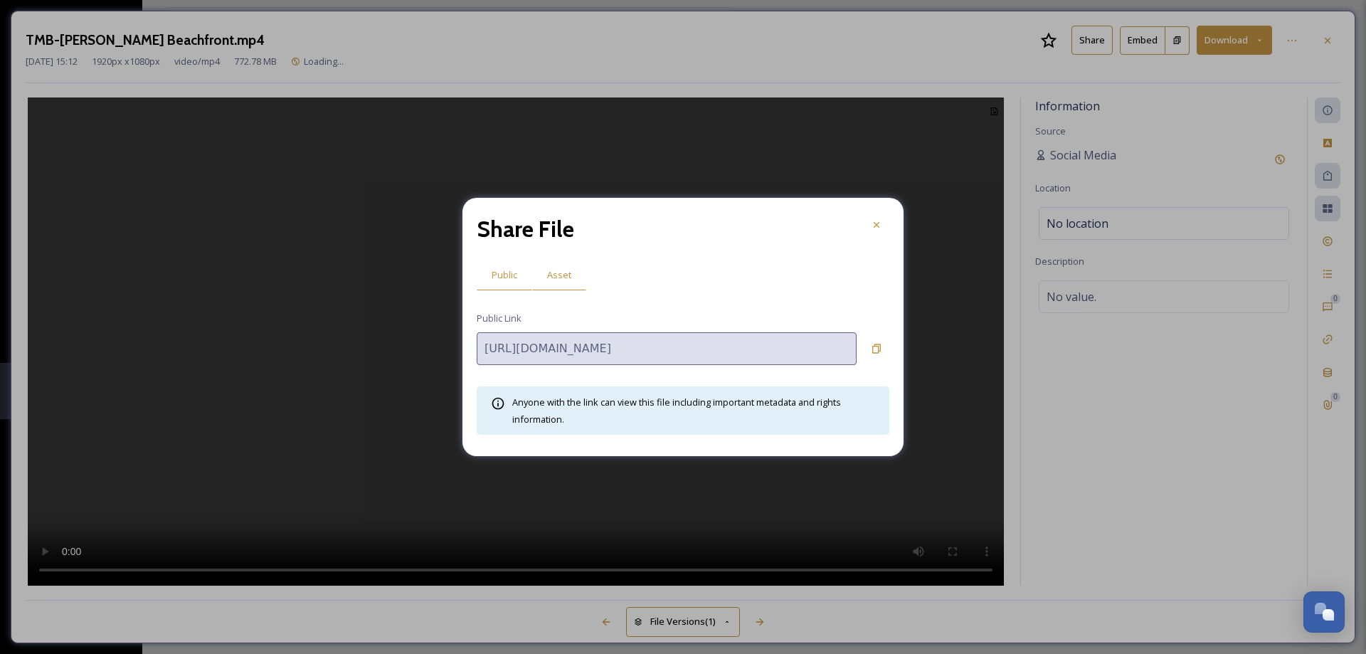
click at [561, 272] on span "Asset" at bounding box center [559, 275] width 24 height 14
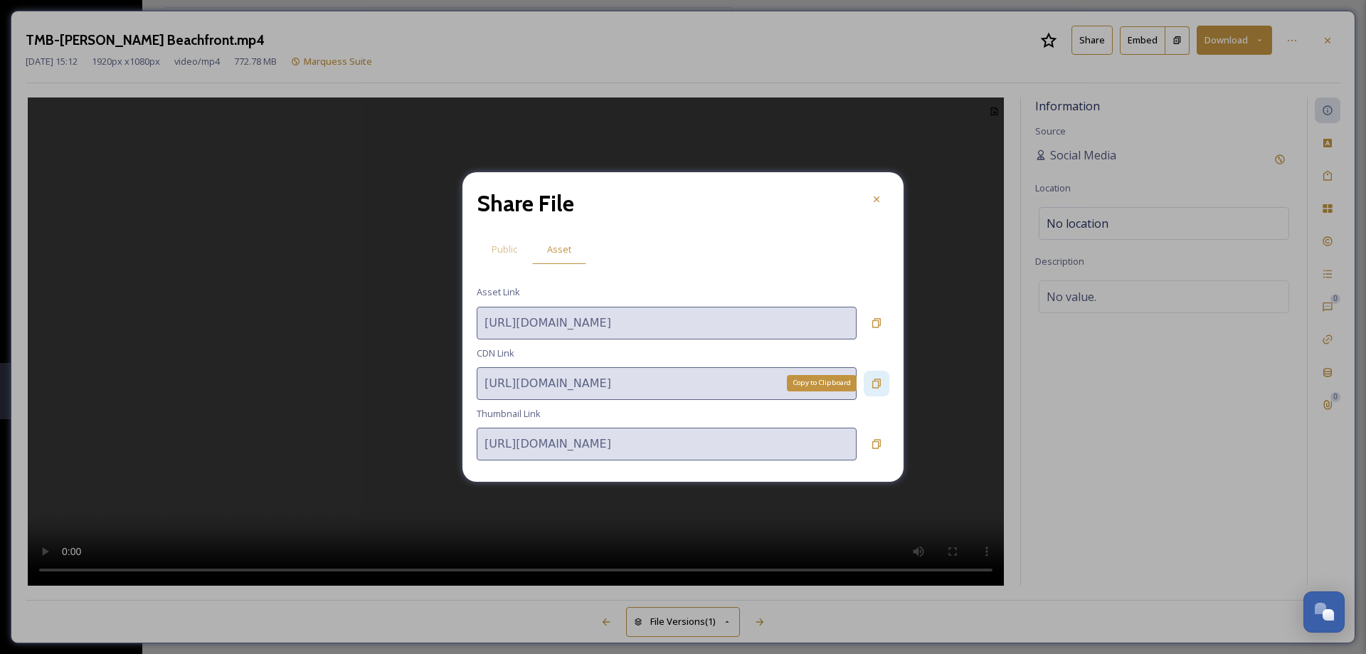
click at [871, 386] on icon at bounding box center [876, 383] width 11 height 11
